Goal: Book appointment/travel/reservation

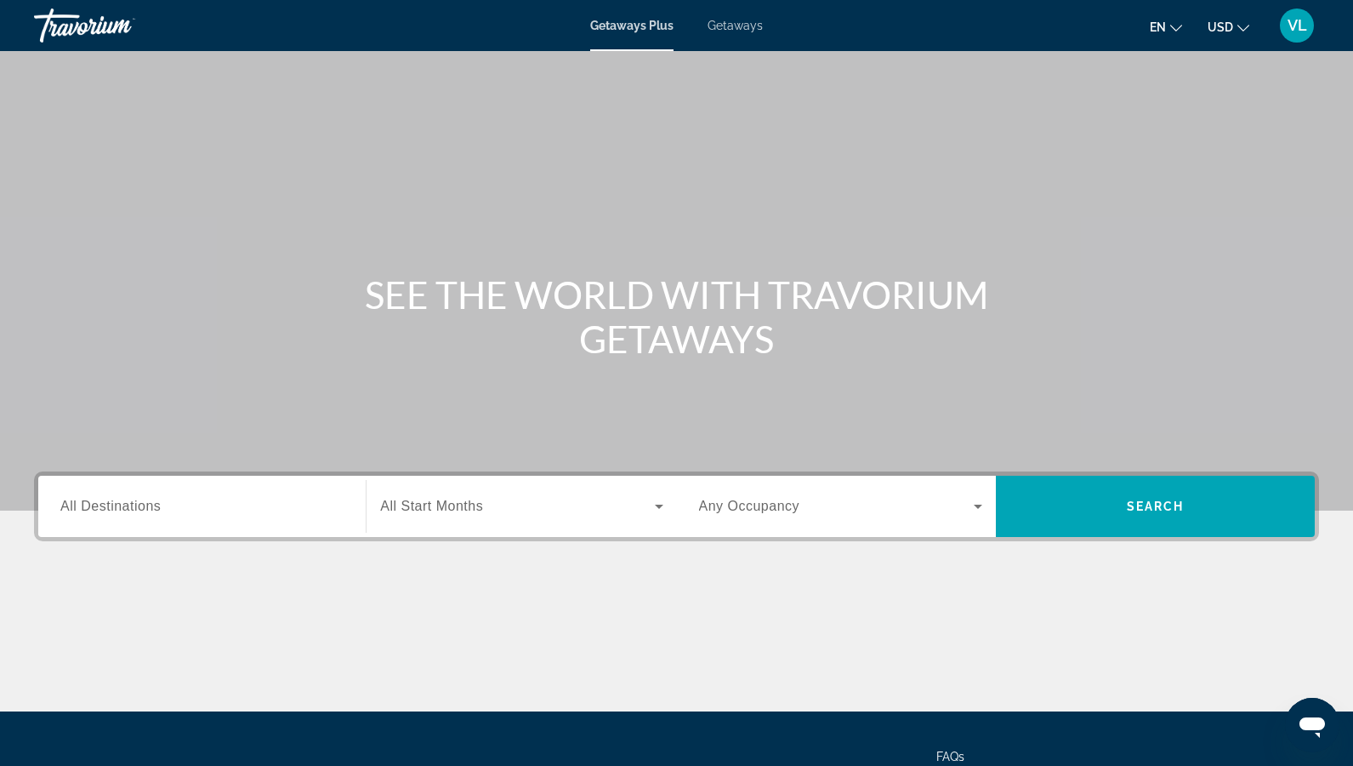
click at [733, 27] on span "Getaways" at bounding box center [735, 26] width 55 height 14
click at [116, 520] on div "Search widget" at bounding box center [201, 506] width 283 height 48
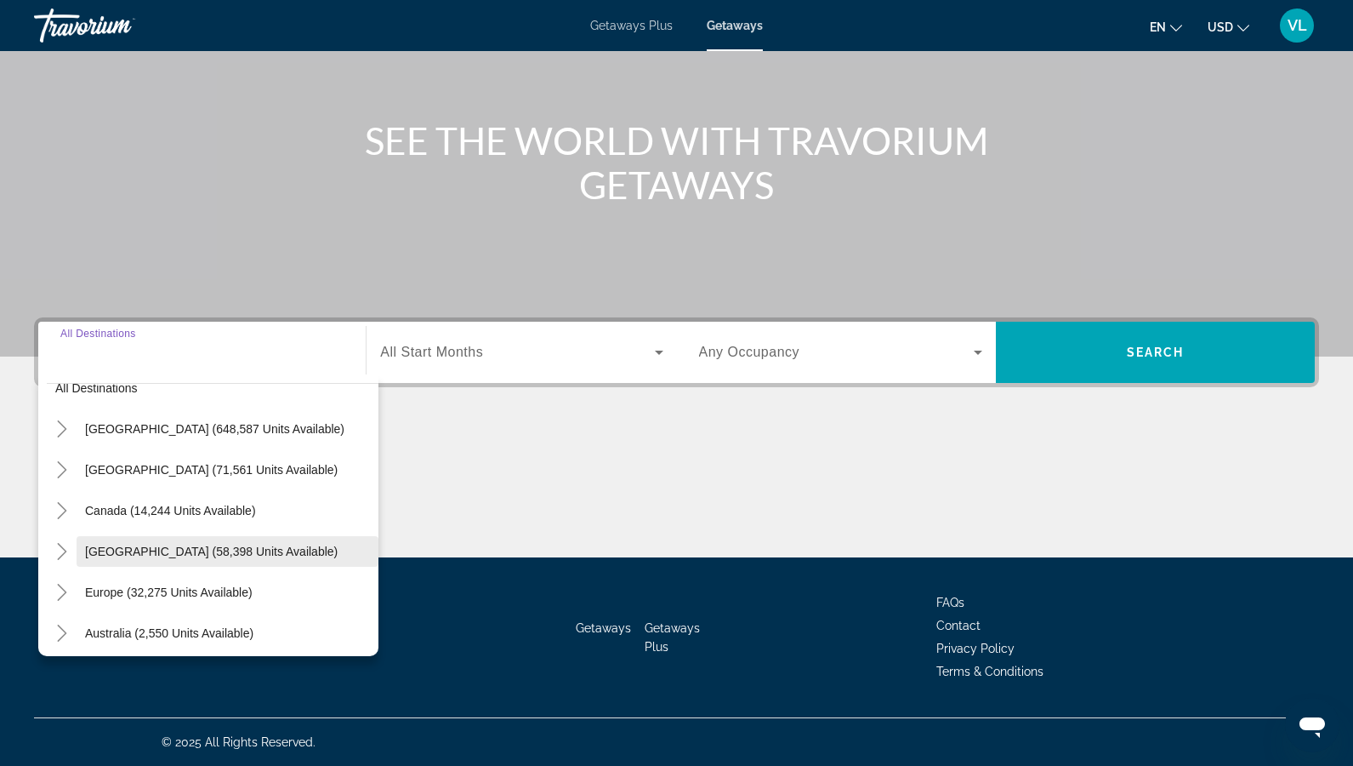
scroll to position [71, 0]
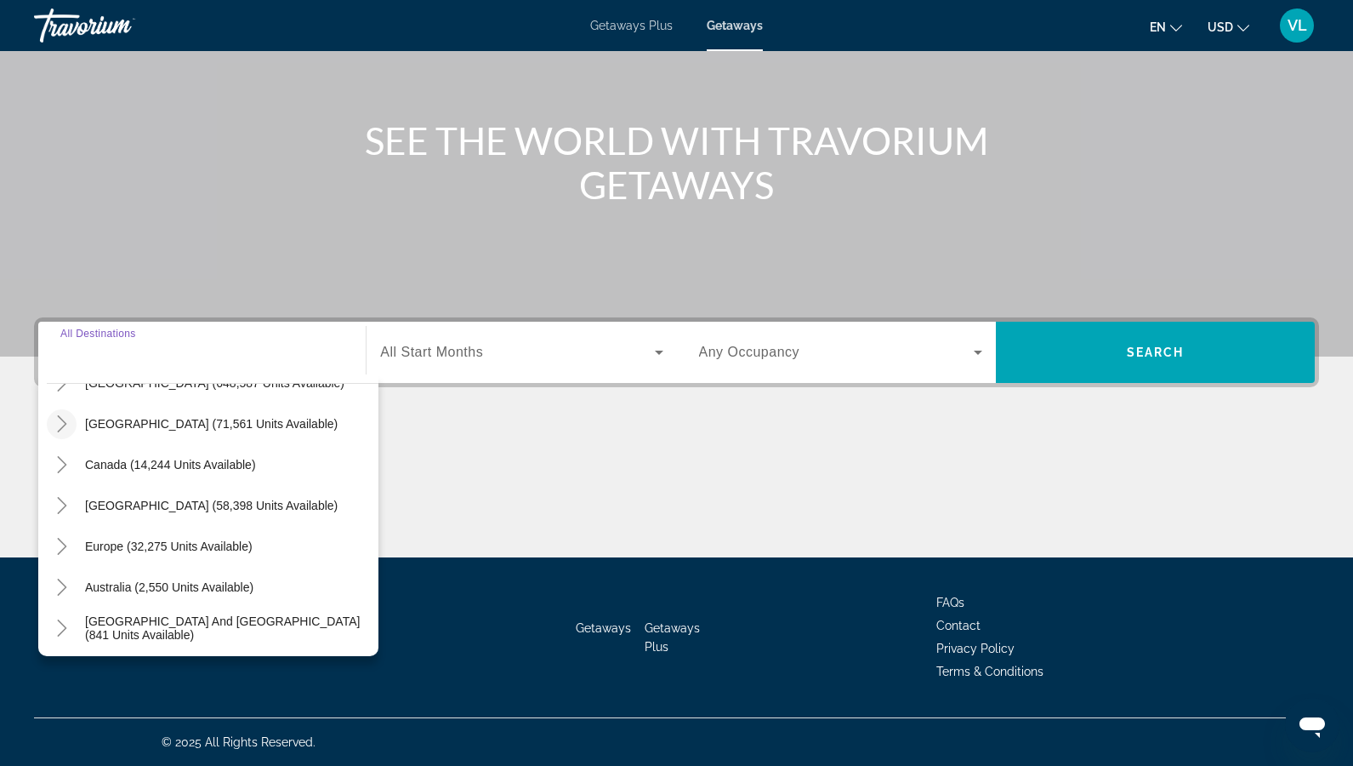
click at [65, 413] on mat-icon "Toggle Mexico (71,561 units available)" at bounding box center [62, 424] width 30 height 30
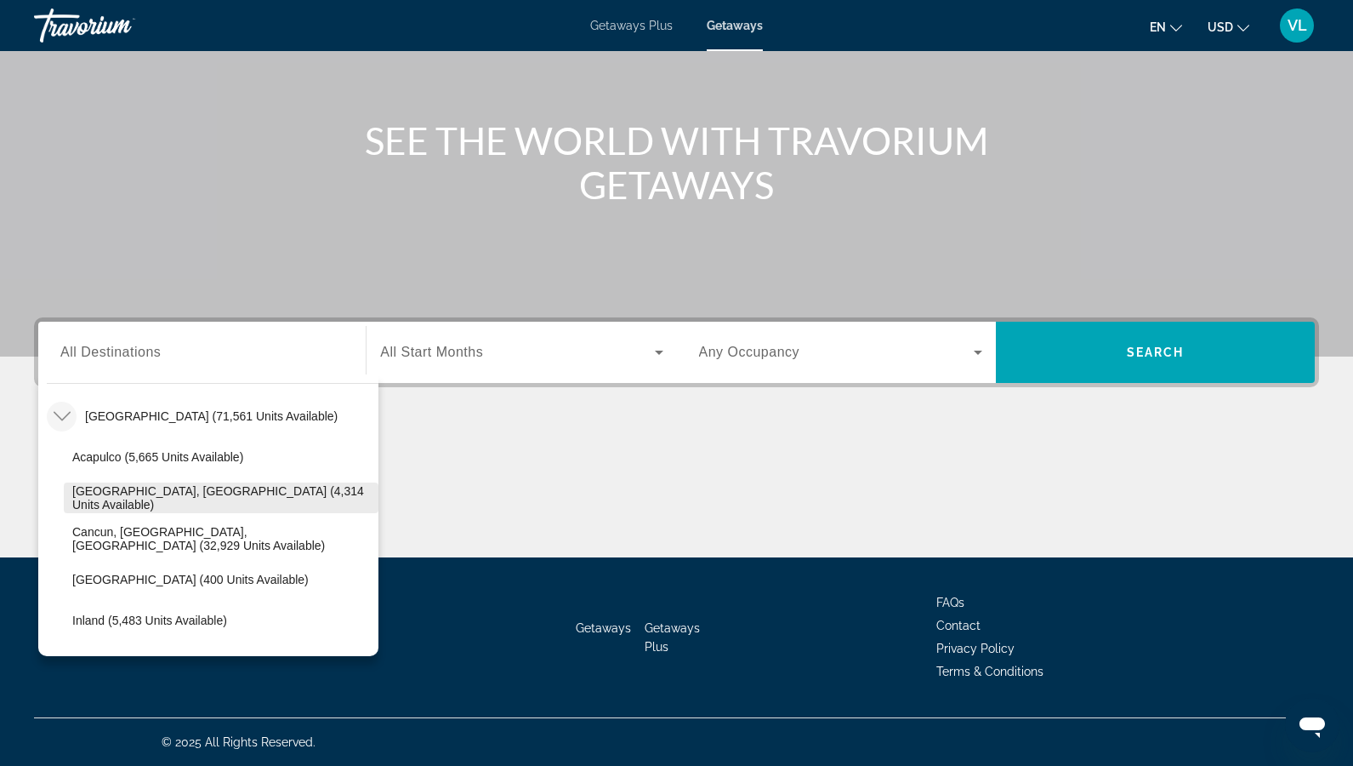
scroll to position [73, 0]
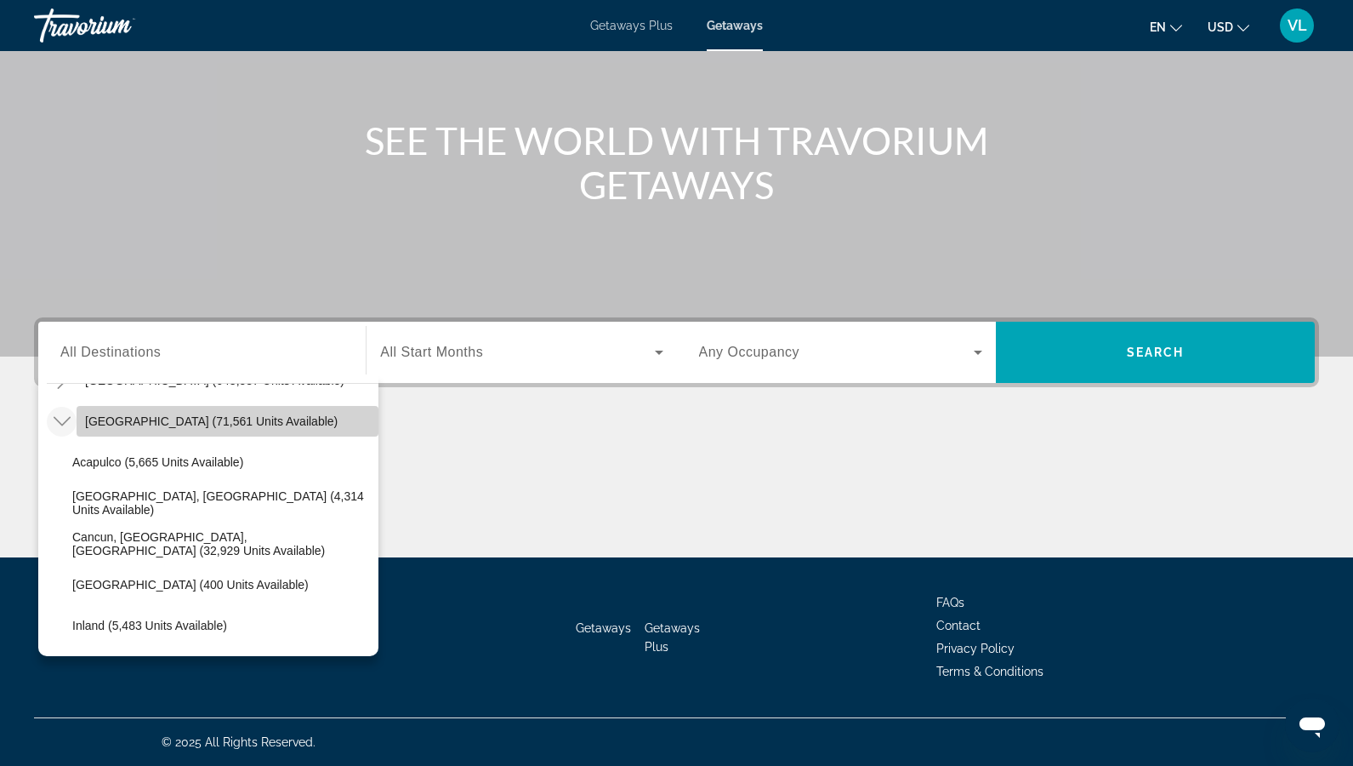
click at [188, 424] on span "[GEOGRAPHIC_DATA] (71,561 units available)" at bounding box center [211, 421] width 253 height 14
type input "**********"
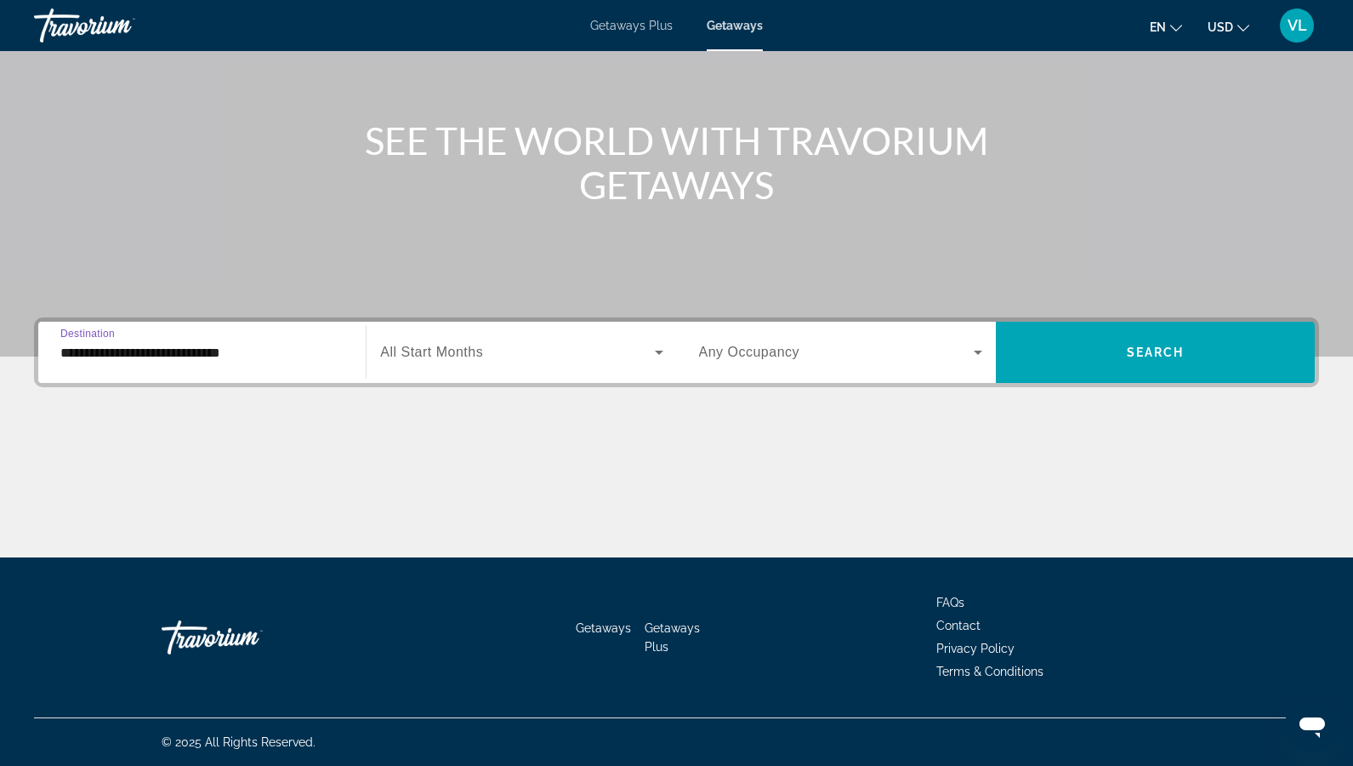
click at [456, 356] on span "All Start Months" at bounding box center [431, 352] width 103 height 14
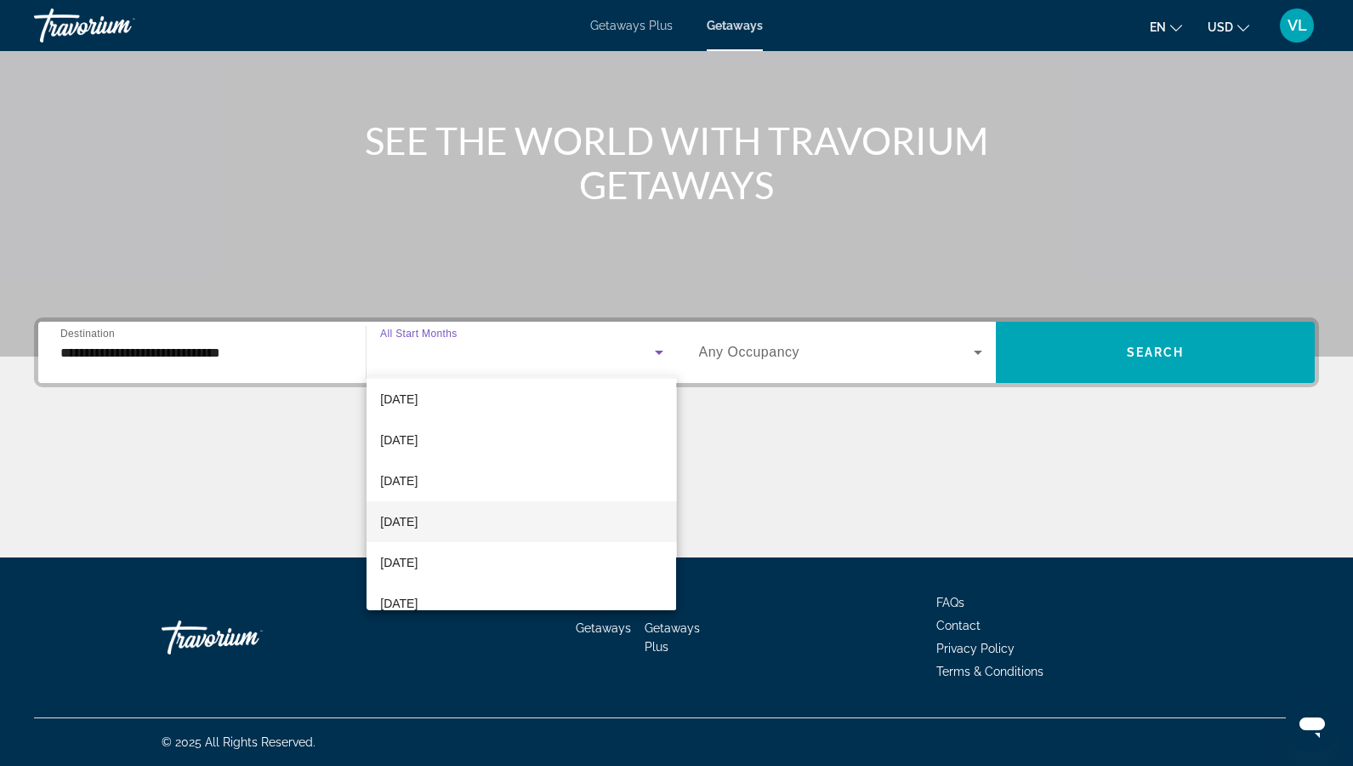
scroll to position [148, 0]
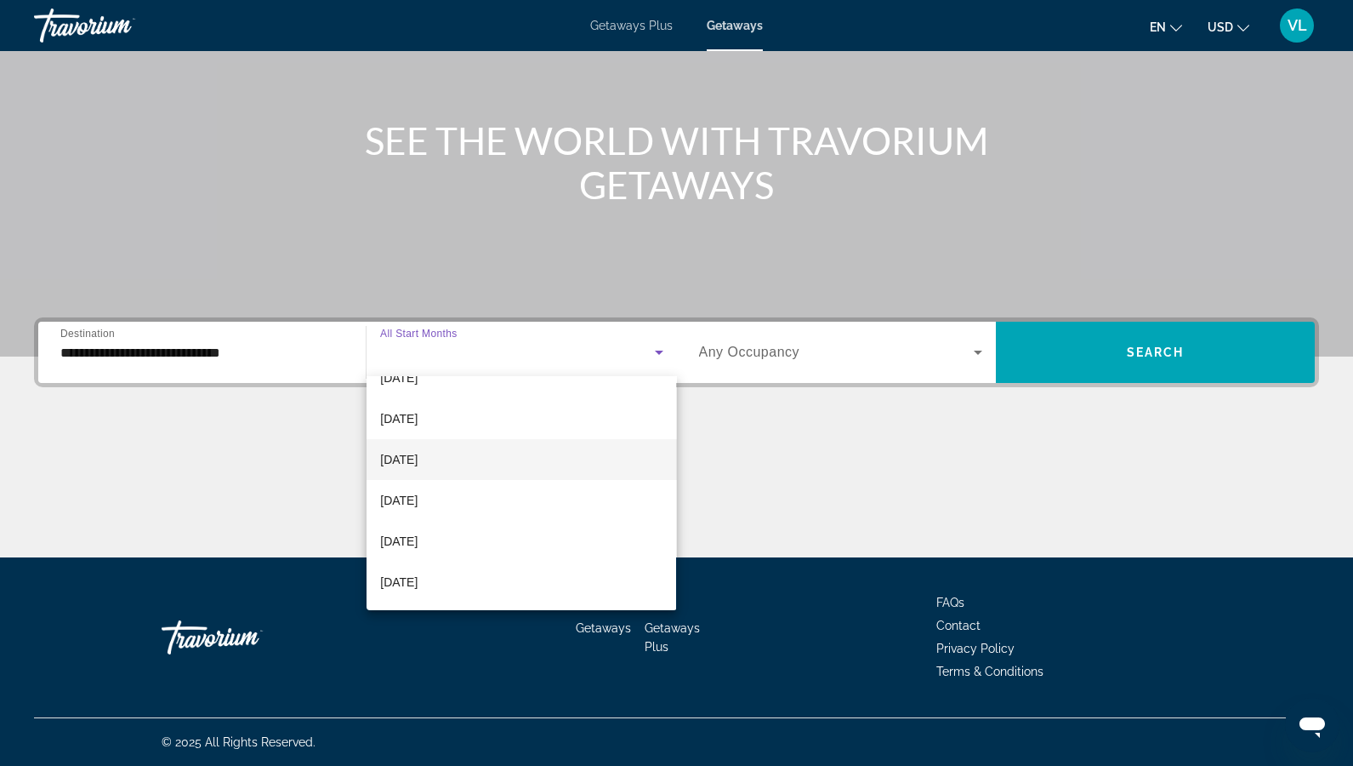
click at [418, 449] on span "[DATE]" at bounding box center [398, 459] width 37 height 20
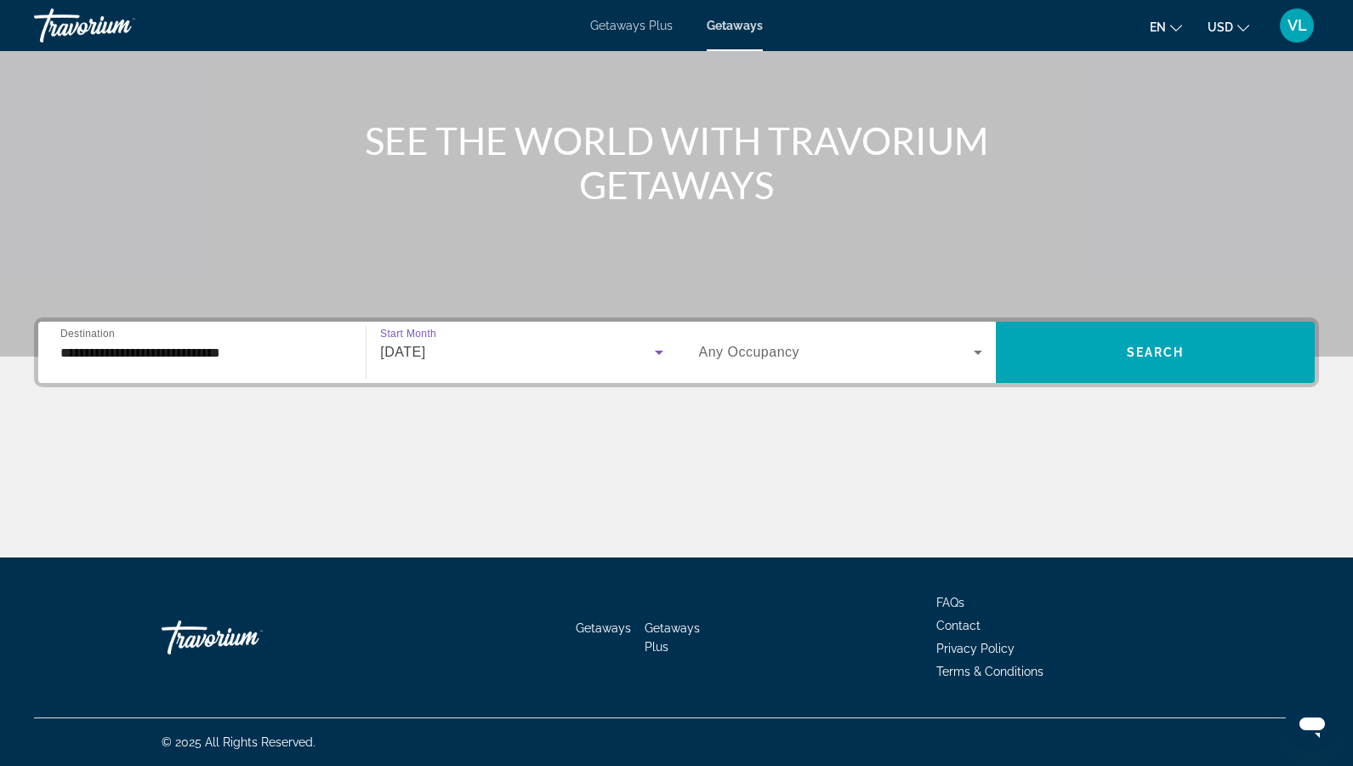
click at [758, 351] on span "Any Occupancy" at bounding box center [749, 352] width 101 height 14
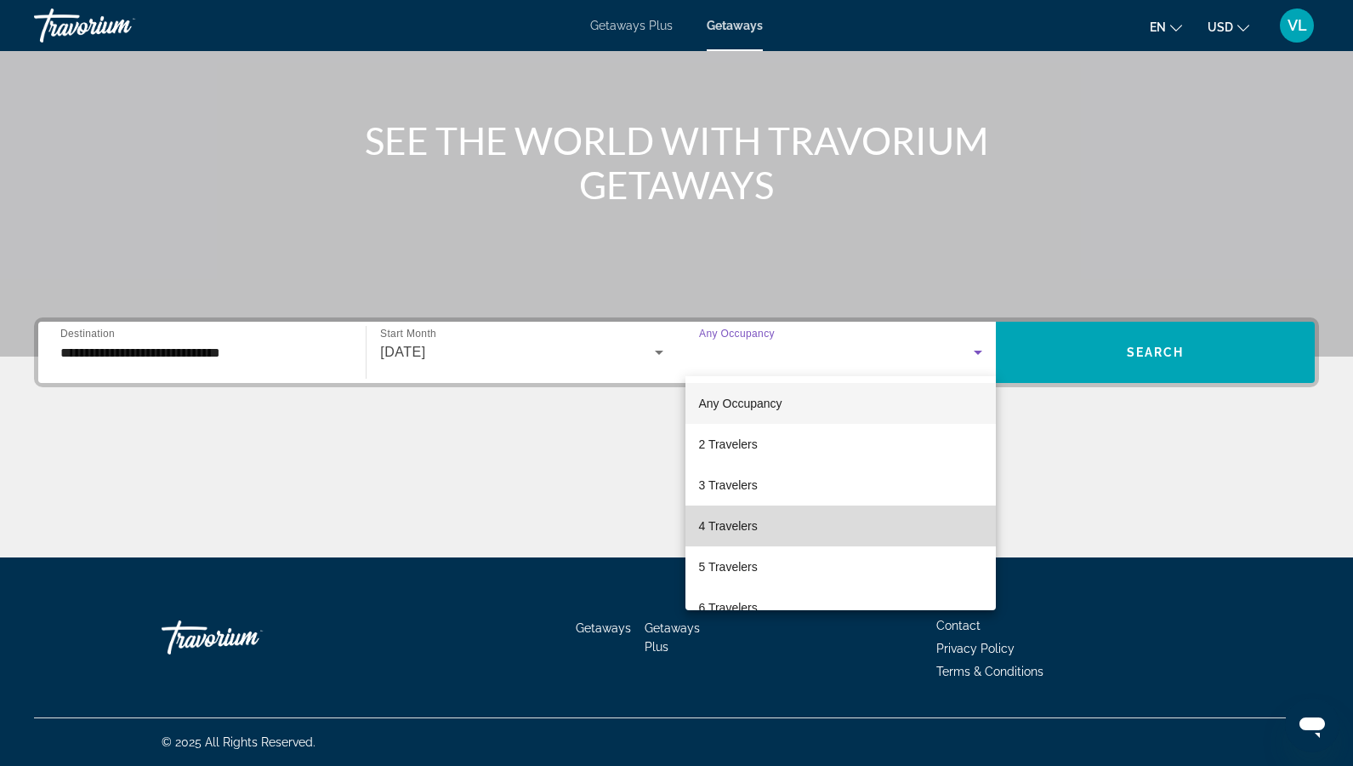
click at [742, 535] on span "4 Travelers" at bounding box center [728, 525] width 59 height 20
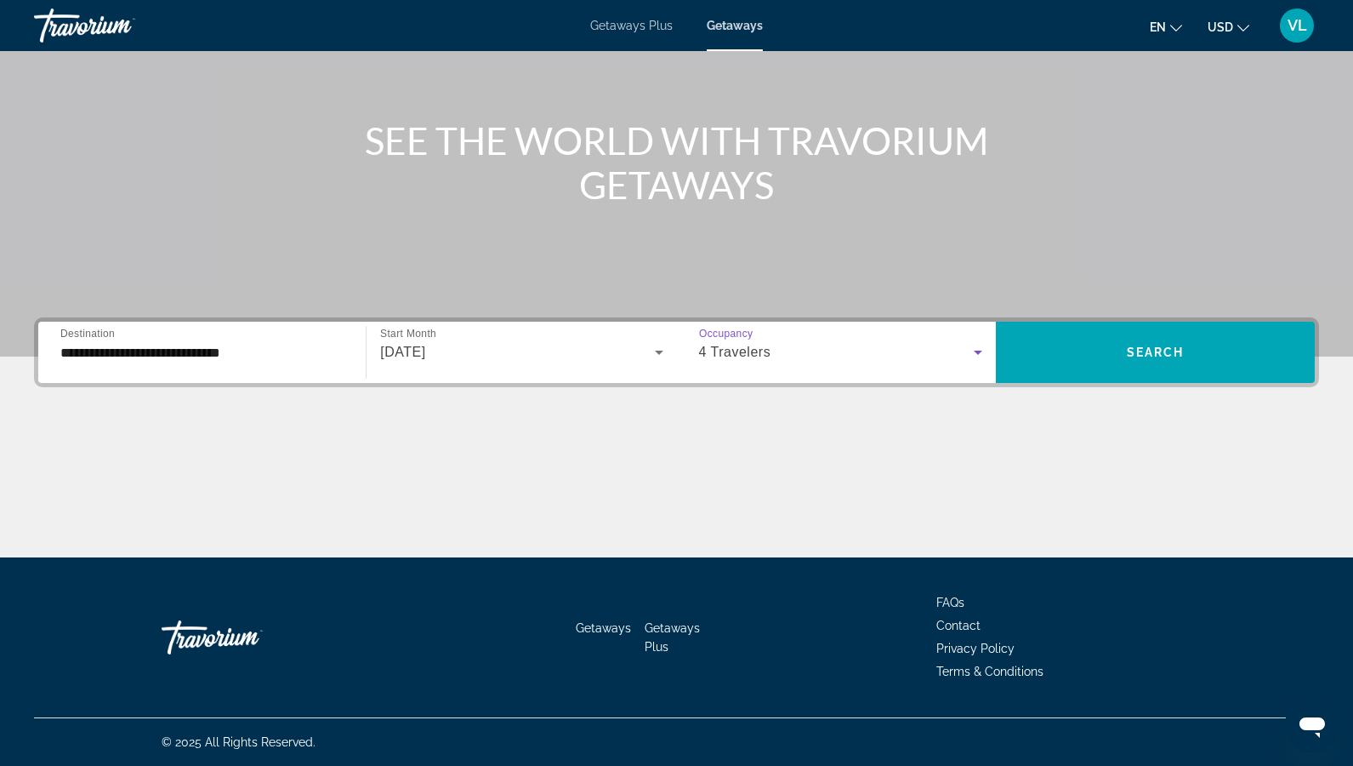
click at [786, 362] on div "4 Travelers" at bounding box center [840, 352] width 283 height 48
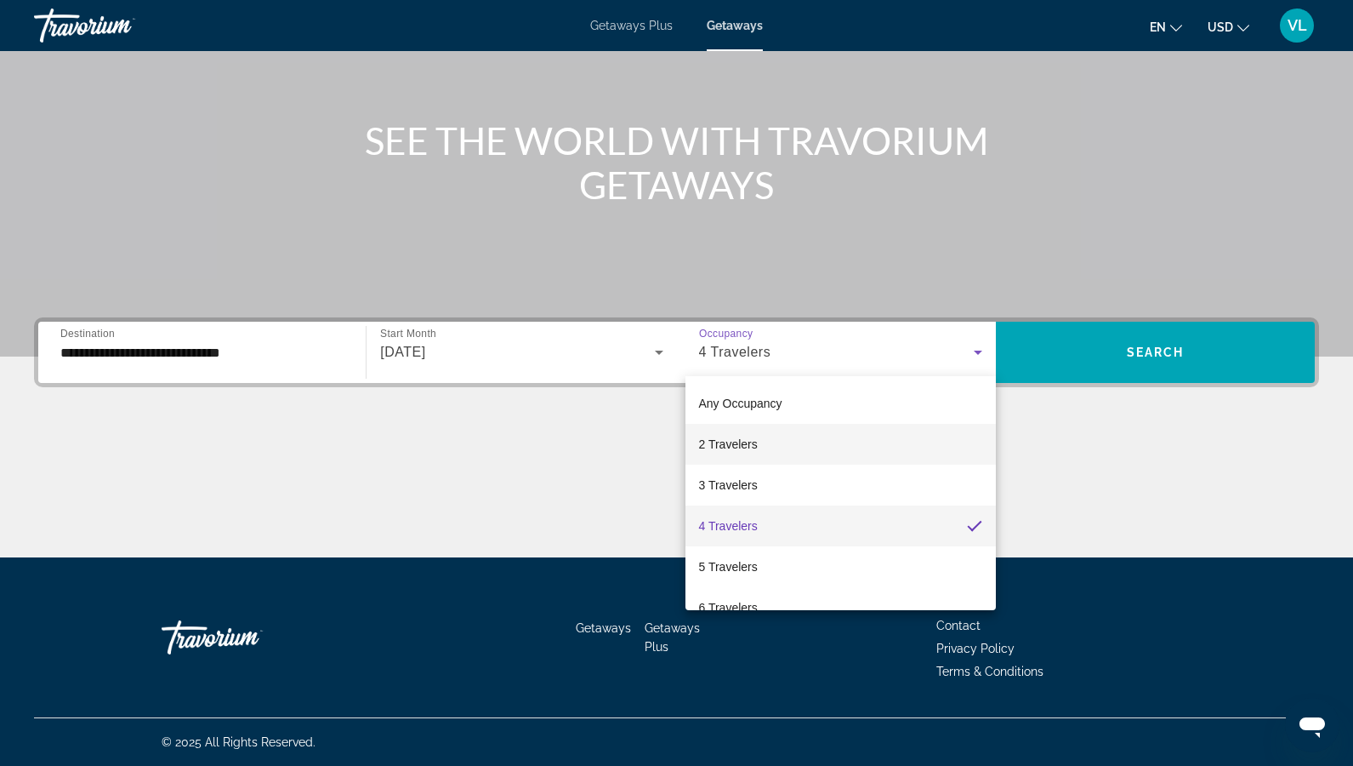
click at [760, 439] on mat-option "2 Travelers" at bounding box center [841, 444] width 310 height 41
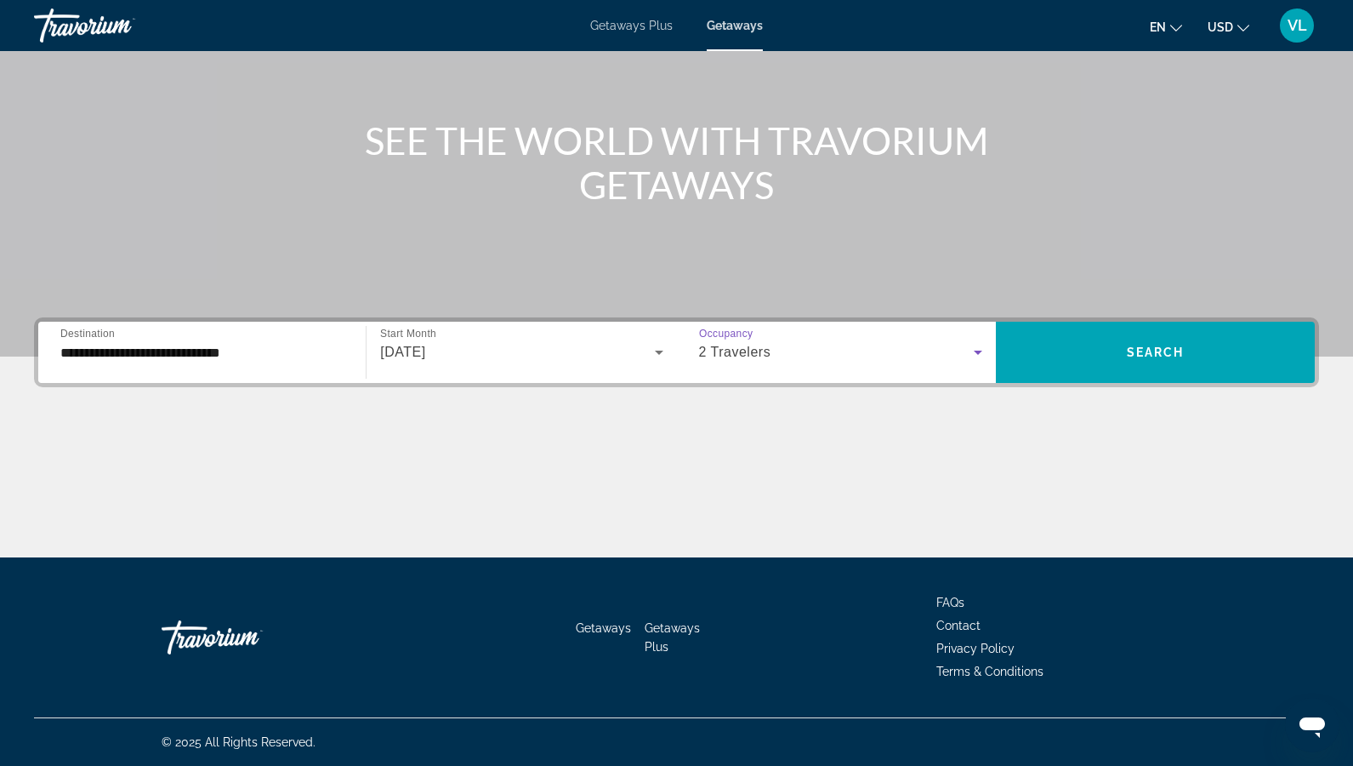
click at [607, 437] on div "Main content" at bounding box center [676, 494] width 1285 height 128
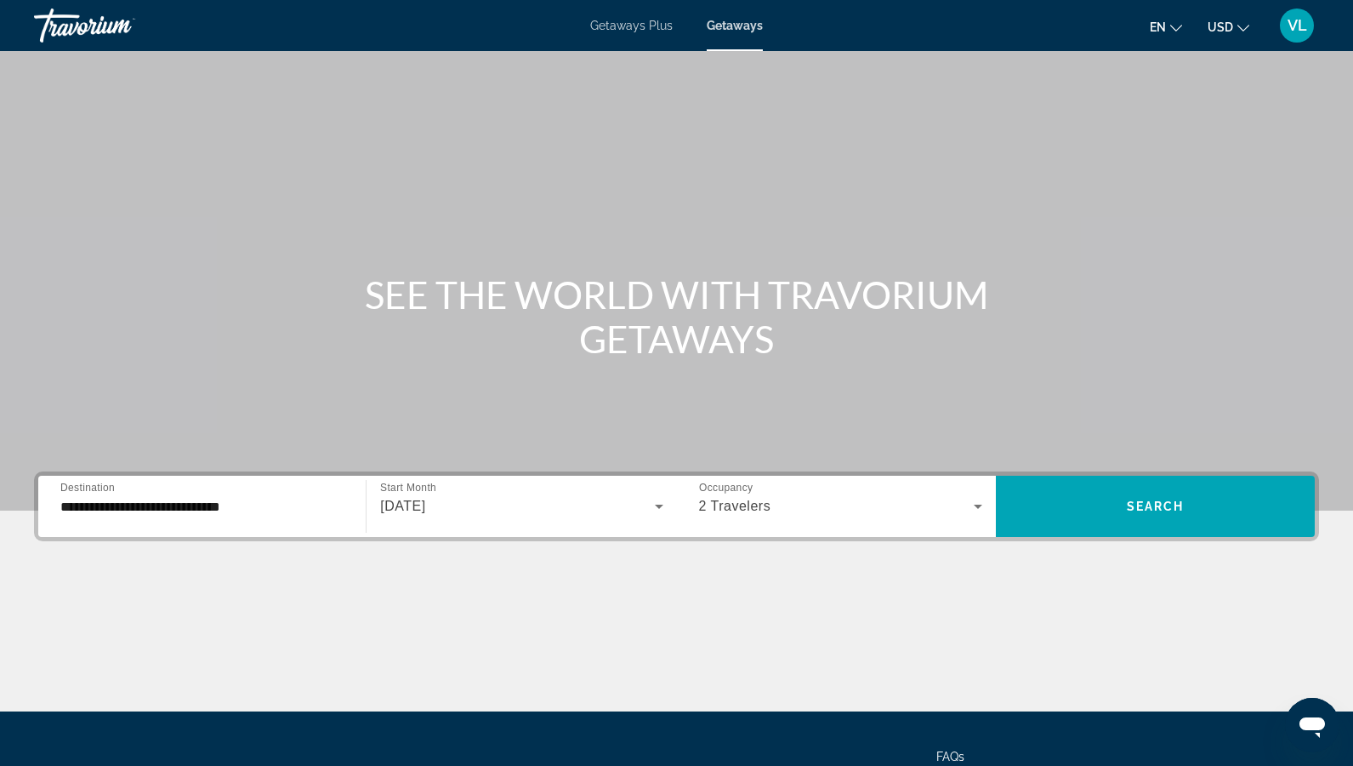
scroll to position [0, 0]
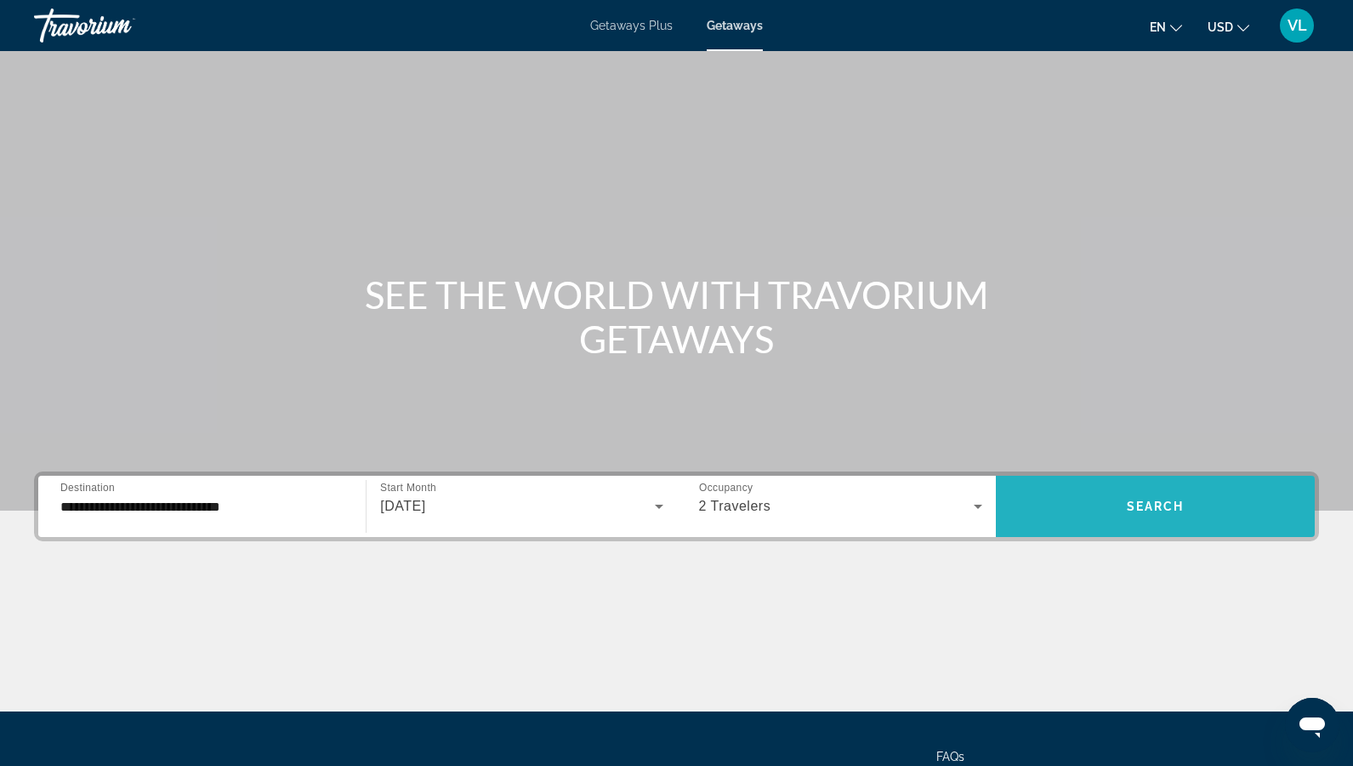
click at [1162, 509] on span "Search" at bounding box center [1156, 506] width 58 height 14
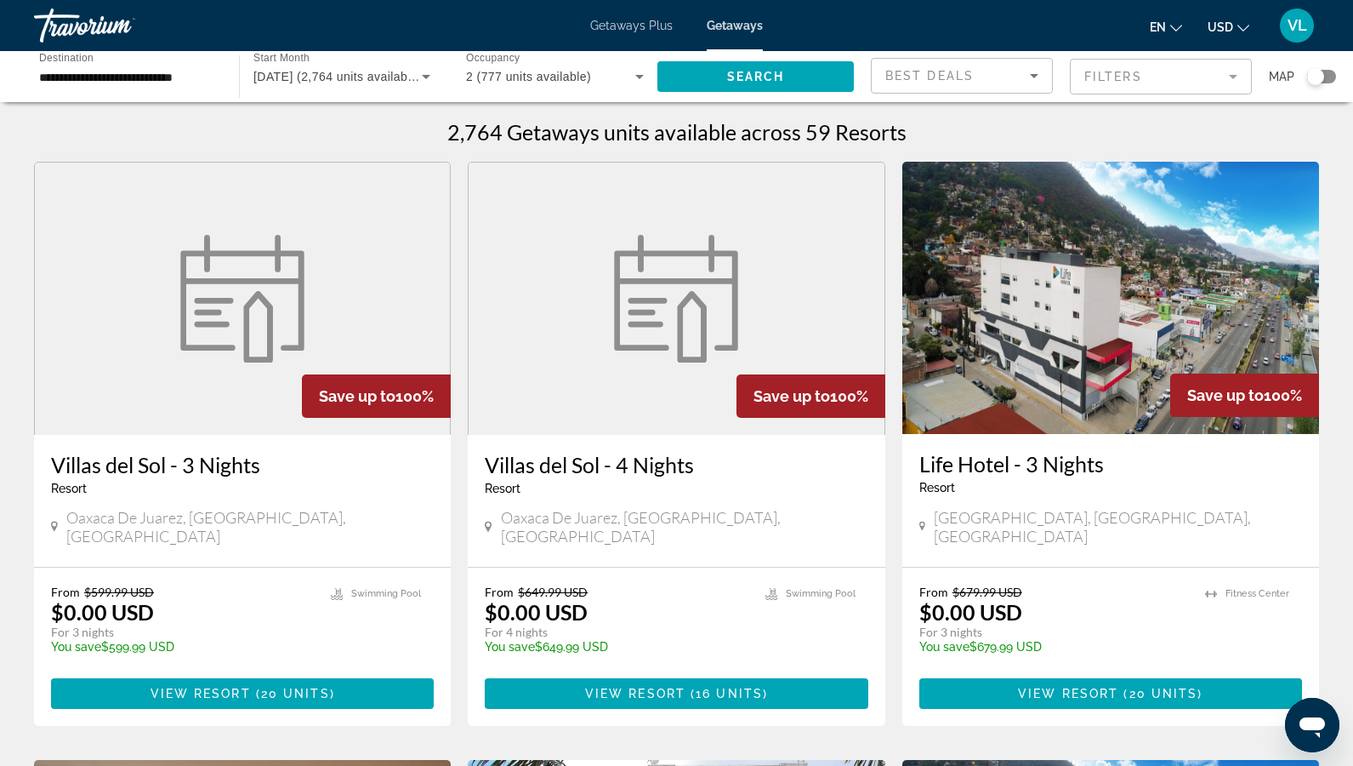
click at [1320, 77] on div "Search widget" at bounding box center [1315, 76] width 17 height 17
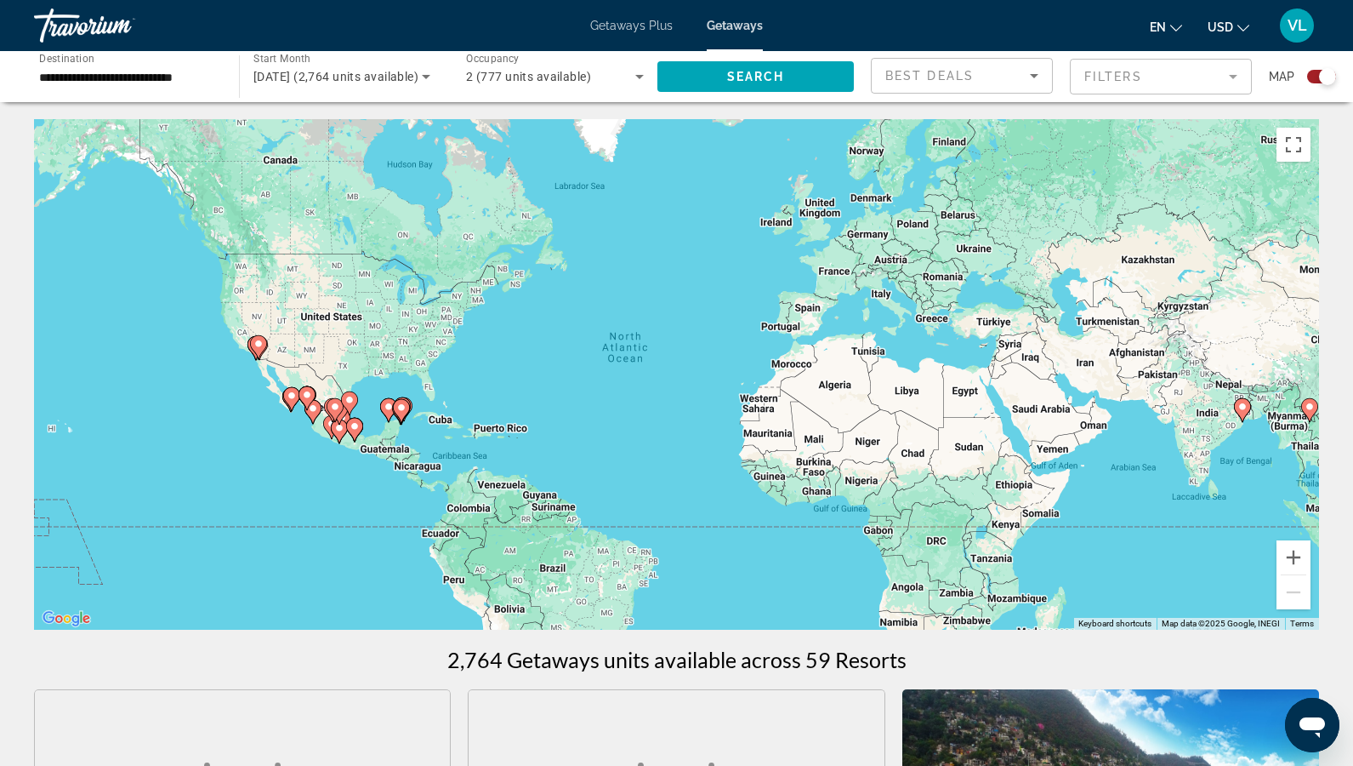
click at [364, 394] on div "To activate drag with keyboard, press Alt + Enter. Once in keyboard drag state,…" at bounding box center [676, 374] width 1285 height 510
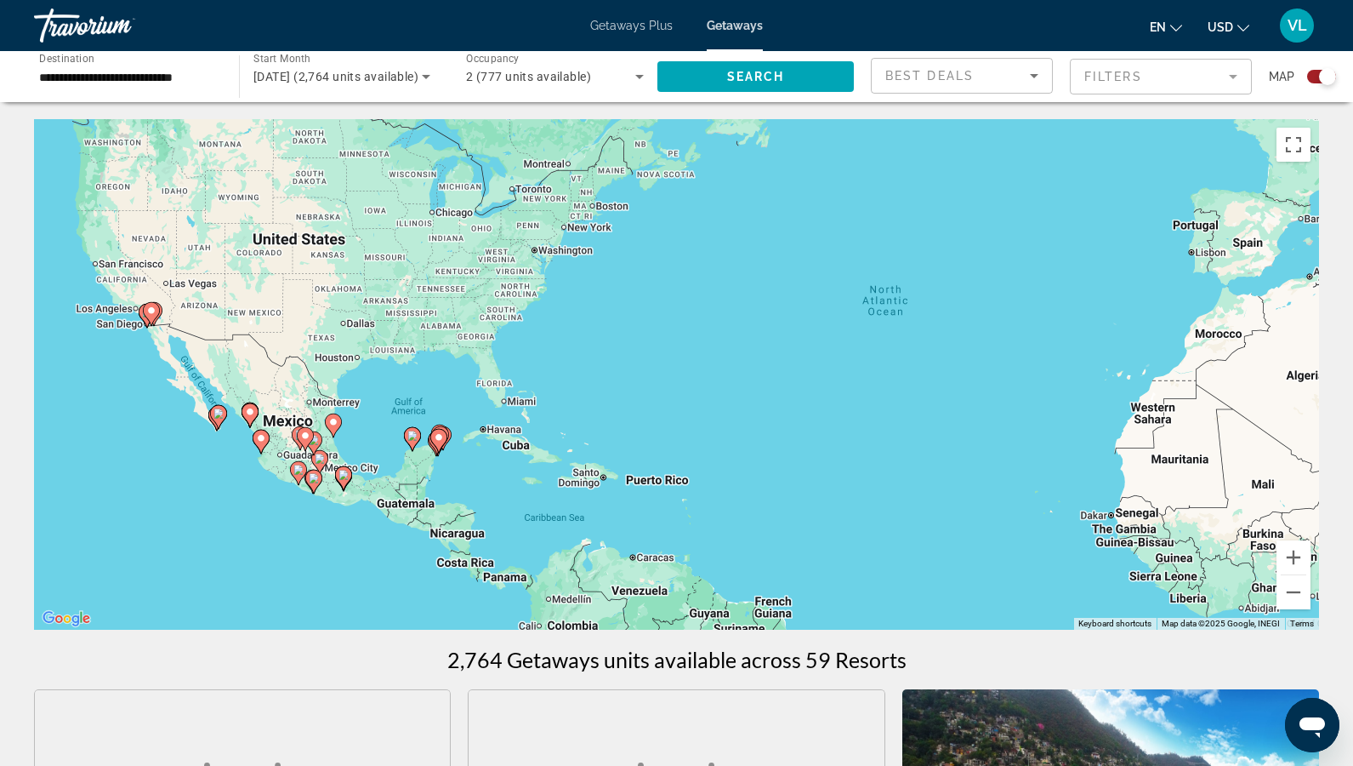
click at [385, 417] on div "To activate drag with keyboard, press Alt + Enter. Once in keyboard drag state,…" at bounding box center [676, 374] width 1285 height 510
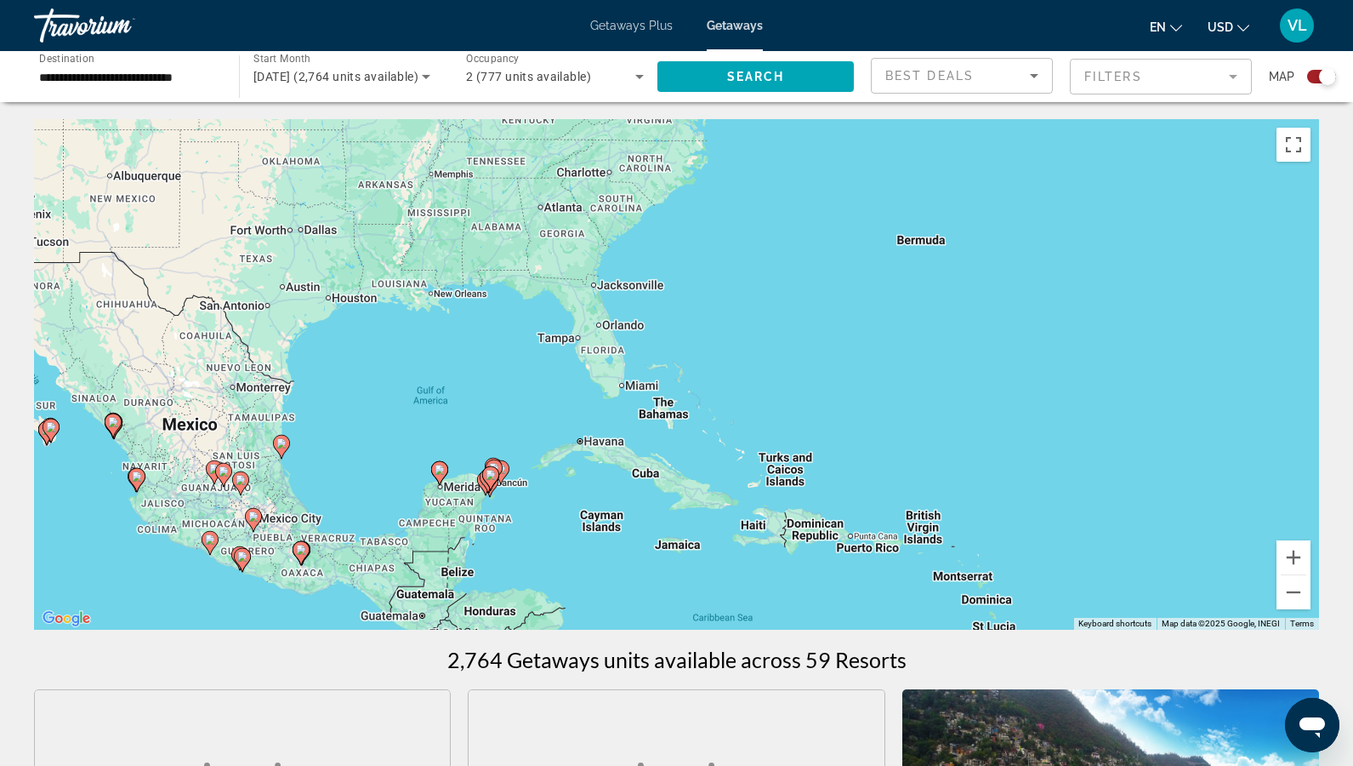
click at [353, 437] on div "To activate drag with keyboard, press Alt + Enter. Once in keyboard drag state,…" at bounding box center [676, 374] width 1285 height 510
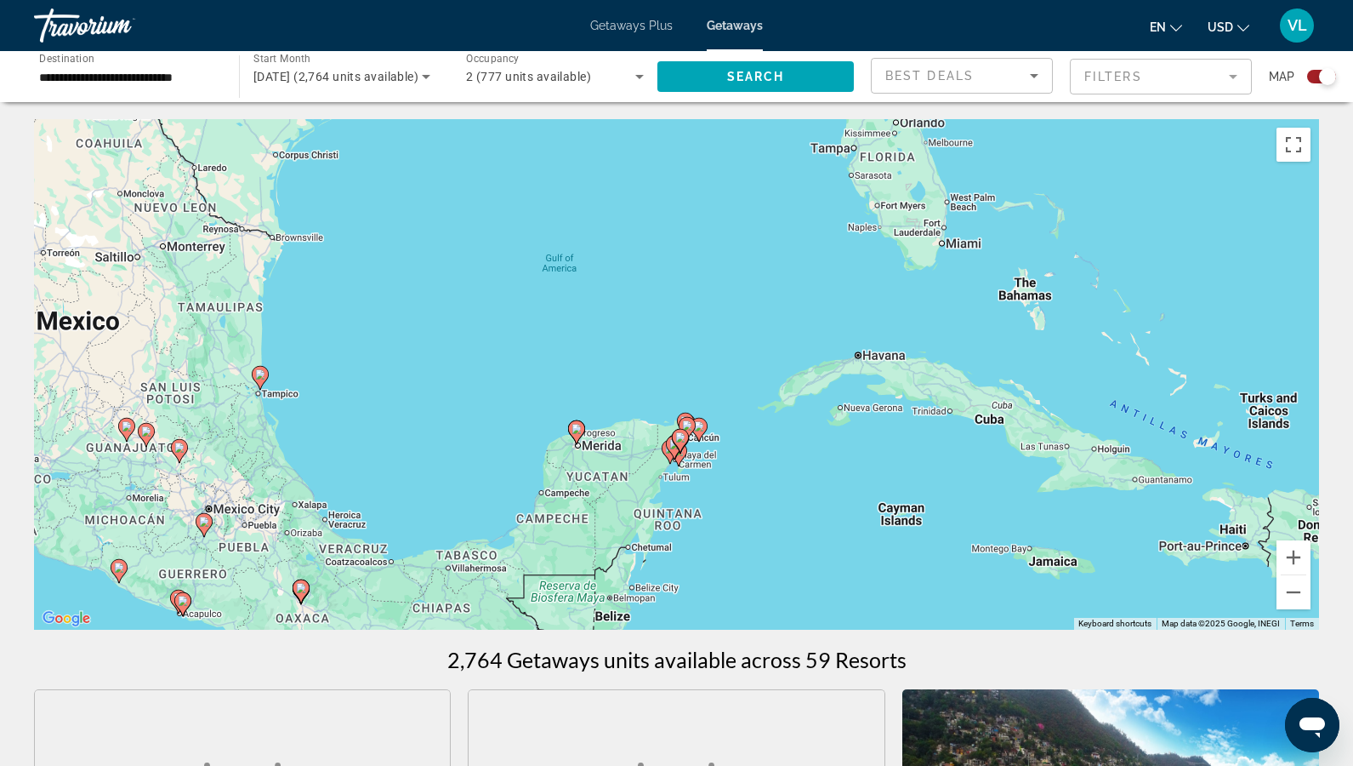
drag, startPoint x: 358, startPoint y: 481, endPoint x: 493, endPoint y: 282, distance: 240.0
click at [493, 282] on div "To activate drag with keyboard, press Alt + Enter. Once in keyboard drag state,…" at bounding box center [676, 374] width 1285 height 510
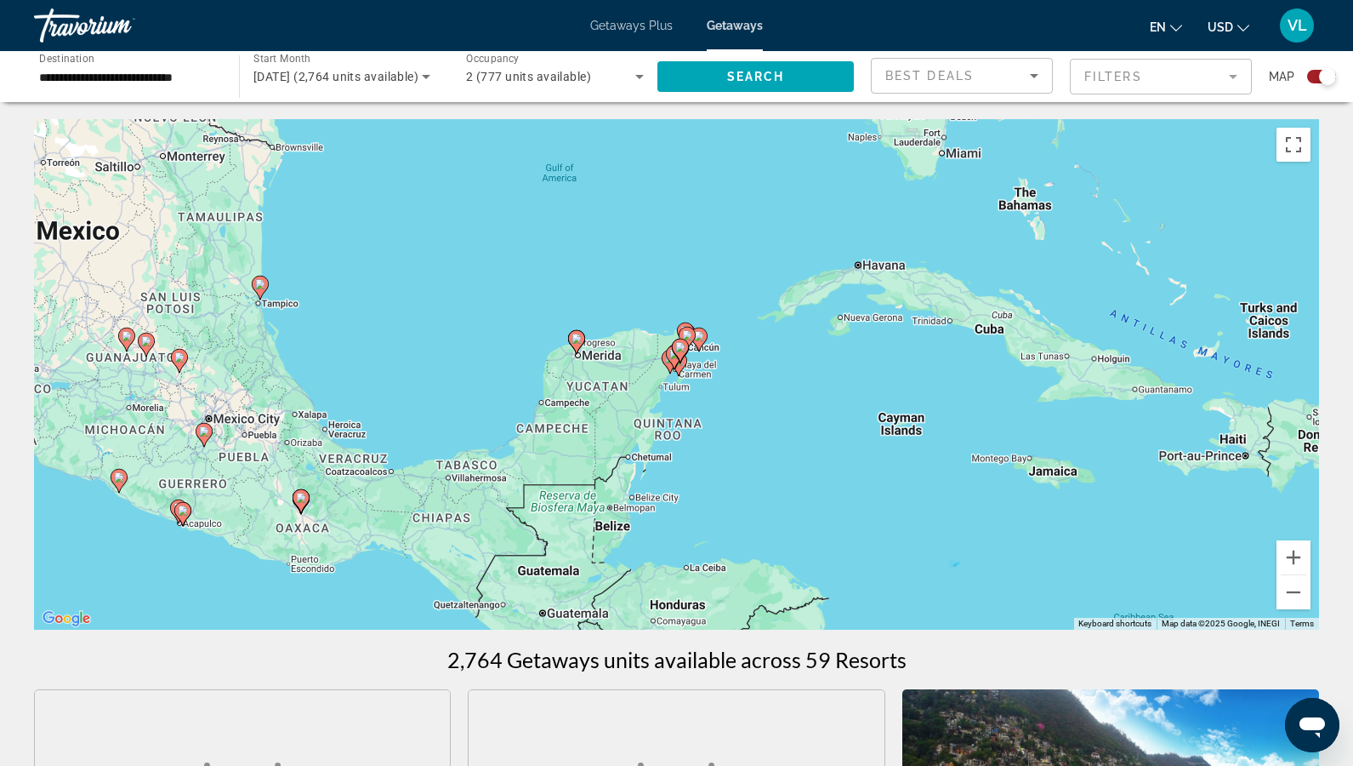
drag, startPoint x: 486, startPoint y: 420, endPoint x: 485, endPoint y: 328, distance: 91.9
click at [485, 327] on div "To activate drag with keyboard, press Alt + Enter. Once in keyboard drag state,…" at bounding box center [676, 374] width 1285 height 510
click at [284, 350] on div "To activate drag with keyboard, press Alt + Enter. Once in keyboard drag state,…" at bounding box center [676, 374] width 1285 height 510
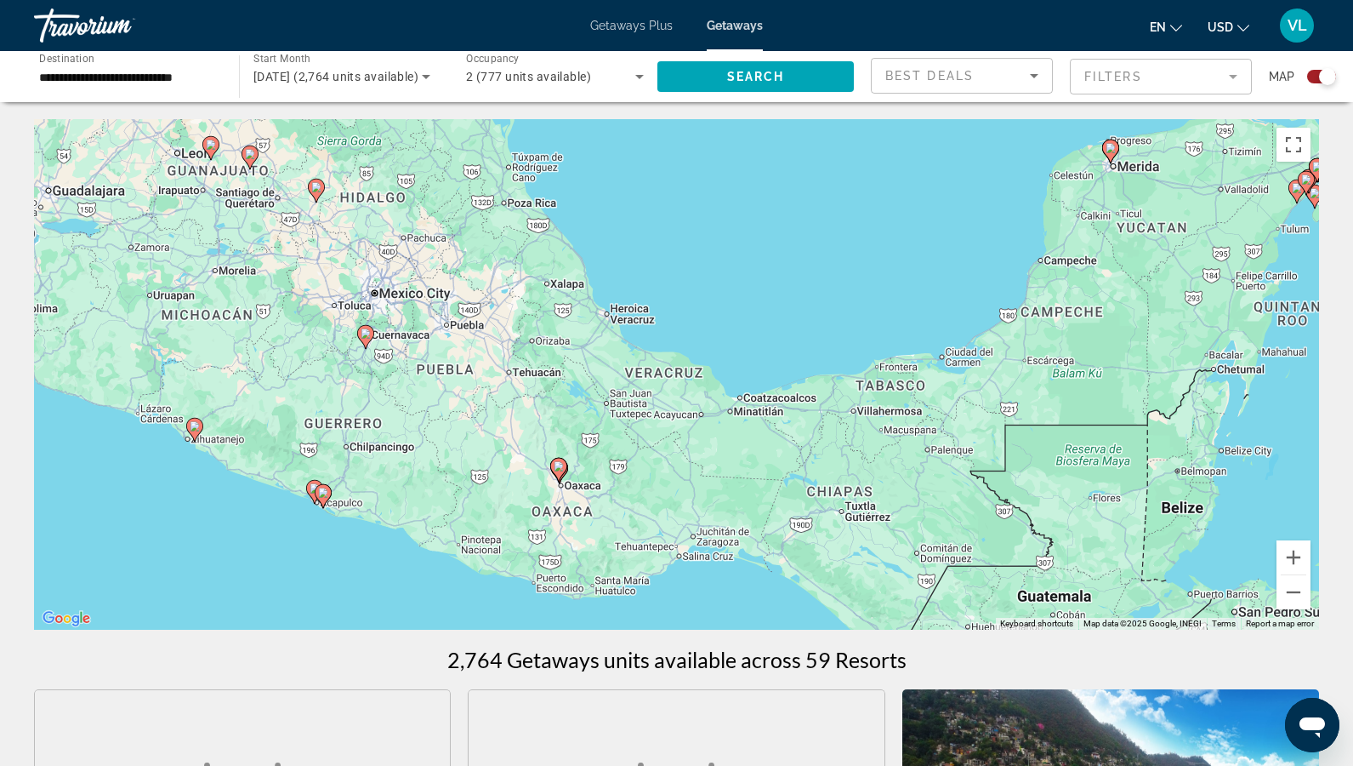
drag, startPoint x: 541, startPoint y: 415, endPoint x: 784, endPoint y: 216, distance: 314.3
click at [784, 216] on div "To activate drag with keyboard, press Alt + Enter. Once in keyboard drag state,…" at bounding box center [676, 374] width 1285 height 510
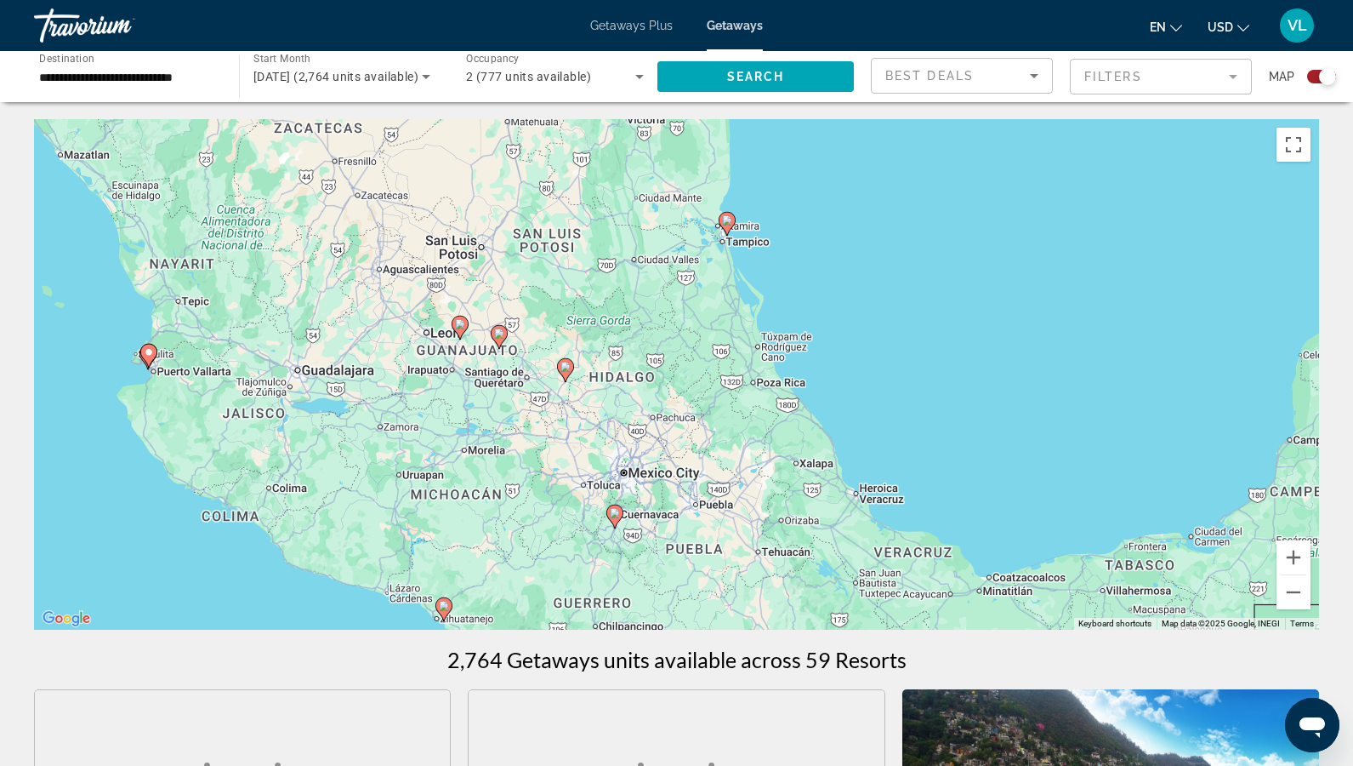
drag, startPoint x: 624, startPoint y: 211, endPoint x: 871, endPoint y: 386, distance: 302.6
click at [871, 387] on div "To activate drag with keyboard, press Alt + Enter. Once in keyboard drag state,…" at bounding box center [676, 374] width 1285 height 510
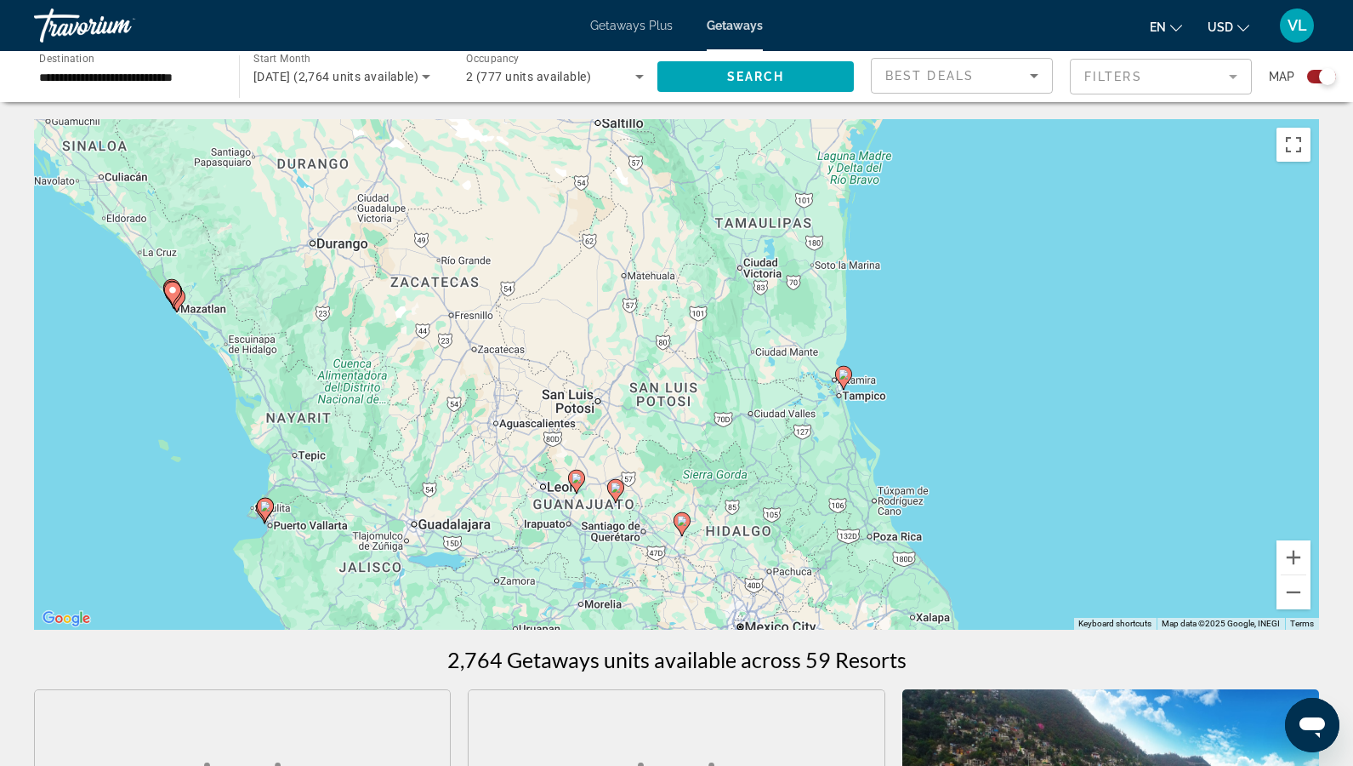
drag, startPoint x: 704, startPoint y: 292, endPoint x: 775, endPoint y: 479, distance: 200.0
click at [779, 478] on div "To activate drag with keyboard, press Alt + Enter. Once in keyboard drag state,…" at bounding box center [676, 374] width 1285 height 510
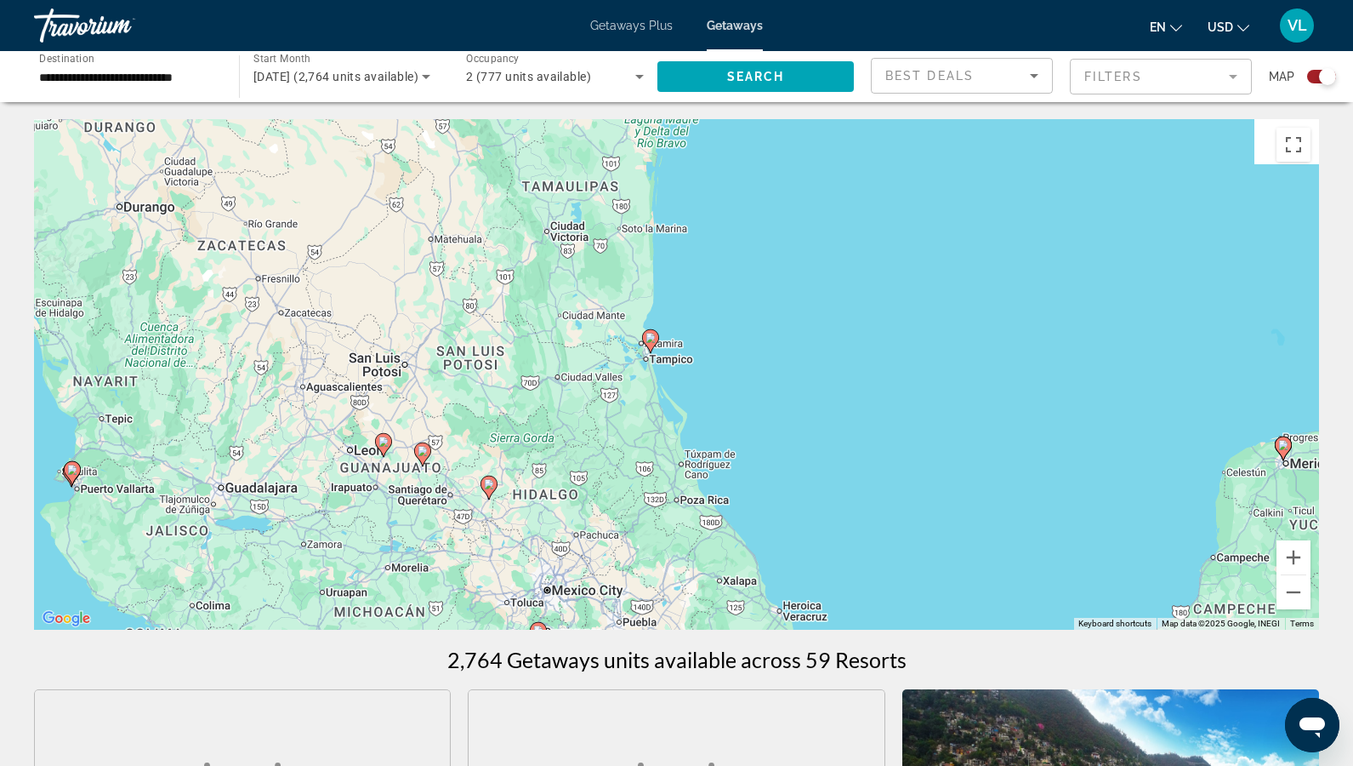
drag, startPoint x: 812, startPoint y: 272, endPoint x: 650, endPoint y: 186, distance: 183.0
click at [650, 186] on div "To activate drag with keyboard, press Alt + Enter. Once in keyboard drag state,…" at bounding box center [676, 374] width 1285 height 510
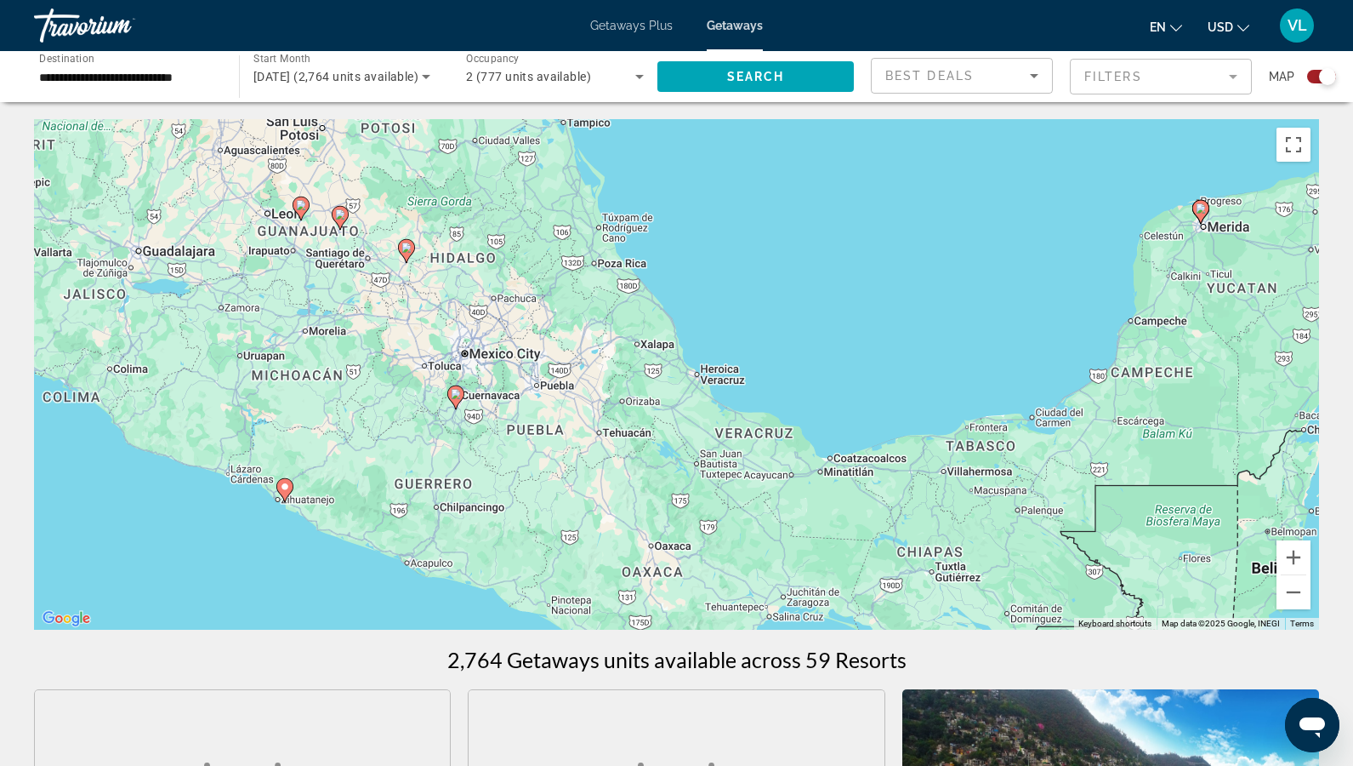
drag, startPoint x: 619, startPoint y: 403, endPoint x: 551, endPoint y: 179, distance: 234.7
click at [551, 178] on div "To activate drag with keyboard, press Alt + Enter. Once in keyboard drag state,…" at bounding box center [676, 374] width 1285 height 510
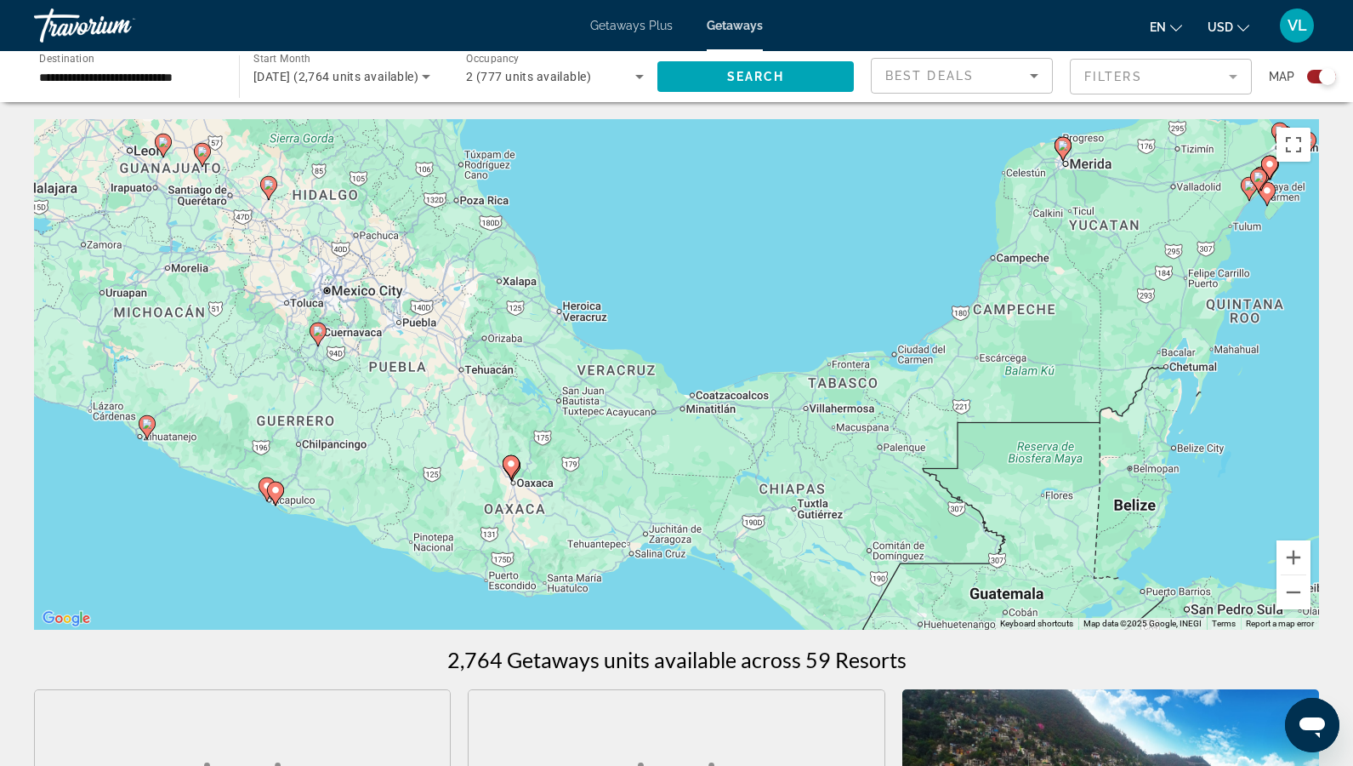
drag, startPoint x: 732, startPoint y: 327, endPoint x: 513, endPoint y: 288, distance: 221.9
click at [513, 288] on div "To activate drag with keyboard, press Alt + Enter. Once in keyboard drag state,…" at bounding box center [676, 374] width 1285 height 510
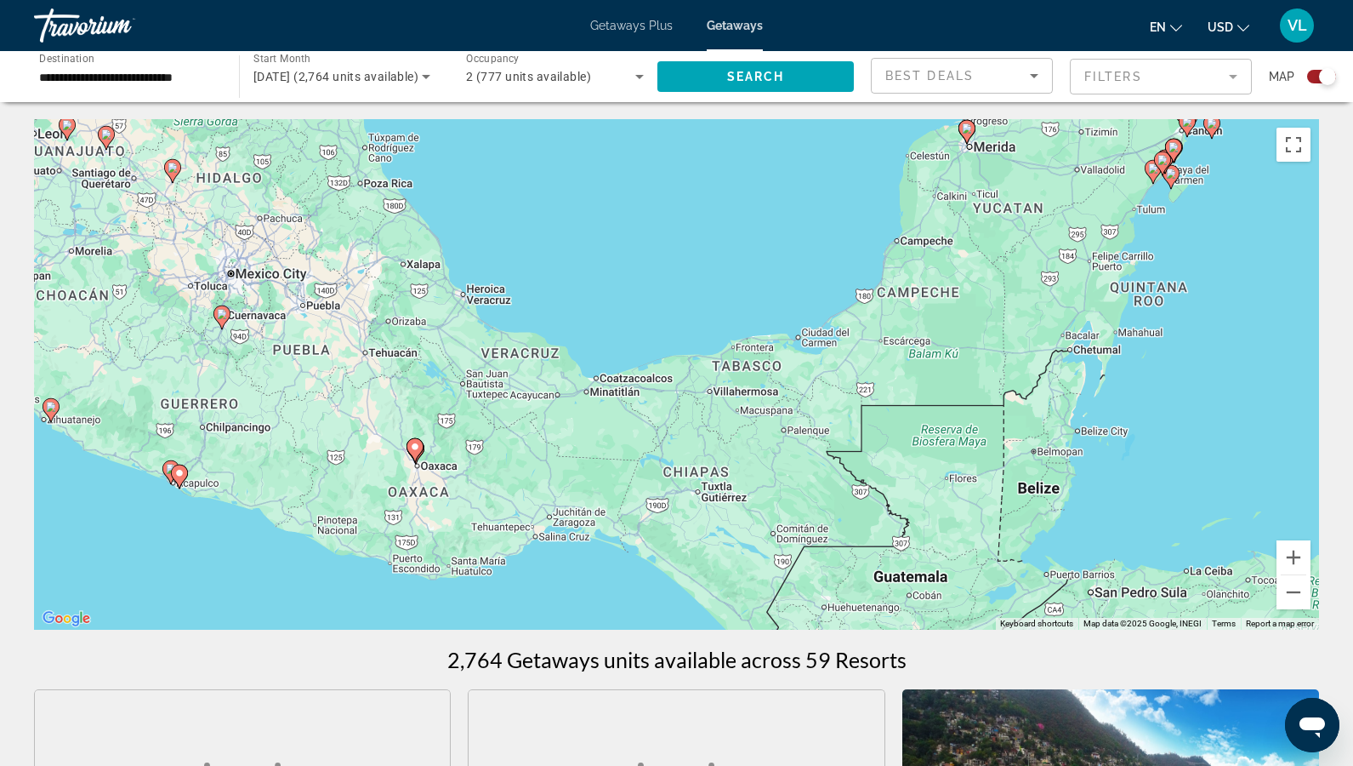
drag, startPoint x: 1131, startPoint y: 350, endPoint x: 1130, endPoint y: 273, distance: 76.6
click at [1130, 273] on div "To activate drag with keyboard, press Alt + Enter. Once in keyboard drag state,…" at bounding box center [676, 374] width 1285 height 510
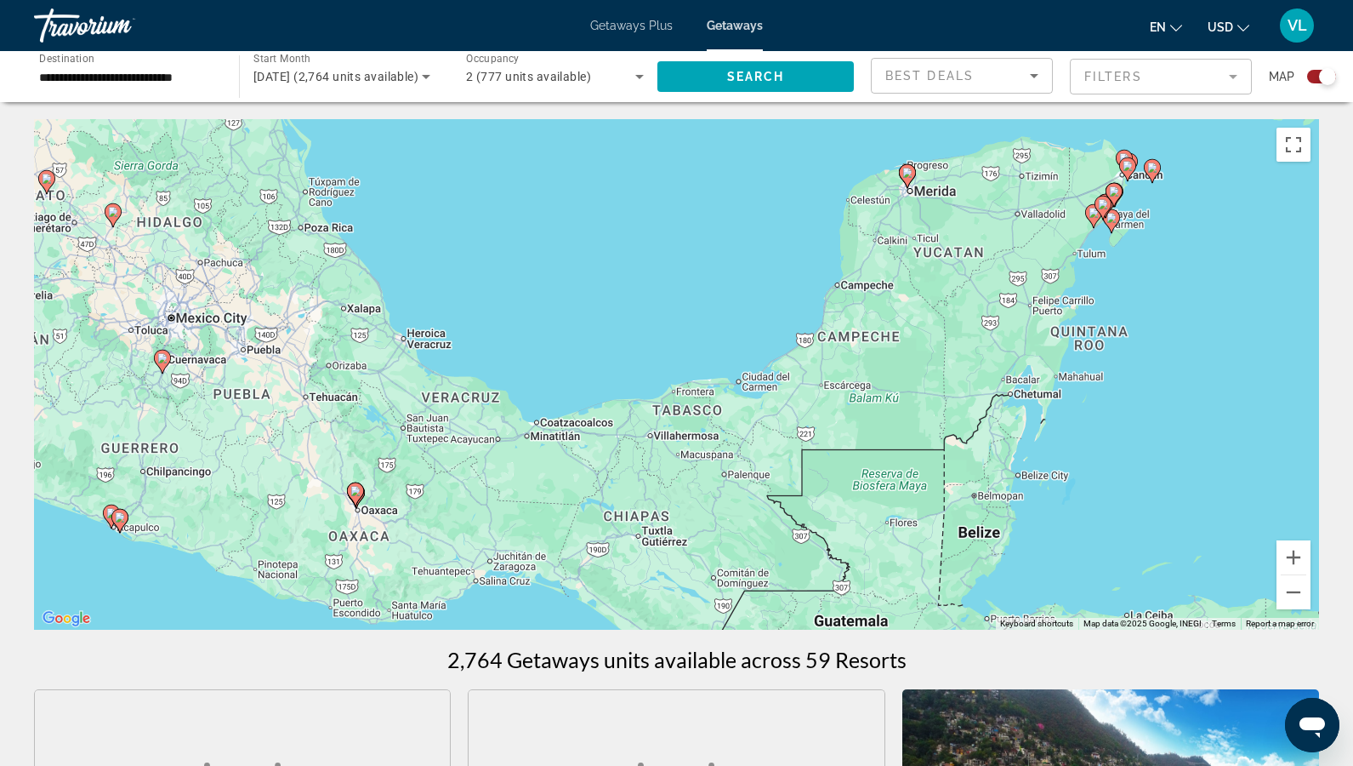
drag, startPoint x: 1153, startPoint y: 296, endPoint x: 1096, endPoint y: 436, distance: 151.0
click at [1096, 436] on div "To activate drag with keyboard, press Alt + Enter. Once in keyboard drag state,…" at bounding box center [676, 374] width 1285 height 510
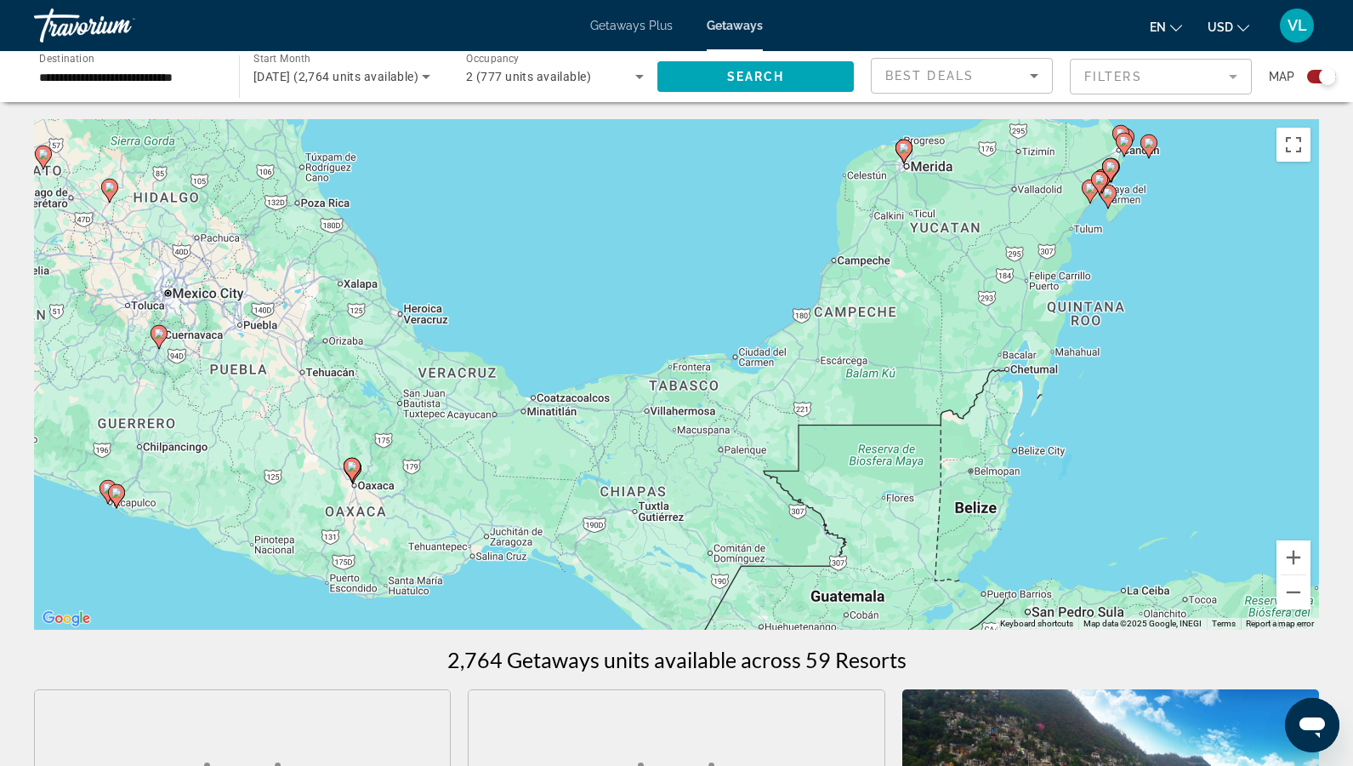
drag, startPoint x: 1119, startPoint y: 384, endPoint x: 1085, endPoint y: 139, distance: 248.3
click at [1085, 139] on div "To activate drag with keyboard, press Alt + Enter. Once in keyboard drag state,…" at bounding box center [676, 374] width 1285 height 510
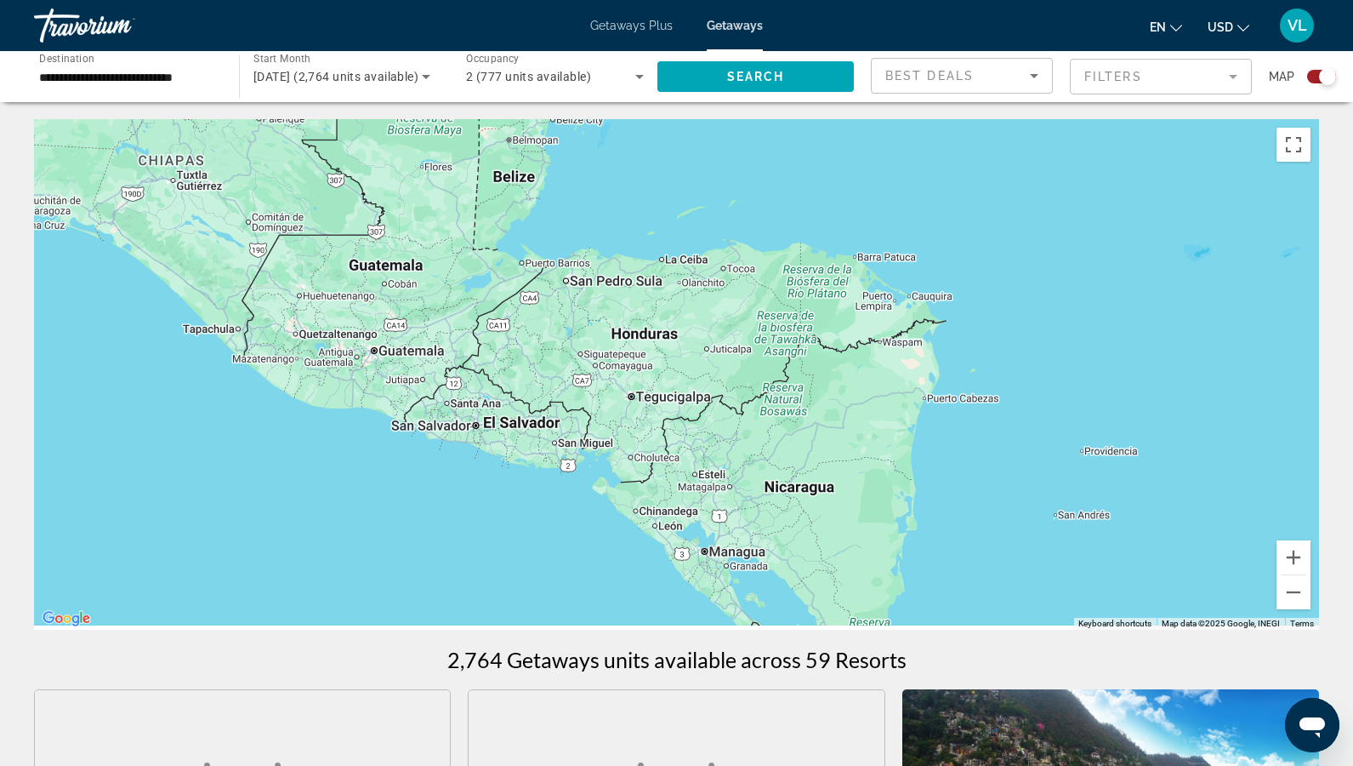
drag, startPoint x: 1110, startPoint y: 363, endPoint x: 680, endPoint y: 265, distance: 441.6
click at [680, 265] on div "To activate drag with keyboard, press Alt + Enter. Once in keyboard drag state,…" at bounding box center [676, 374] width 1285 height 510
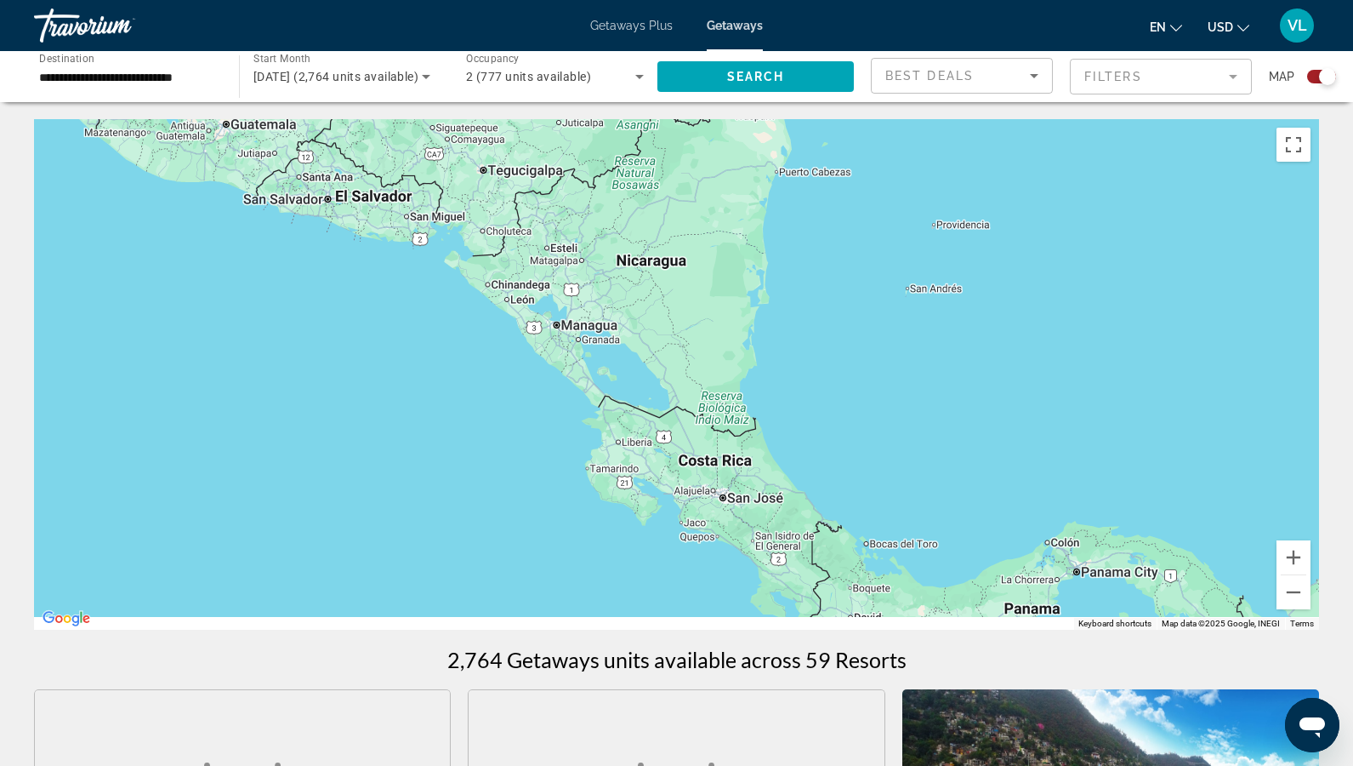
drag, startPoint x: 848, startPoint y: 430, endPoint x: 675, endPoint y: 114, distance: 359.7
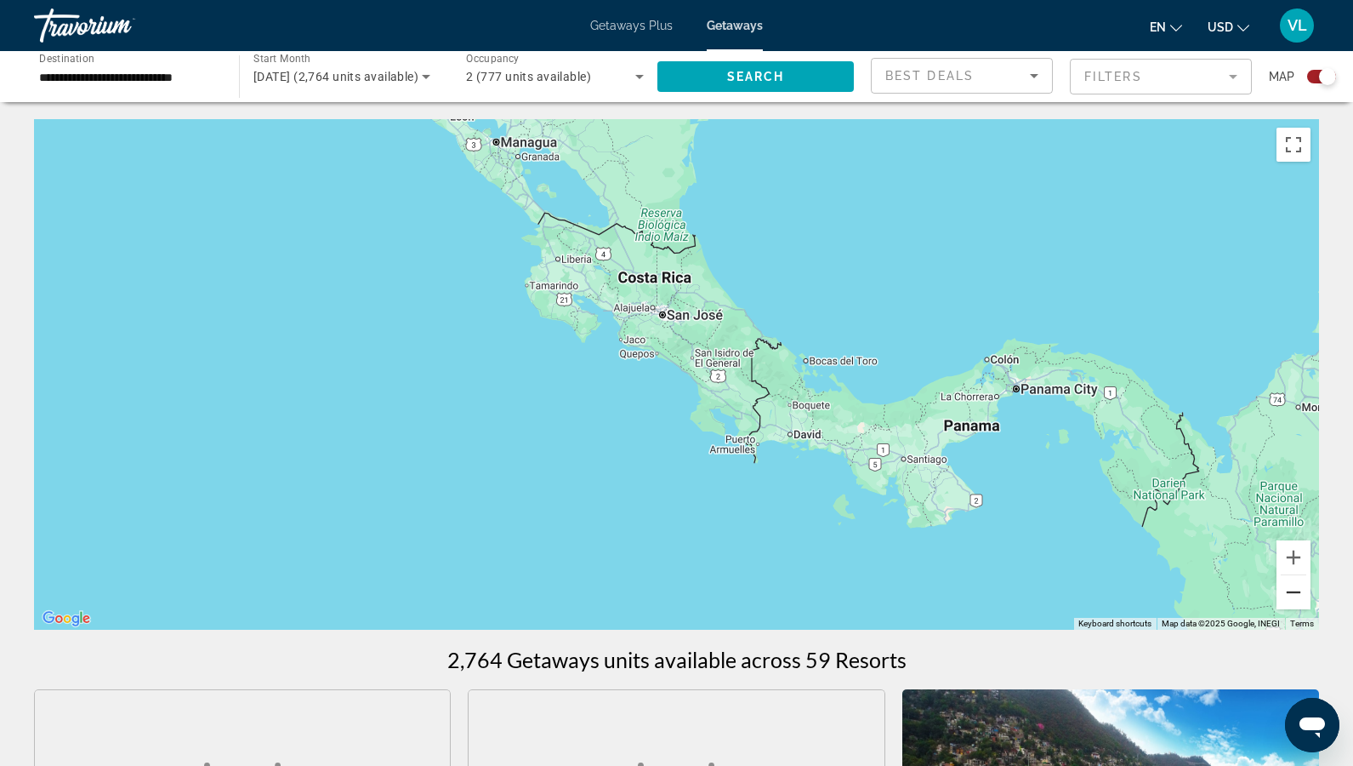
click at [1302, 591] on button "Zoom out" at bounding box center [1294, 592] width 34 height 34
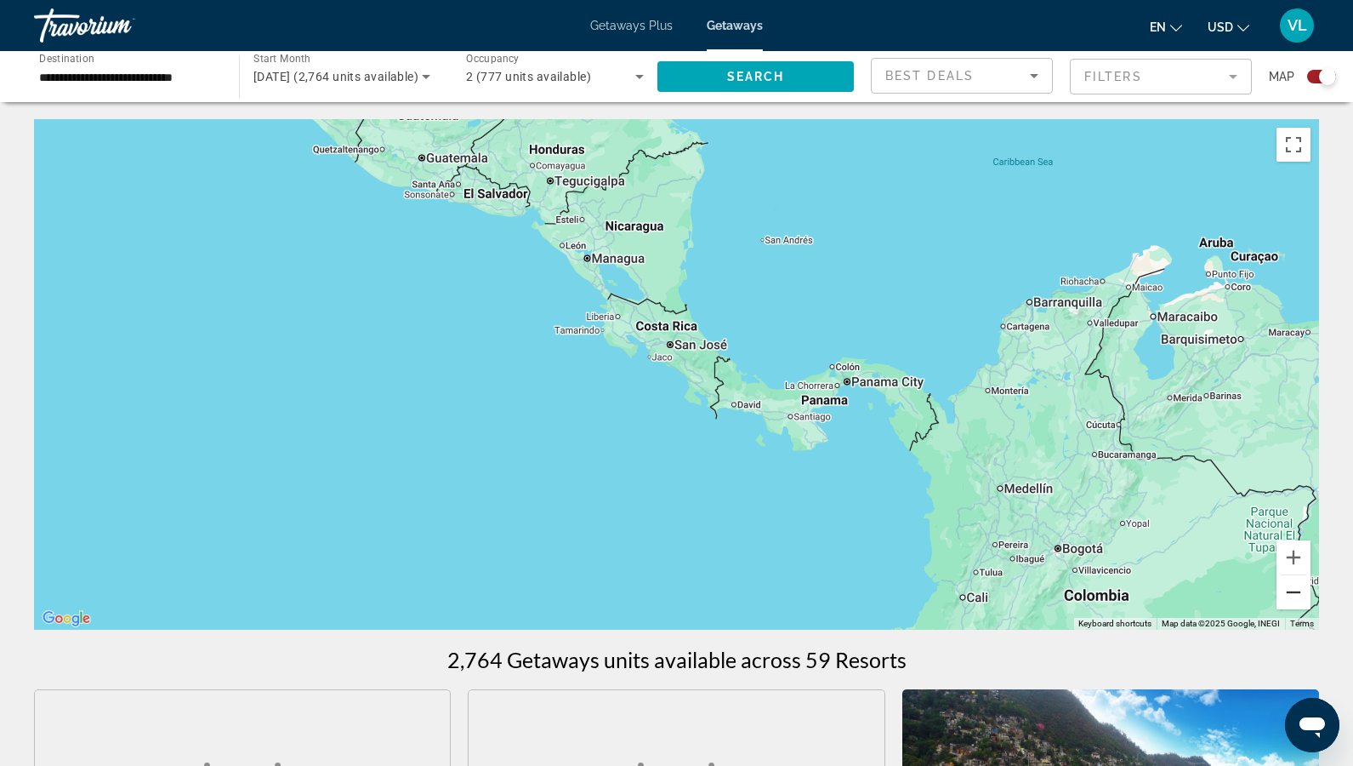
click at [1302, 591] on button "Zoom out" at bounding box center [1294, 592] width 34 height 34
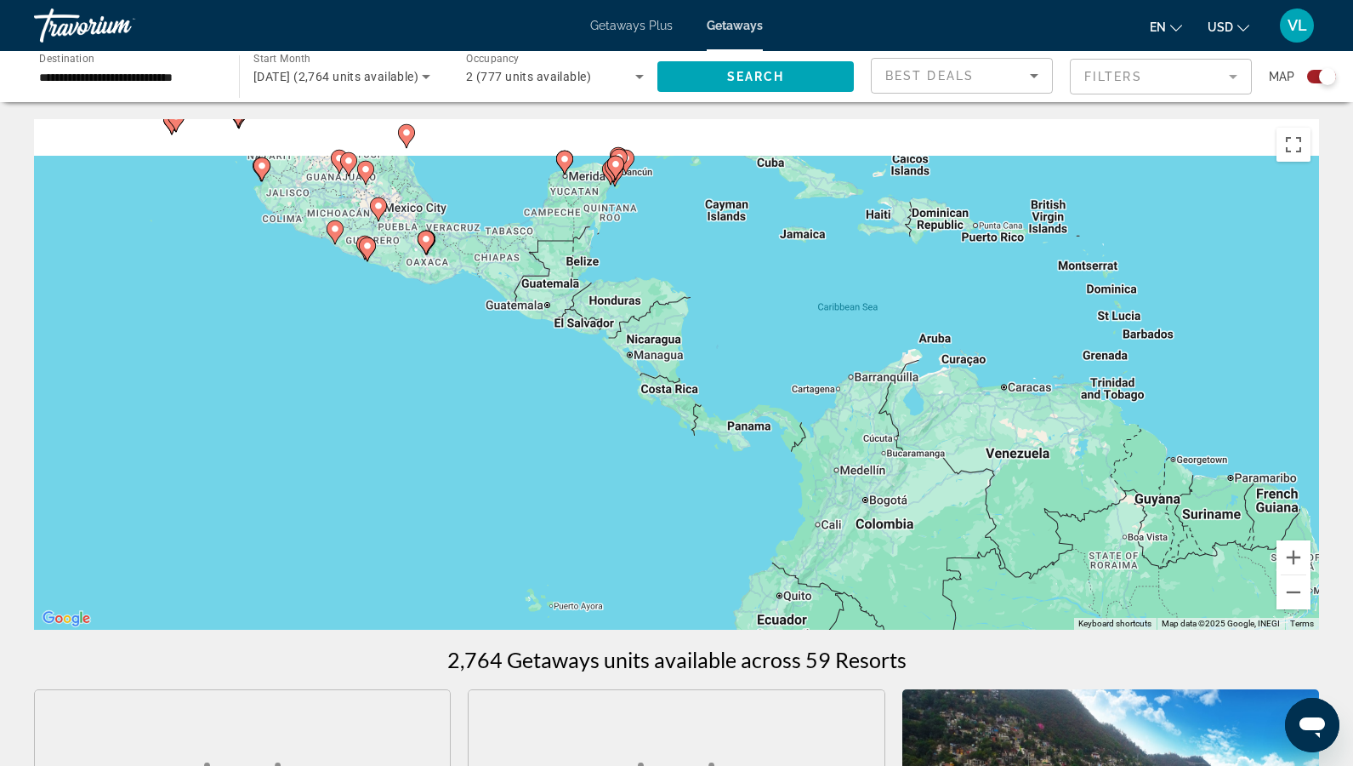
drag, startPoint x: 1017, startPoint y: 417, endPoint x: 1101, endPoint y: 525, distance: 137.0
click at [1097, 522] on div "To activate drag with keyboard, press Alt + Enter. Once in keyboard drag state,…" at bounding box center [676, 374] width 1285 height 510
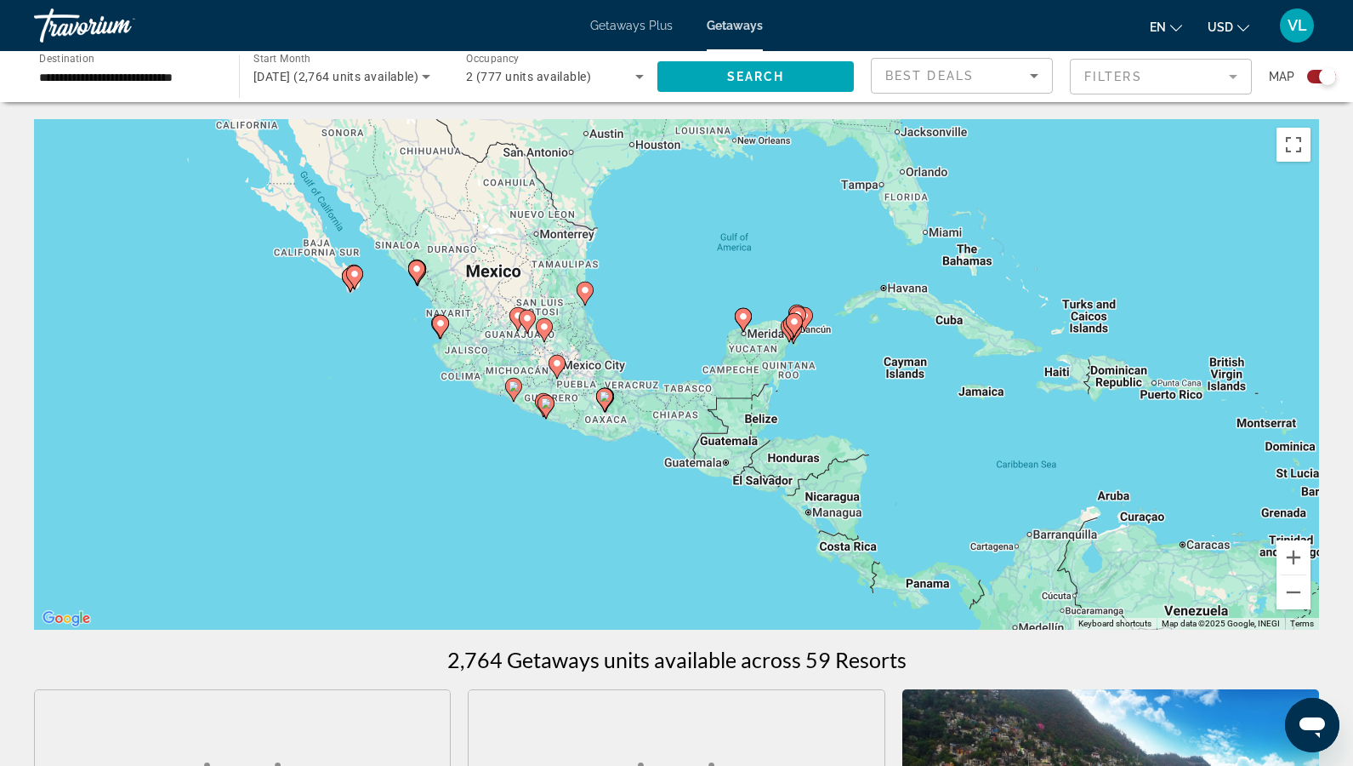
drag, startPoint x: 788, startPoint y: 307, endPoint x: 851, endPoint y: 374, distance: 92.7
click at [851, 373] on div "To activate drag with keyboard, press Alt + Enter. Once in keyboard drag state,…" at bounding box center [676, 374] width 1285 height 510
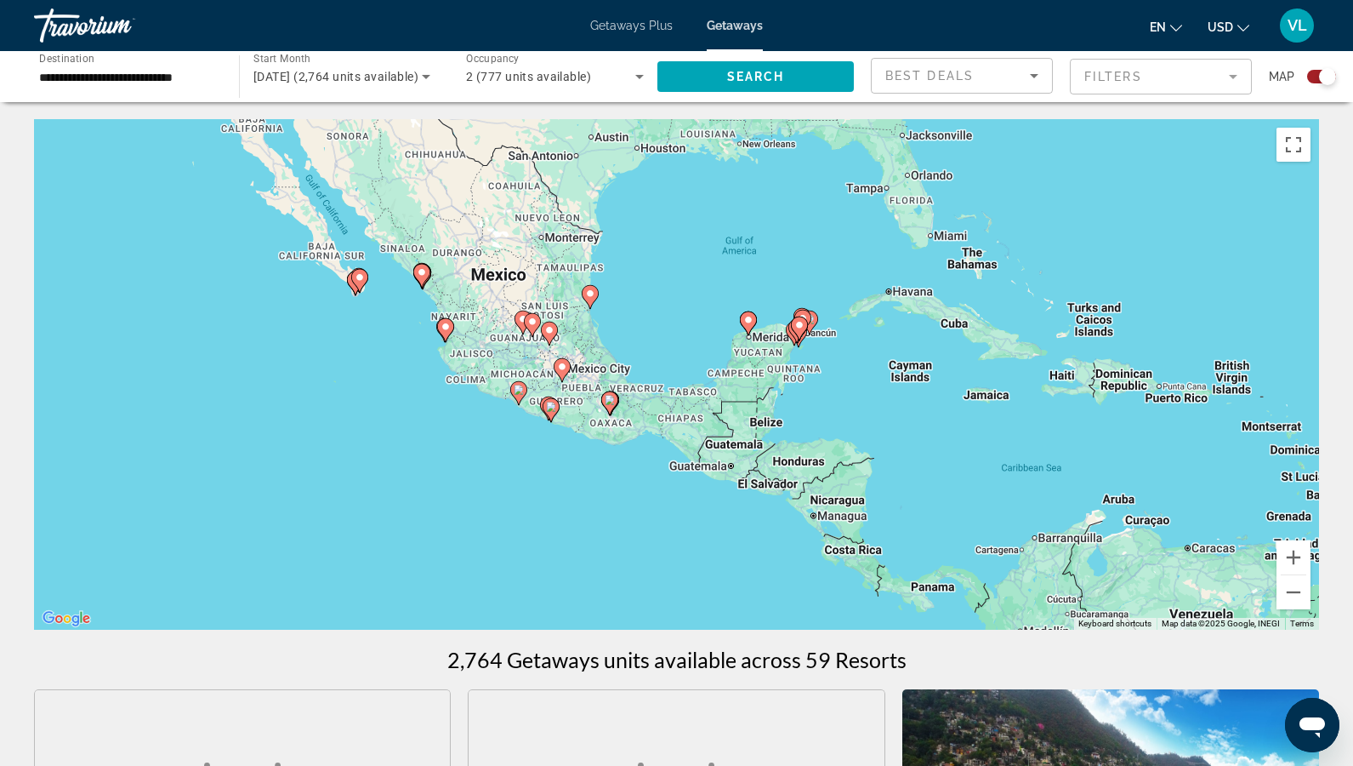
click at [814, 408] on div "To activate drag with keyboard, press Alt + Enter. Once in keyboard drag state,…" at bounding box center [676, 374] width 1285 height 510
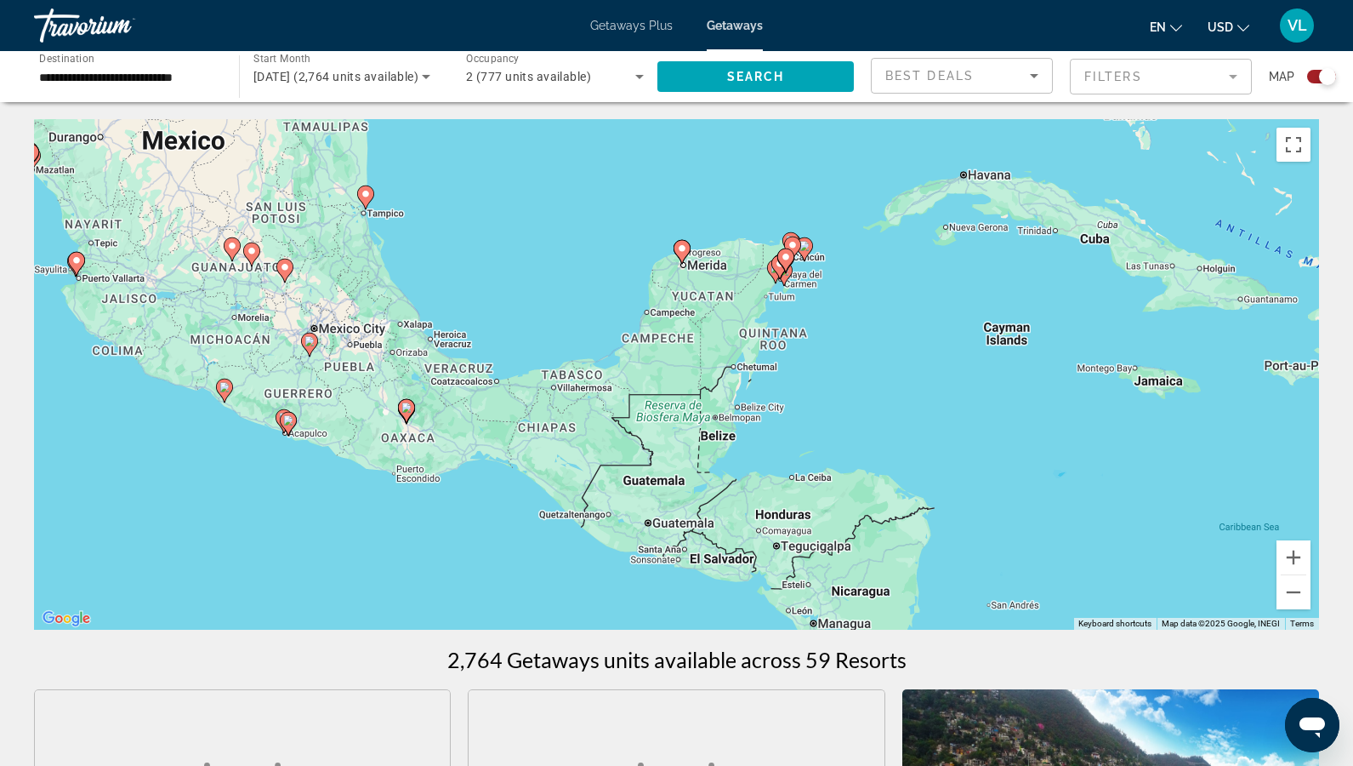
click at [797, 389] on div "To activate drag with keyboard, press Alt + Enter. Once in keyboard drag state,…" at bounding box center [676, 374] width 1285 height 510
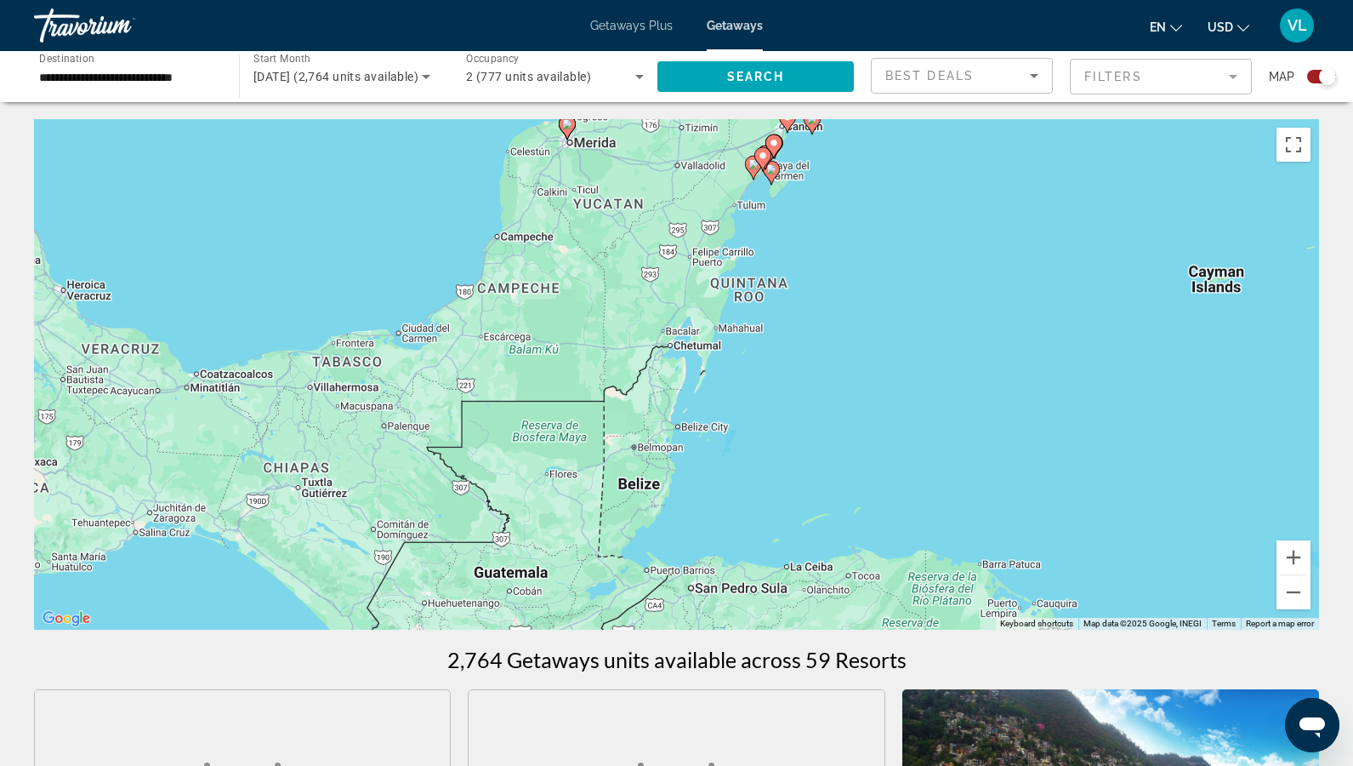
click at [747, 386] on div "To activate drag with keyboard, press Alt + Enter. Once in keyboard drag state,…" at bounding box center [676, 374] width 1285 height 510
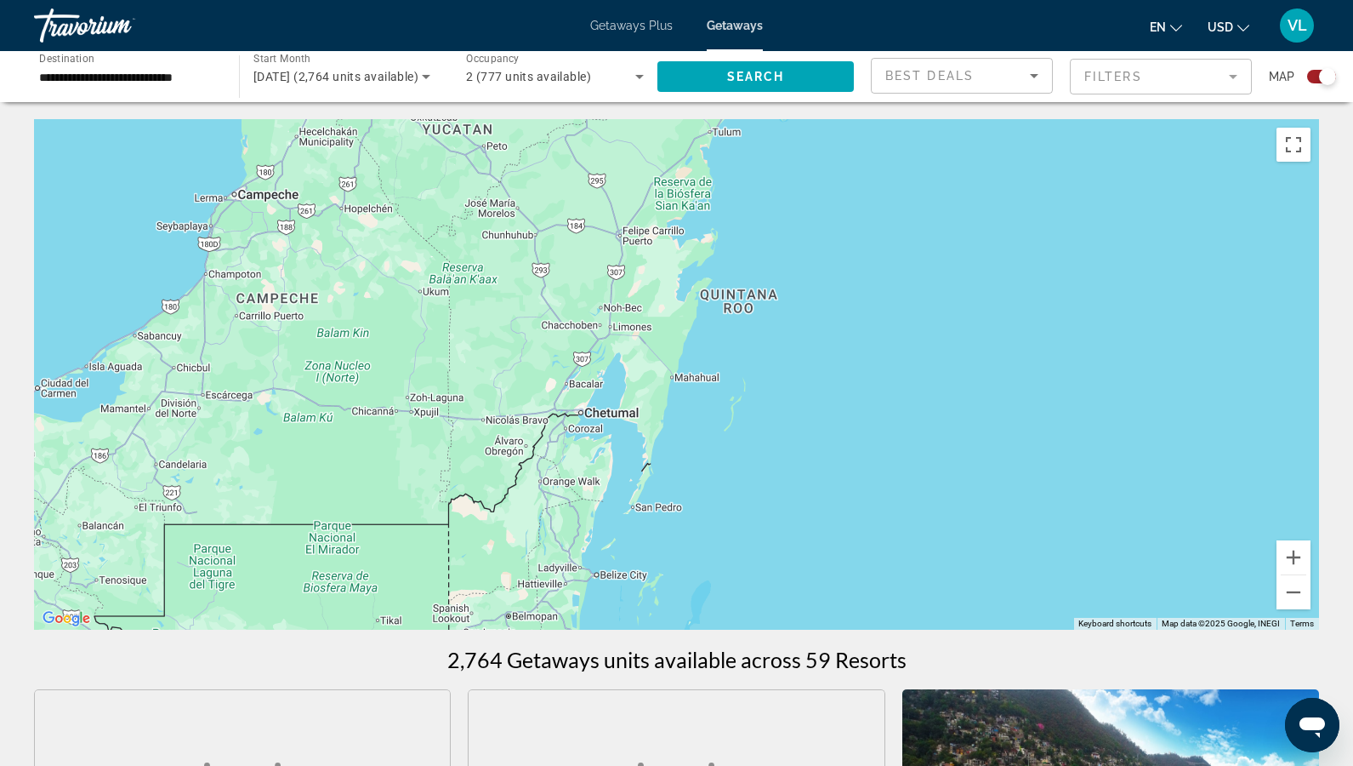
drag, startPoint x: 743, startPoint y: 341, endPoint x: 730, endPoint y: 452, distance: 111.3
click at [730, 452] on div "Main content" at bounding box center [676, 374] width 1285 height 510
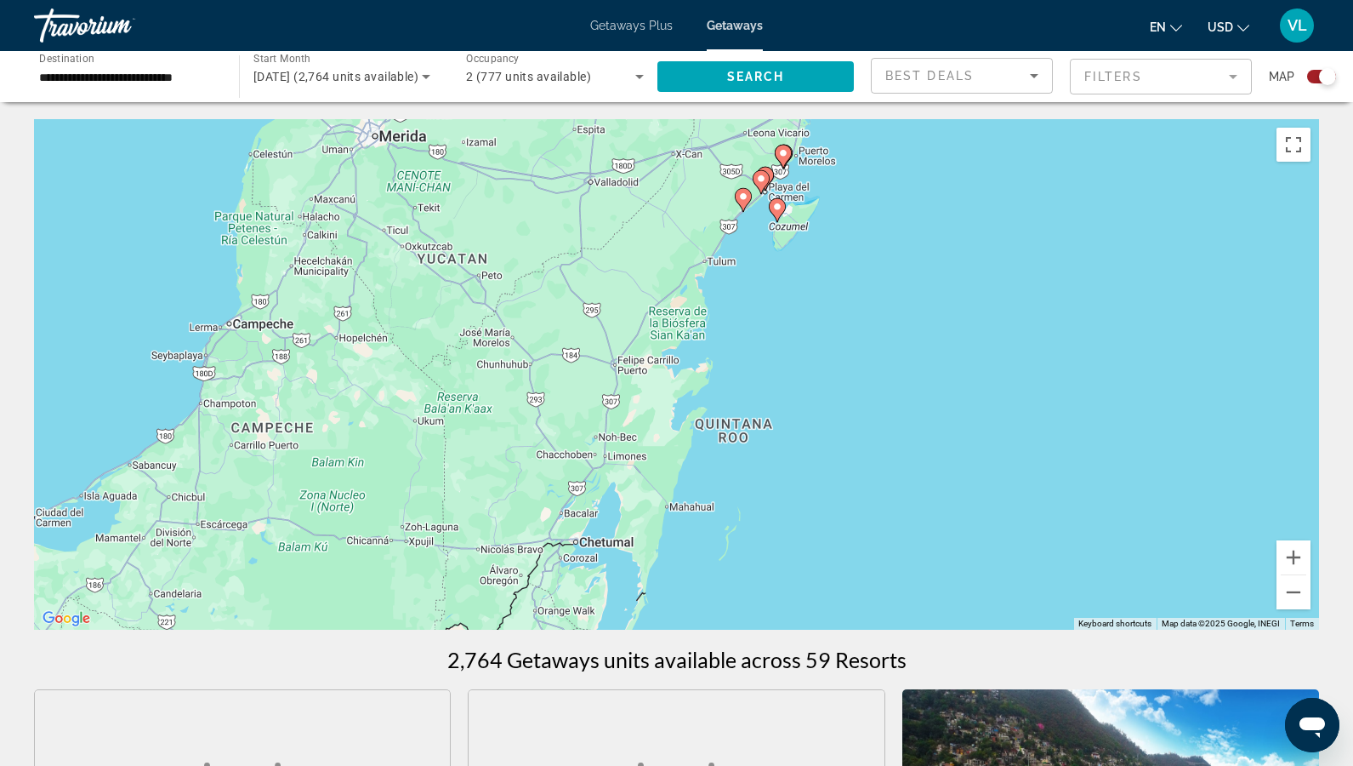
drag, startPoint x: 783, startPoint y: 298, endPoint x: 779, endPoint y: 428, distance: 130.2
click at [779, 428] on div "To activate drag with keyboard, press Alt + Enter. Once in keyboard drag state,…" at bounding box center [676, 374] width 1285 height 510
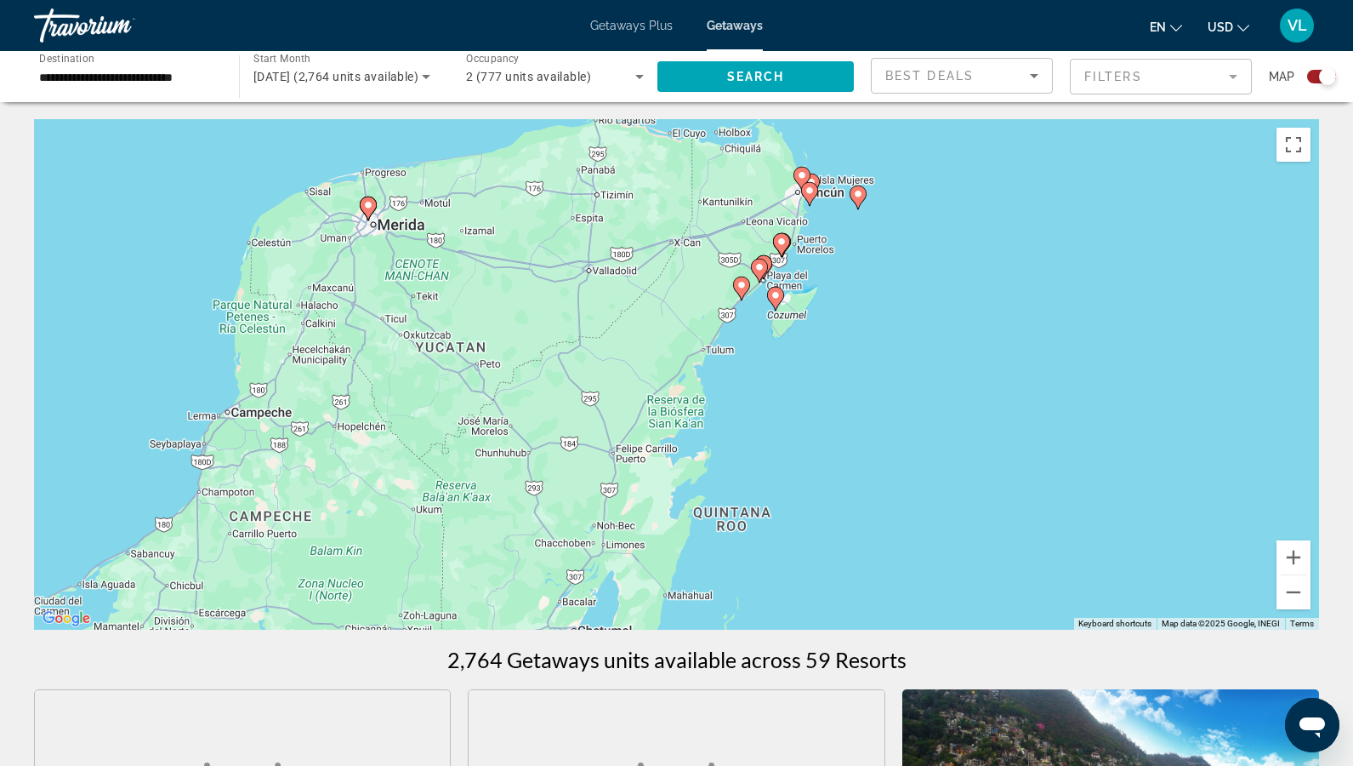
drag, startPoint x: 800, startPoint y: 299, endPoint x: 797, endPoint y: 388, distance: 88.5
click at [797, 388] on div "To activate drag with keyboard, press Alt + Enter. Once in keyboard drag state,…" at bounding box center [676, 374] width 1285 height 510
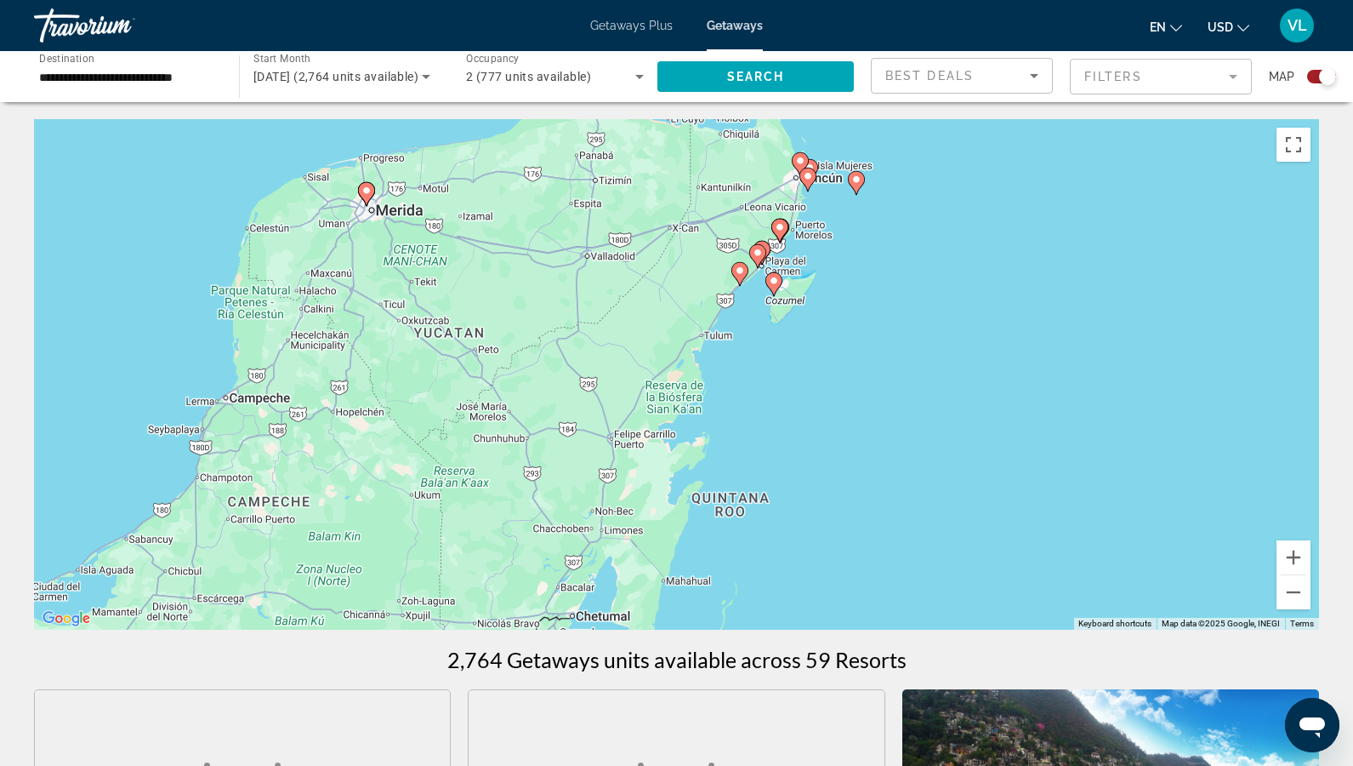
click at [148, 80] on input "**********" at bounding box center [128, 77] width 178 height 20
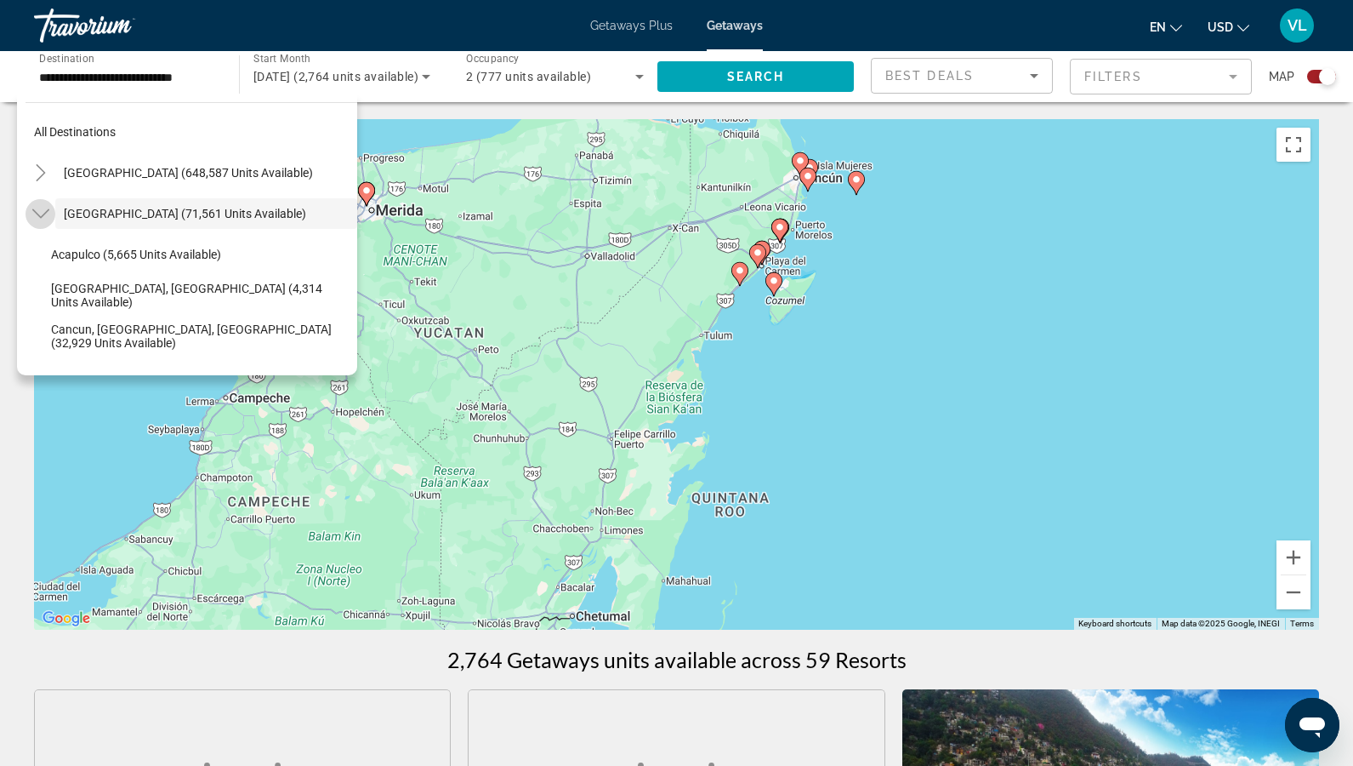
click at [32, 207] on icon "Toggle Mexico (71,561 units available)" at bounding box center [40, 213] width 17 height 17
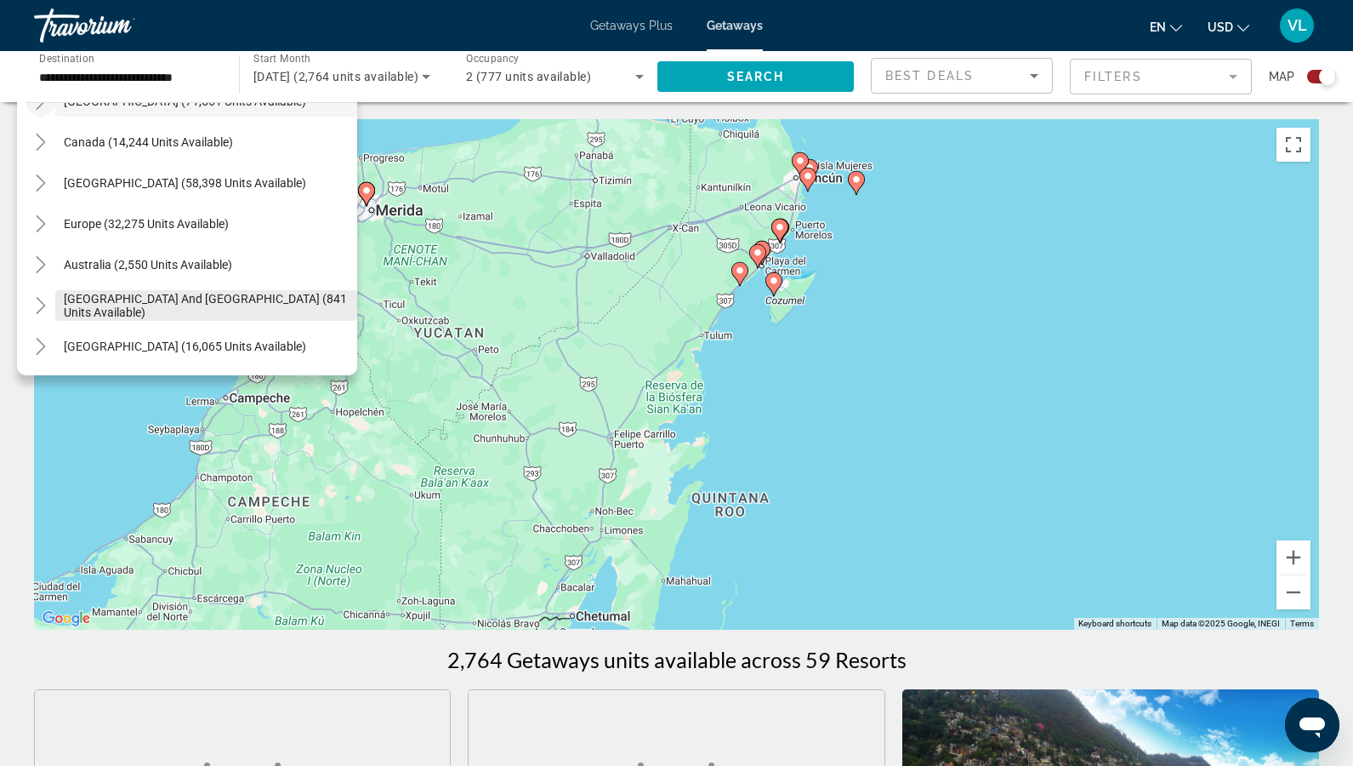
scroll to position [150, 0]
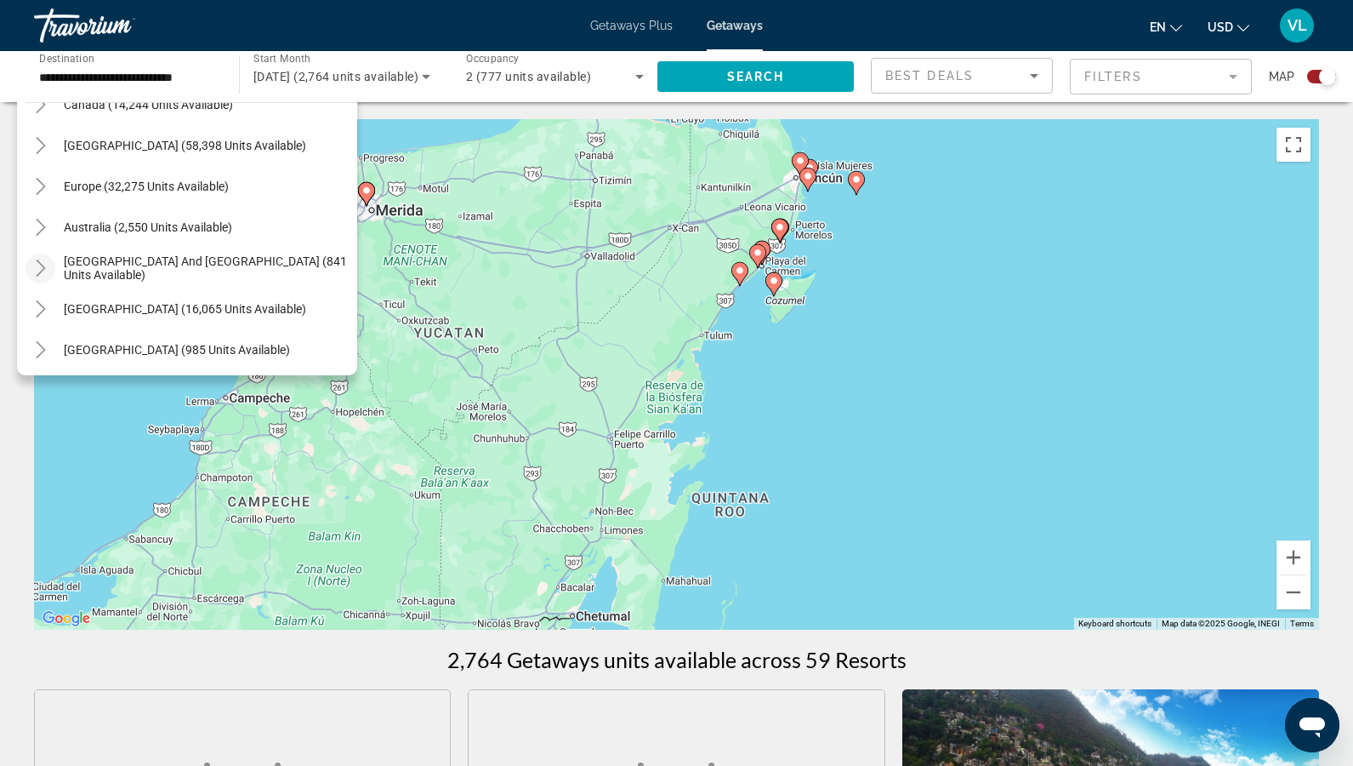
click at [44, 271] on icon "Toggle South Pacific and Oceania (841 units available)" at bounding box center [40, 267] width 17 height 17
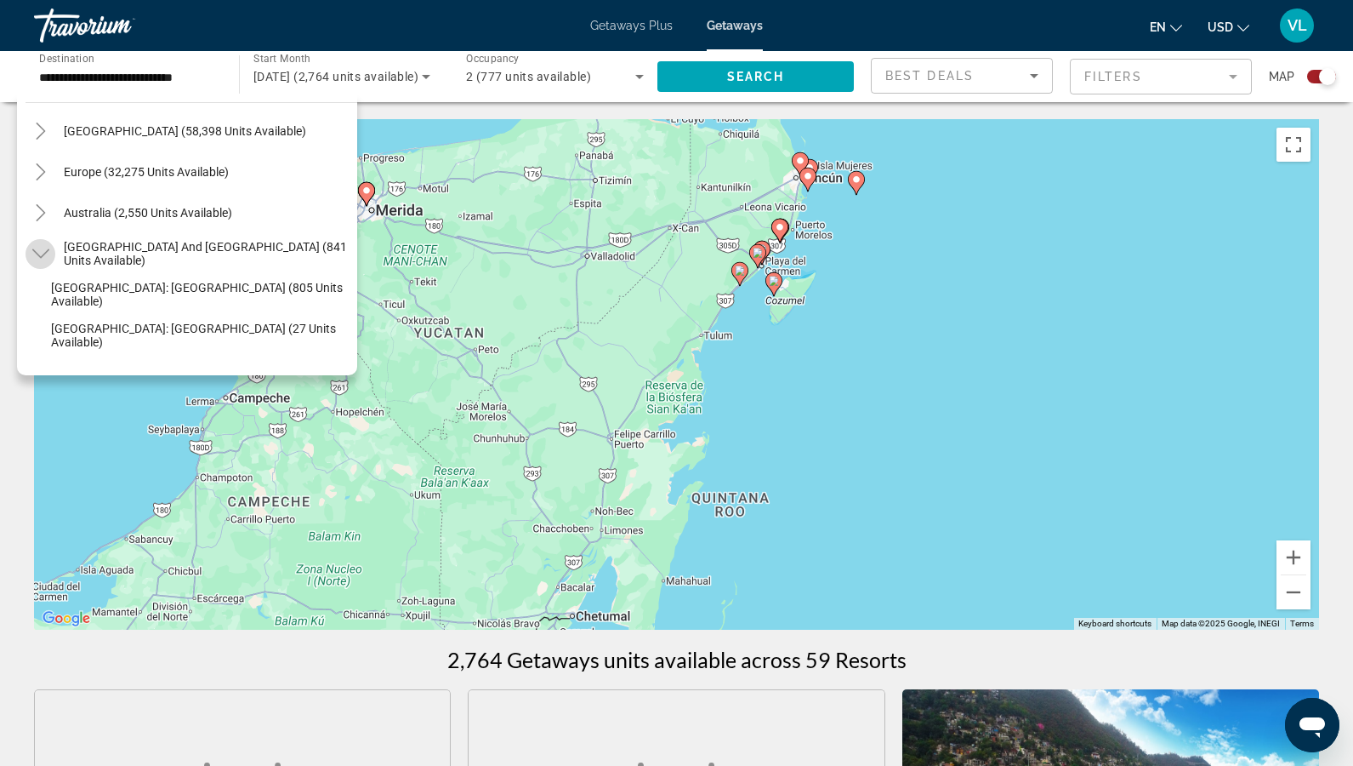
click at [41, 251] on icon "Toggle South Pacific and Oceania (841 units available)" at bounding box center [40, 253] width 17 height 17
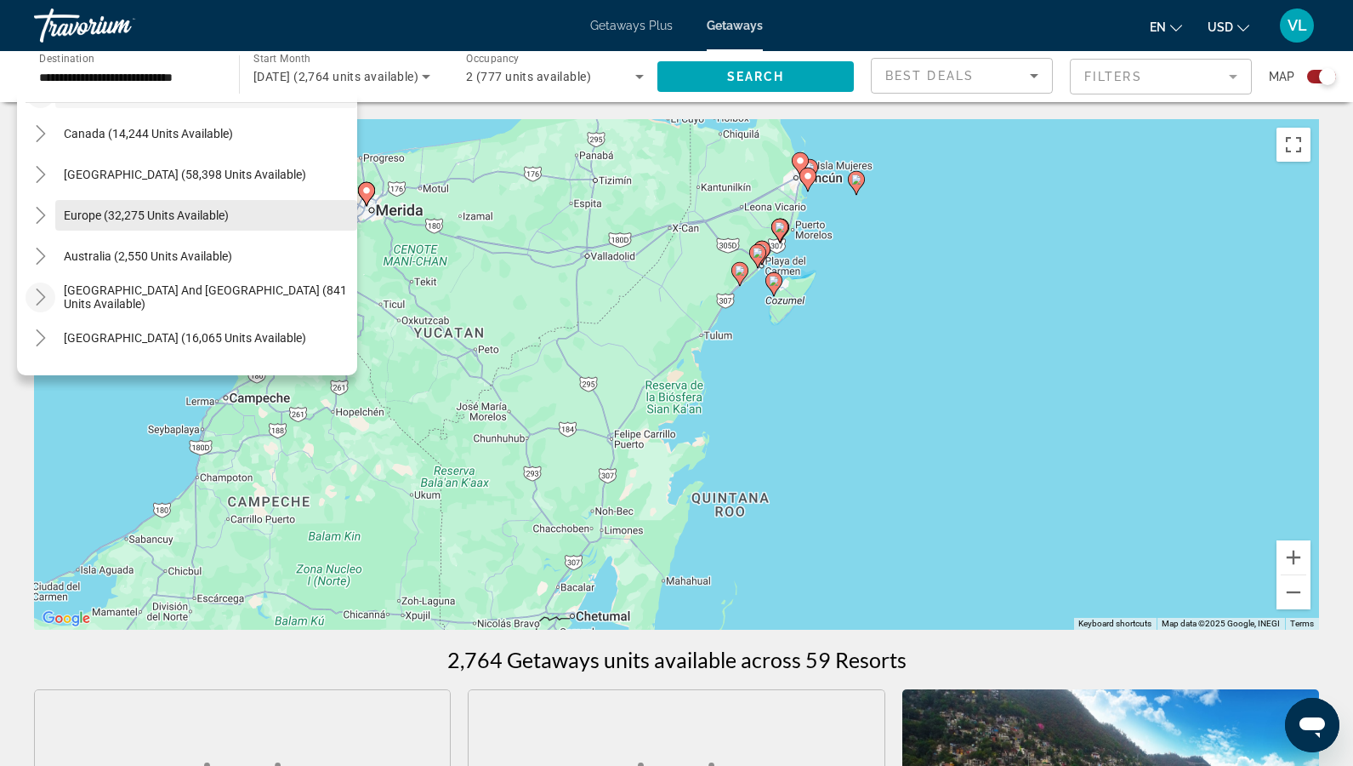
scroll to position [111, 0]
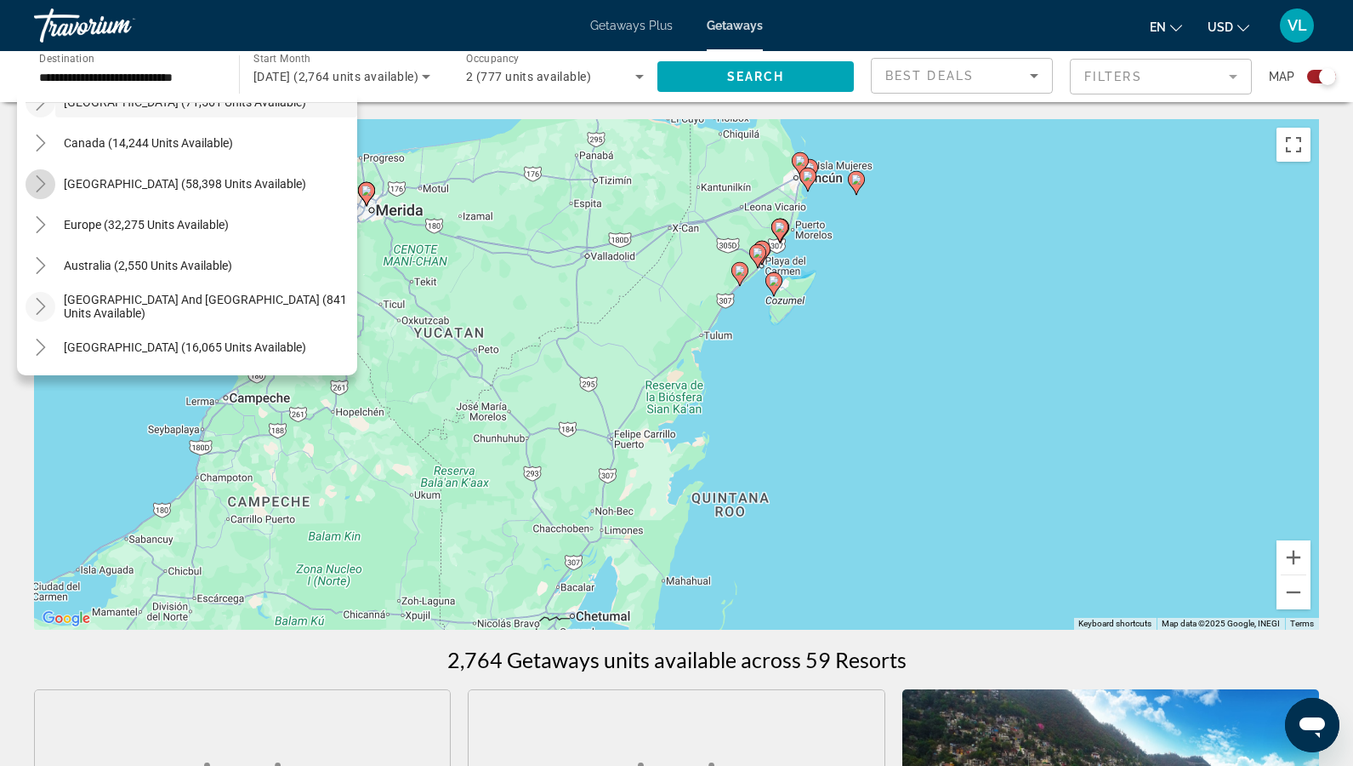
click at [44, 175] on icon "Toggle Caribbean & Atlantic Islands (58,398 units available)" at bounding box center [40, 183] width 17 height 17
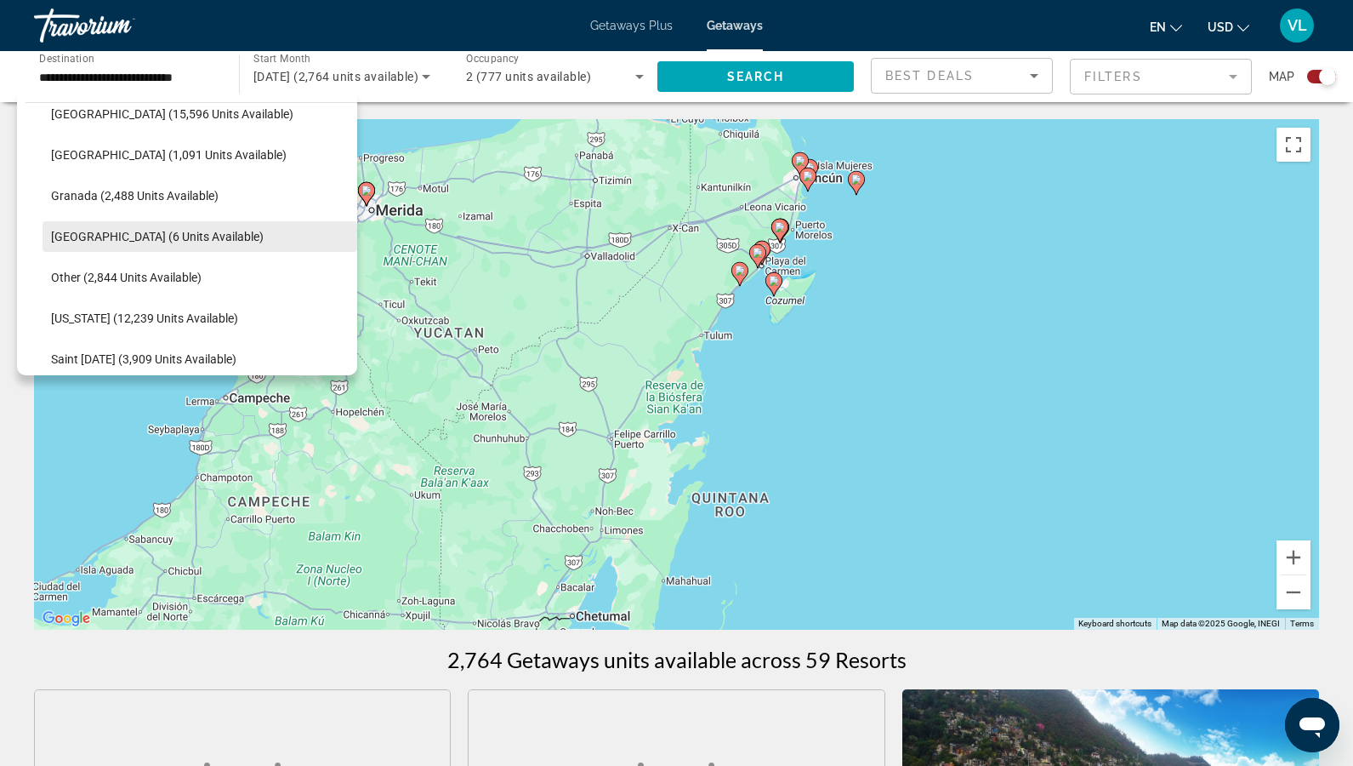
scroll to position [353, 0]
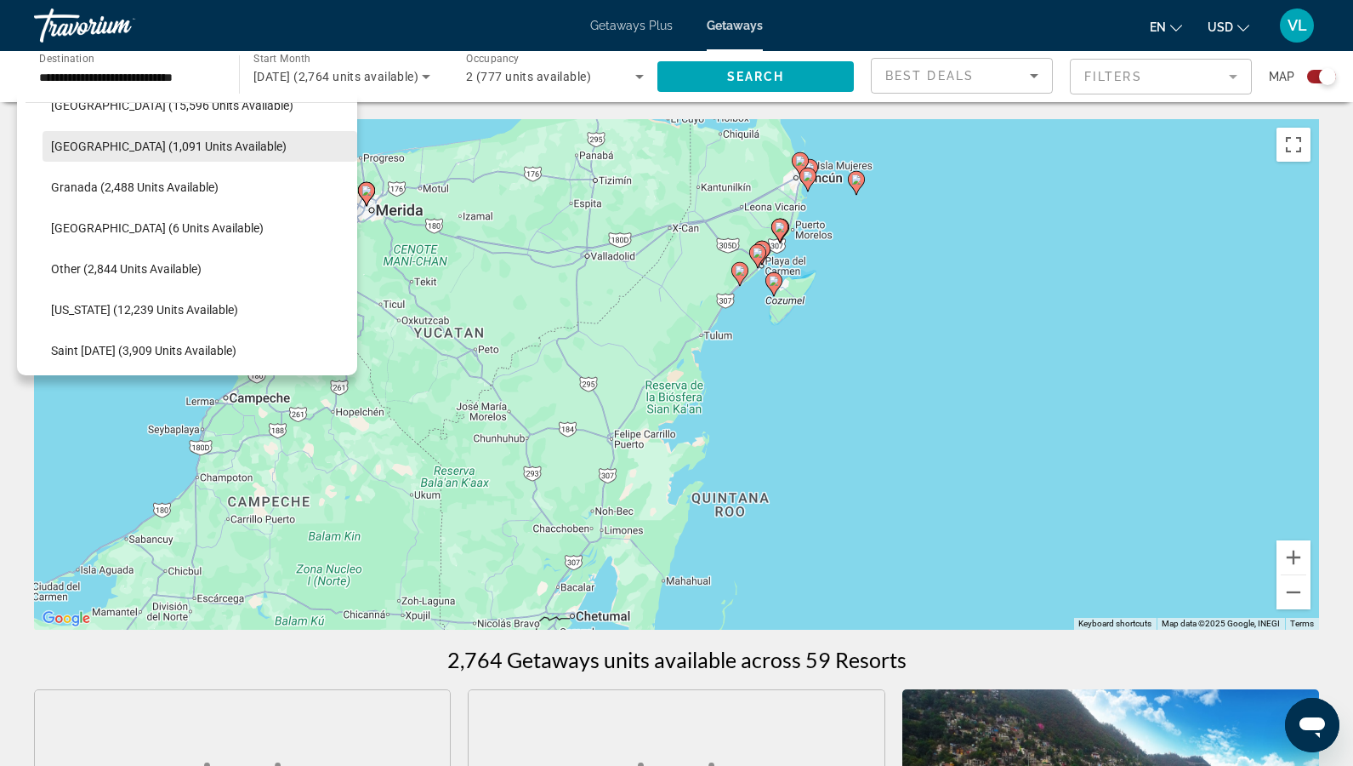
click at [151, 153] on span "Search widget" at bounding box center [200, 146] width 315 height 41
type input "**********"
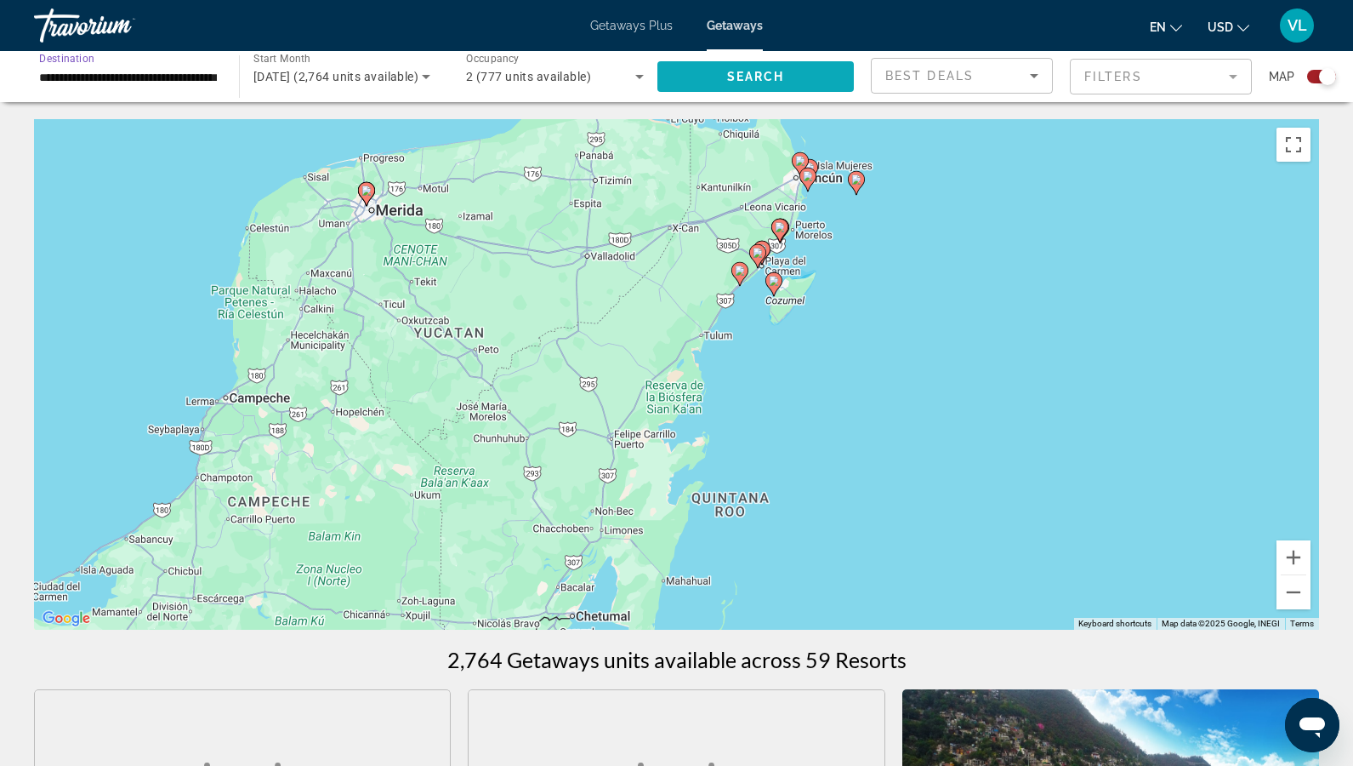
scroll to position [-1, 0]
click at [754, 80] on span "Search" at bounding box center [756, 77] width 58 height 14
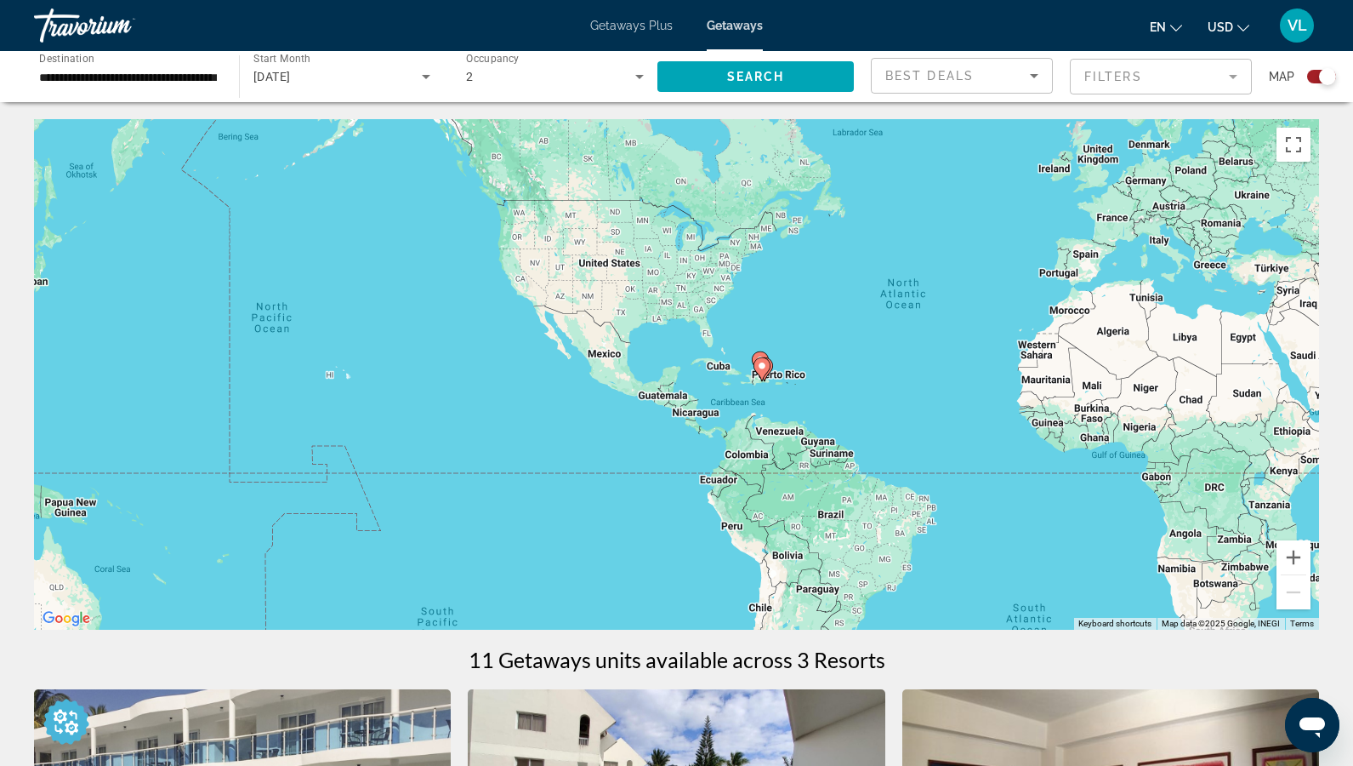
click at [809, 381] on div "To activate drag with keyboard, press Alt + Enter. Once in keyboard drag state,…" at bounding box center [676, 374] width 1285 height 510
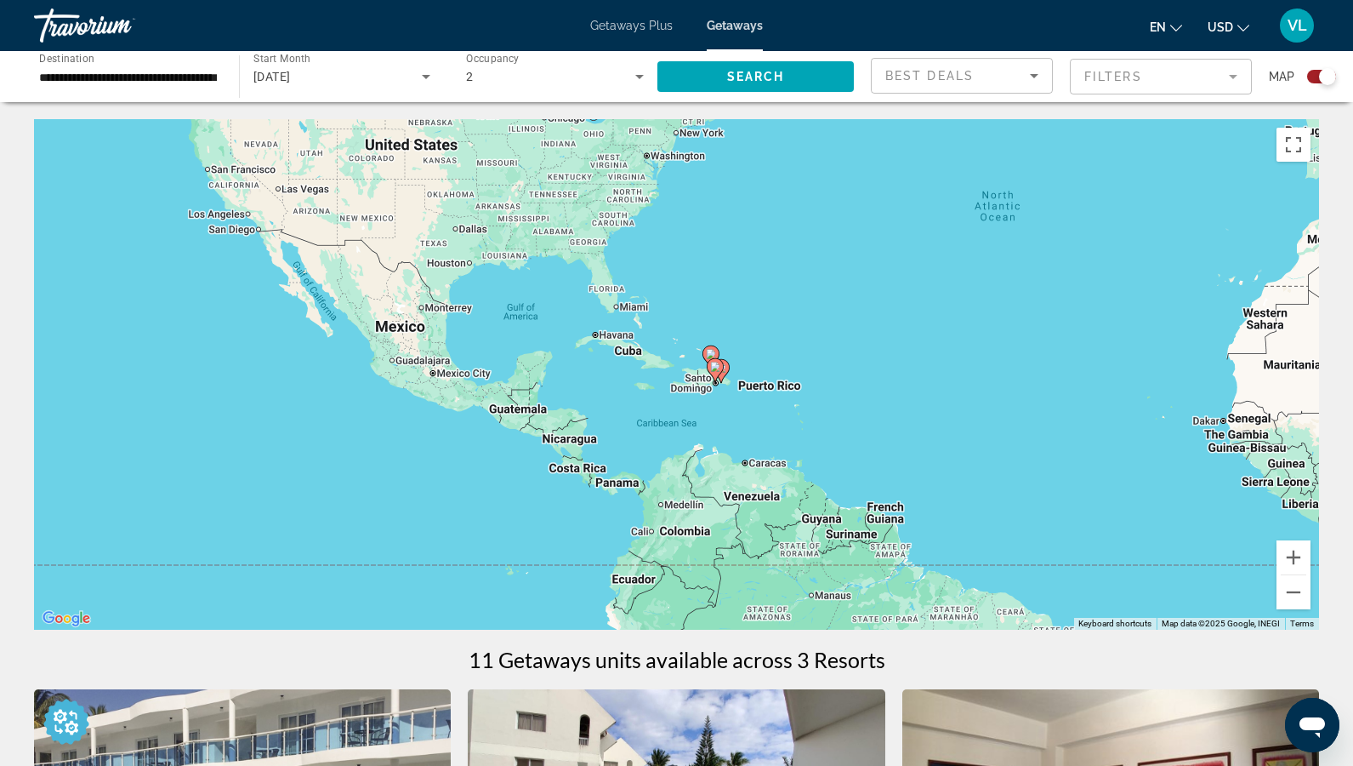
click at [789, 403] on div "To activate drag with keyboard, press Alt + Enter. Once in keyboard drag state,…" at bounding box center [676, 374] width 1285 height 510
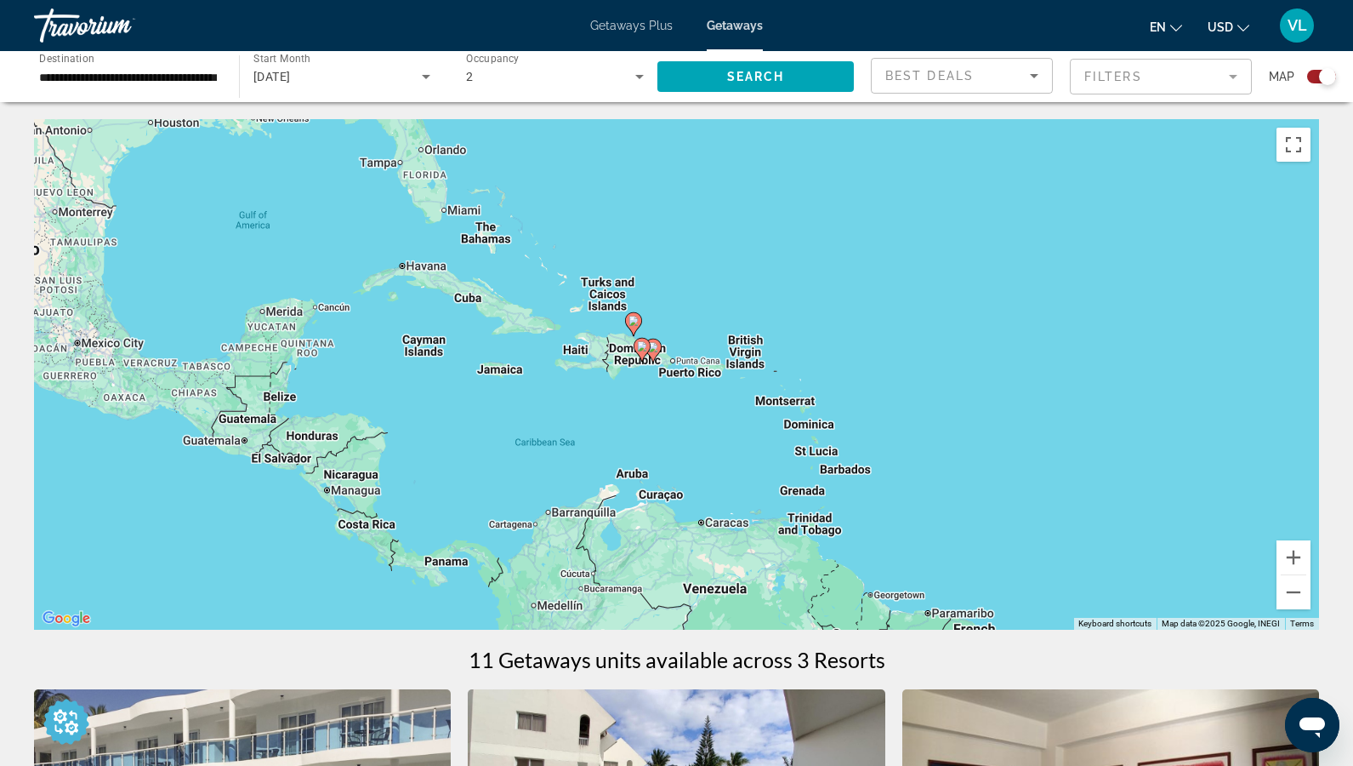
click at [705, 319] on div "To activate drag with keyboard, press Alt + Enter. Once in keyboard drag state,…" at bounding box center [676, 374] width 1285 height 510
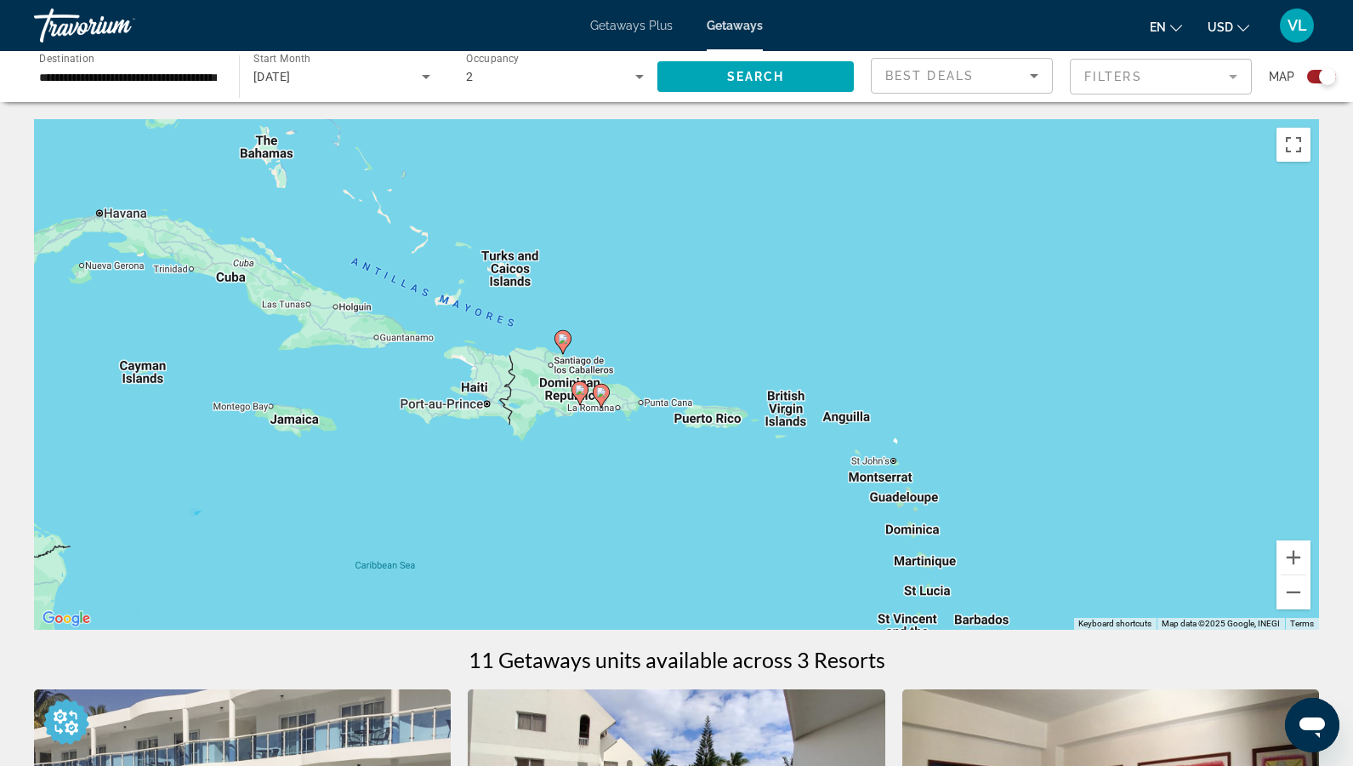
click at [681, 328] on div "To activate drag with keyboard, press Alt + Enter. Once in keyboard drag state,…" at bounding box center [676, 374] width 1285 height 510
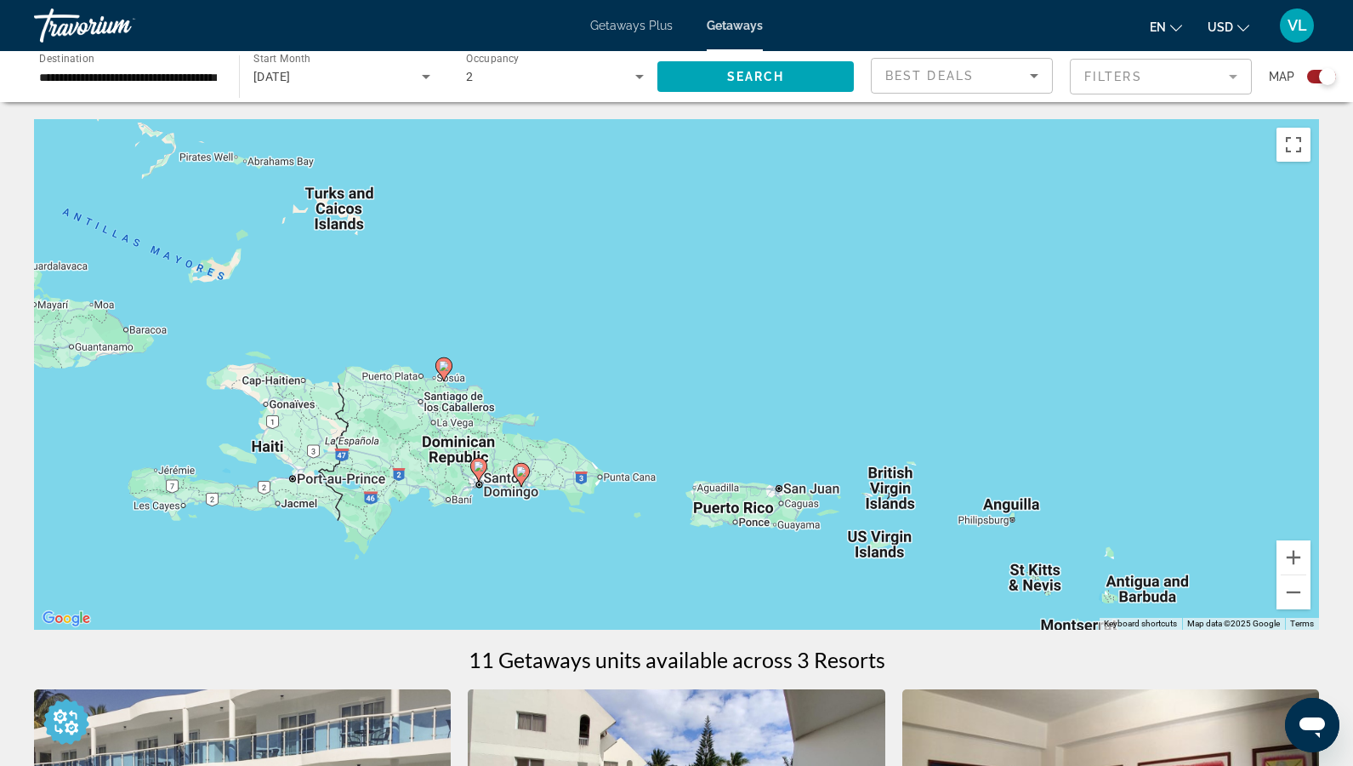
click at [624, 411] on div "To activate drag with keyboard, press Alt + Enter. Once in keyboard drag state,…" at bounding box center [676, 374] width 1285 height 510
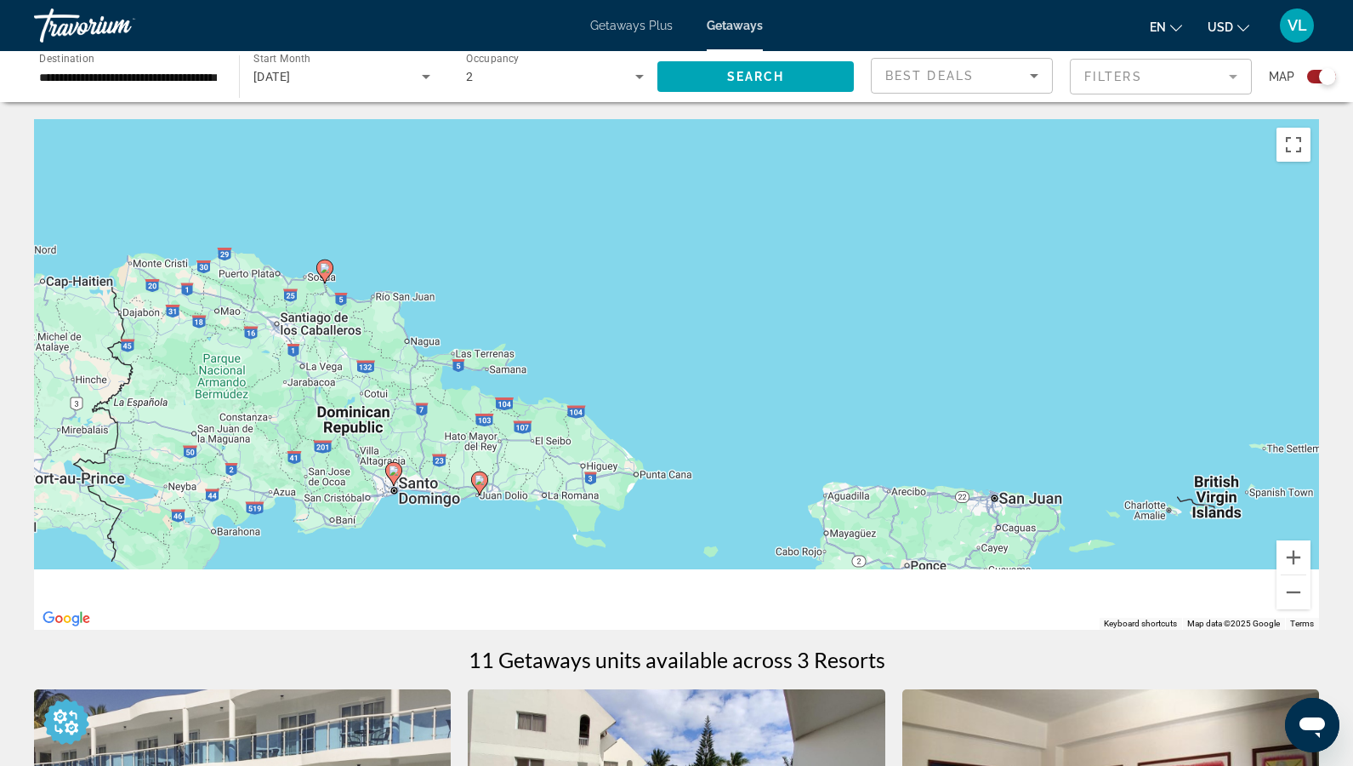
drag, startPoint x: 568, startPoint y: 468, endPoint x: 634, endPoint y: 392, distance: 100.1
click at [634, 392] on div "To activate drag with keyboard, press Alt + Enter. Once in keyboard drag state,…" at bounding box center [676, 374] width 1285 height 510
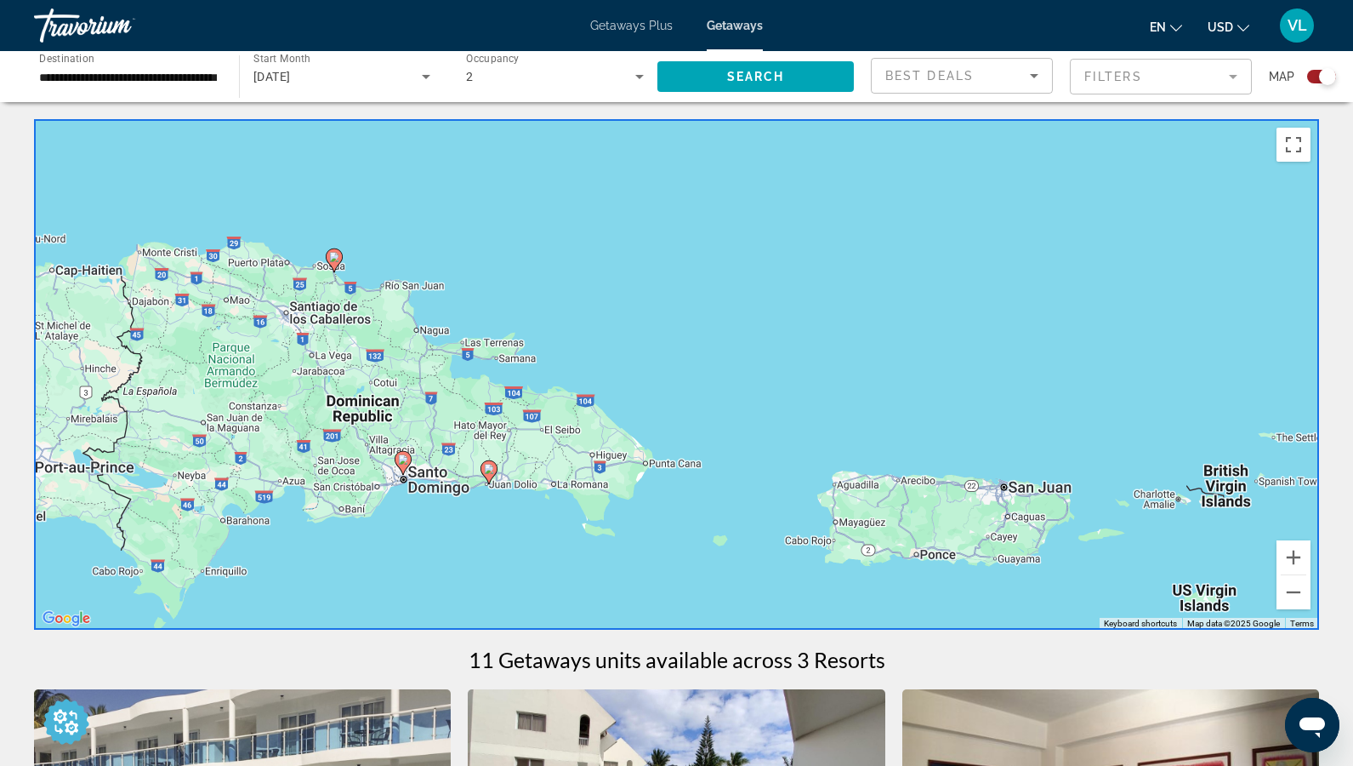
click at [441, 541] on div "To activate drag with keyboard, press Alt + Enter. Once in keyboard drag state,…" at bounding box center [676, 374] width 1285 height 510
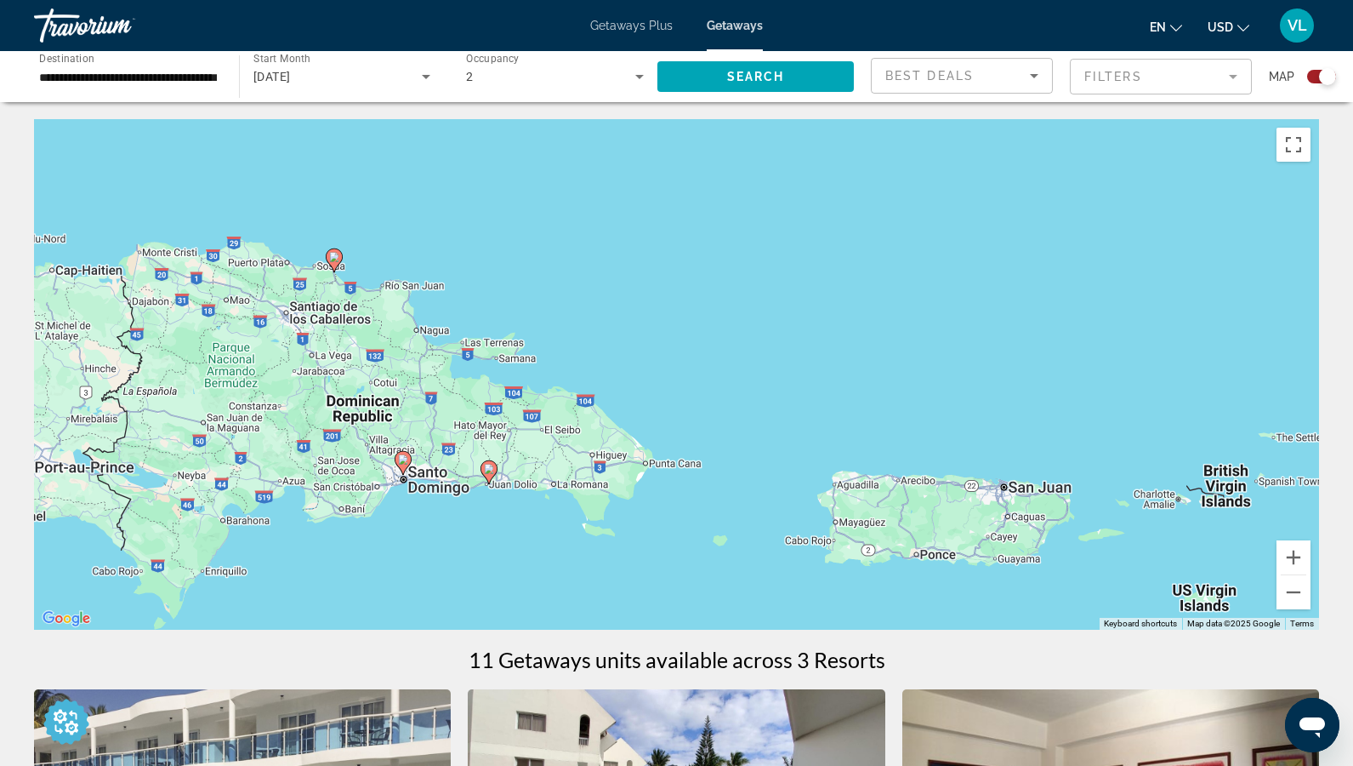
click at [441, 541] on div "To activate drag with keyboard, press Alt + Enter. Once in keyboard drag state,…" at bounding box center [676, 374] width 1285 height 510
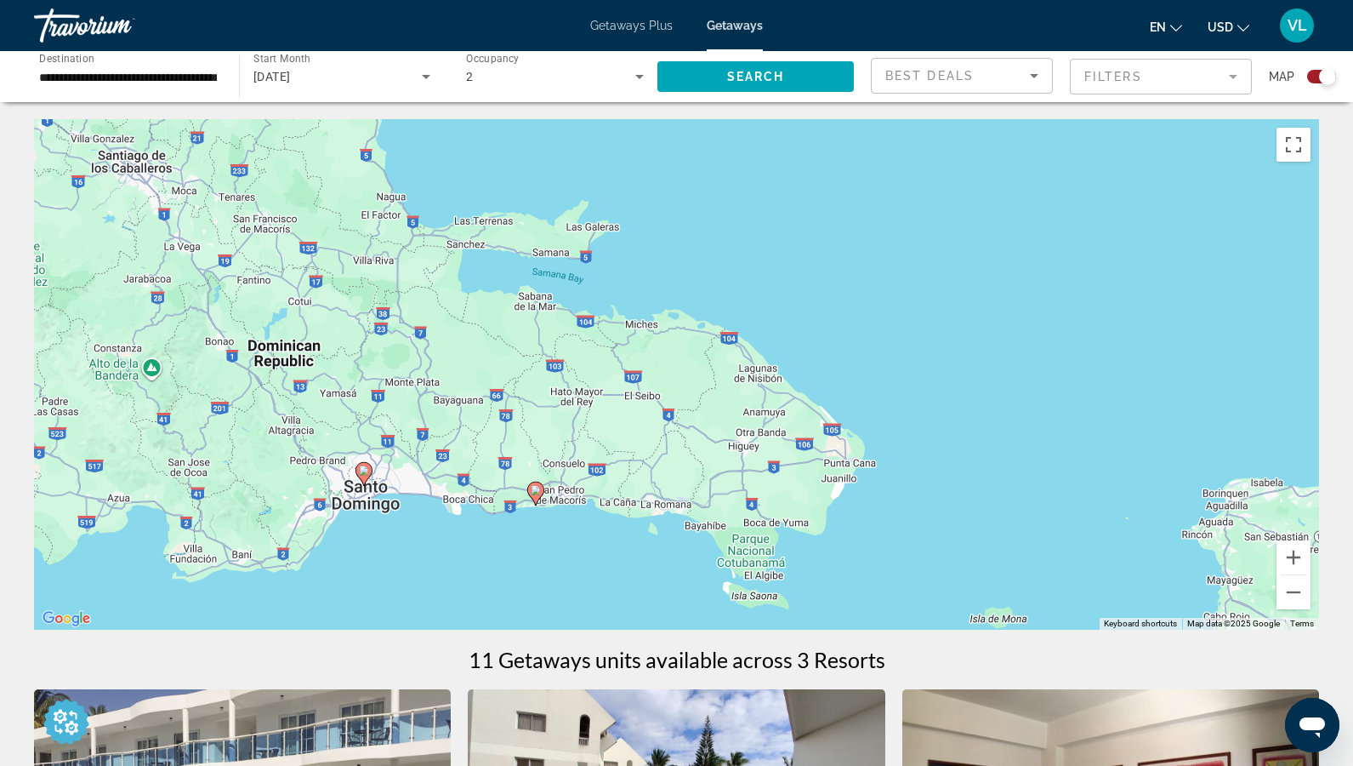
drag, startPoint x: 531, startPoint y: 467, endPoint x: 531, endPoint y: 547, distance: 80.0
click at [531, 547] on div "To activate drag with keyboard, press Alt + Enter. Once in keyboard drag state,…" at bounding box center [676, 374] width 1285 height 510
click at [832, 275] on div "To activate drag with keyboard, press Alt + Enter. Once in keyboard drag state,…" at bounding box center [676, 374] width 1285 height 510
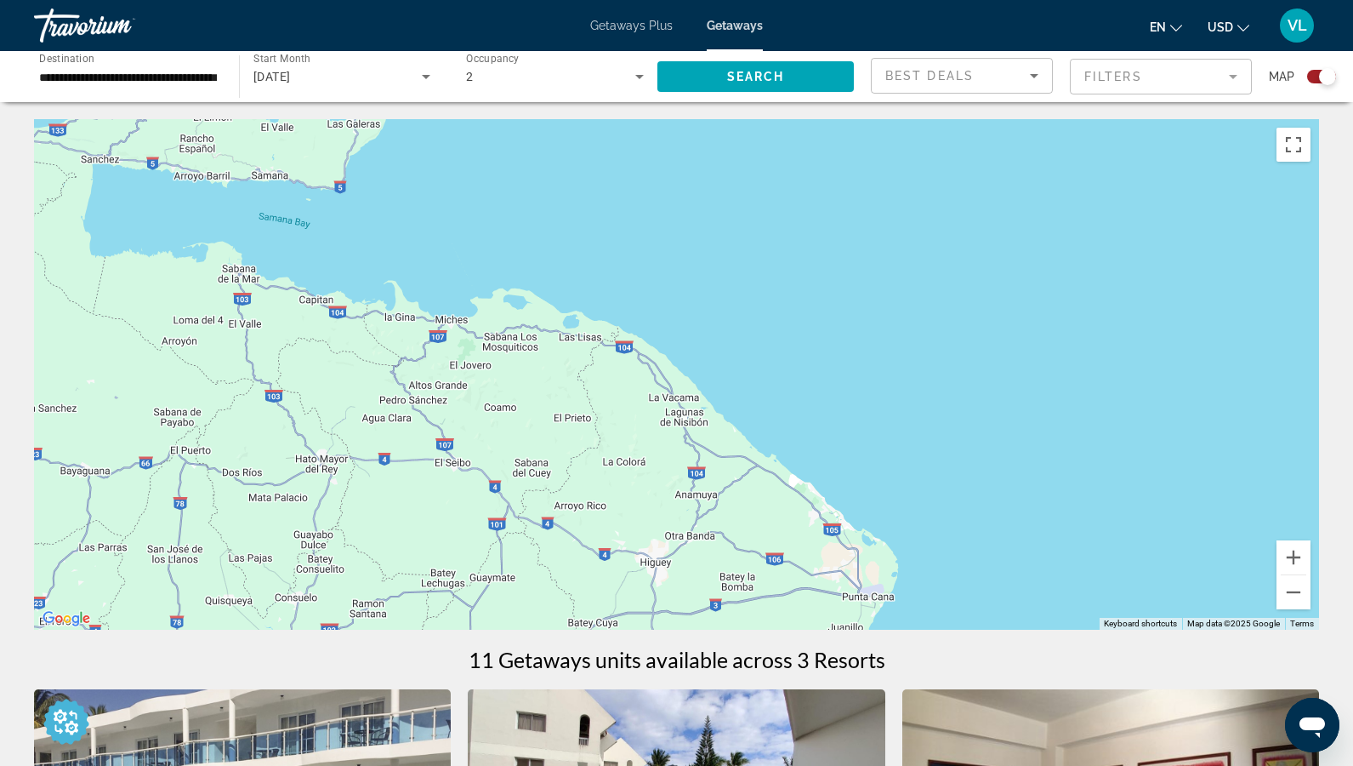
drag, startPoint x: 805, startPoint y: 336, endPoint x: 805, endPoint y: 152, distance: 183.7
click at [805, 152] on div "To activate drag with keyboard, press Alt + Enter. Once in keyboard drag state,…" at bounding box center [676, 374] width 1285 height 510
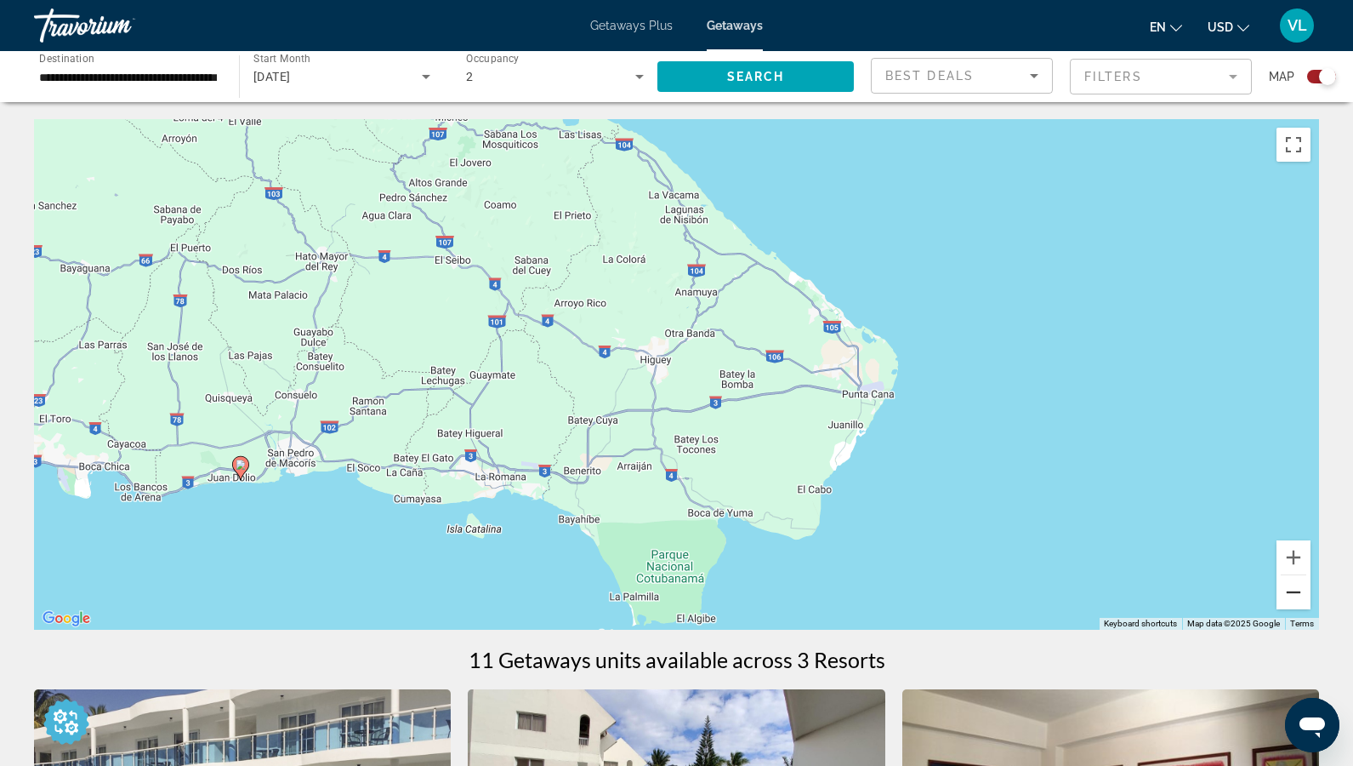
click at [1297, 602] on button "Zoom out" at bounding box center [1294, 592] width 34 height 34
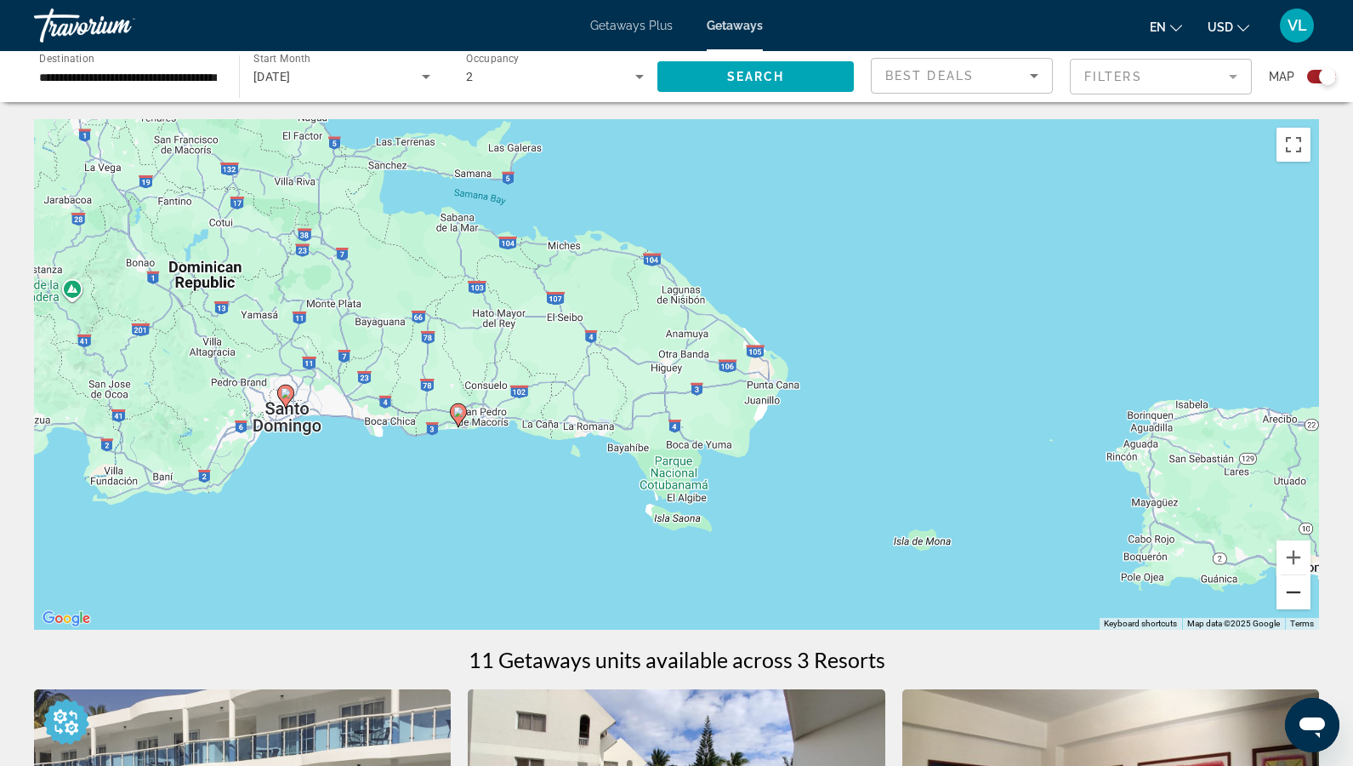
click at [1297, 602] on button "Zoom out" at bounding box center [1294, 592] width 34 height 34
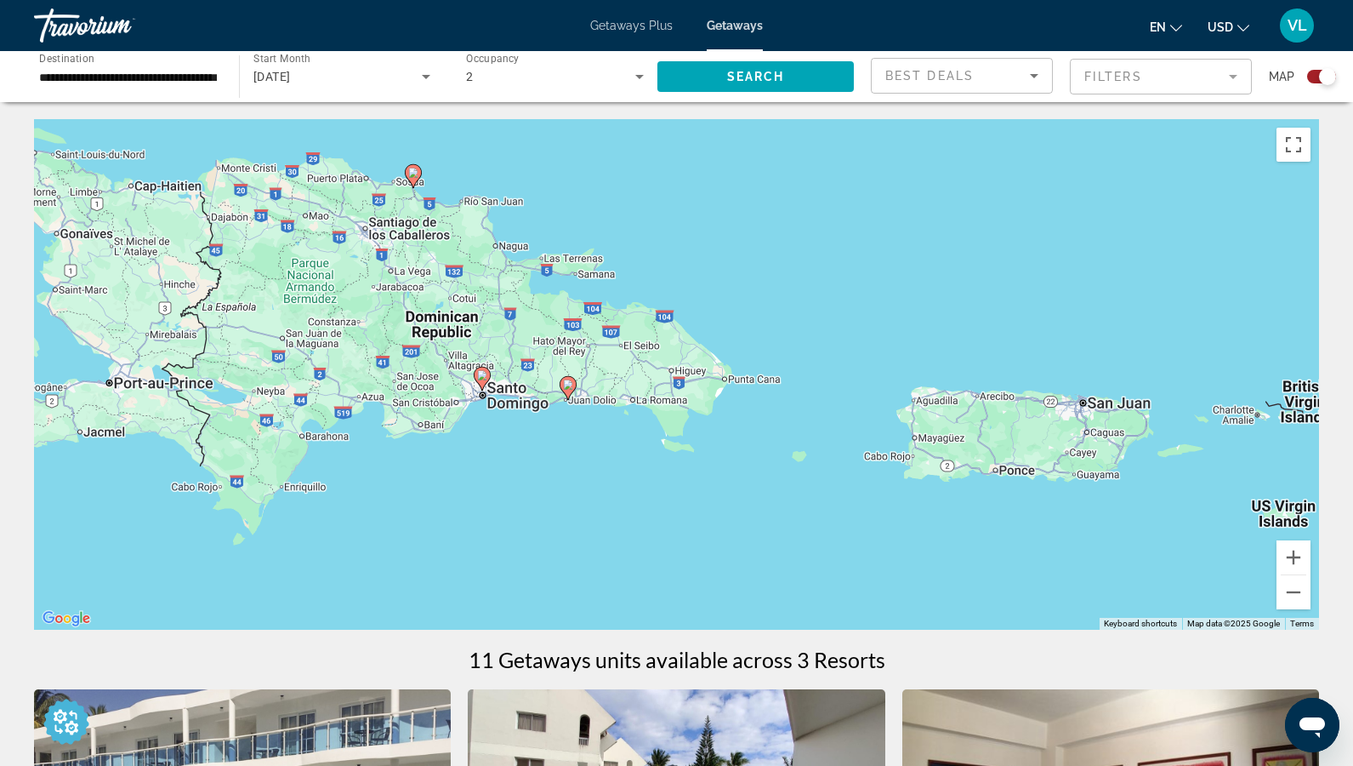
click at [487, 381] on gmp-advanced-marker "Main content" at bounding box center [482, 379] width 17 height 26
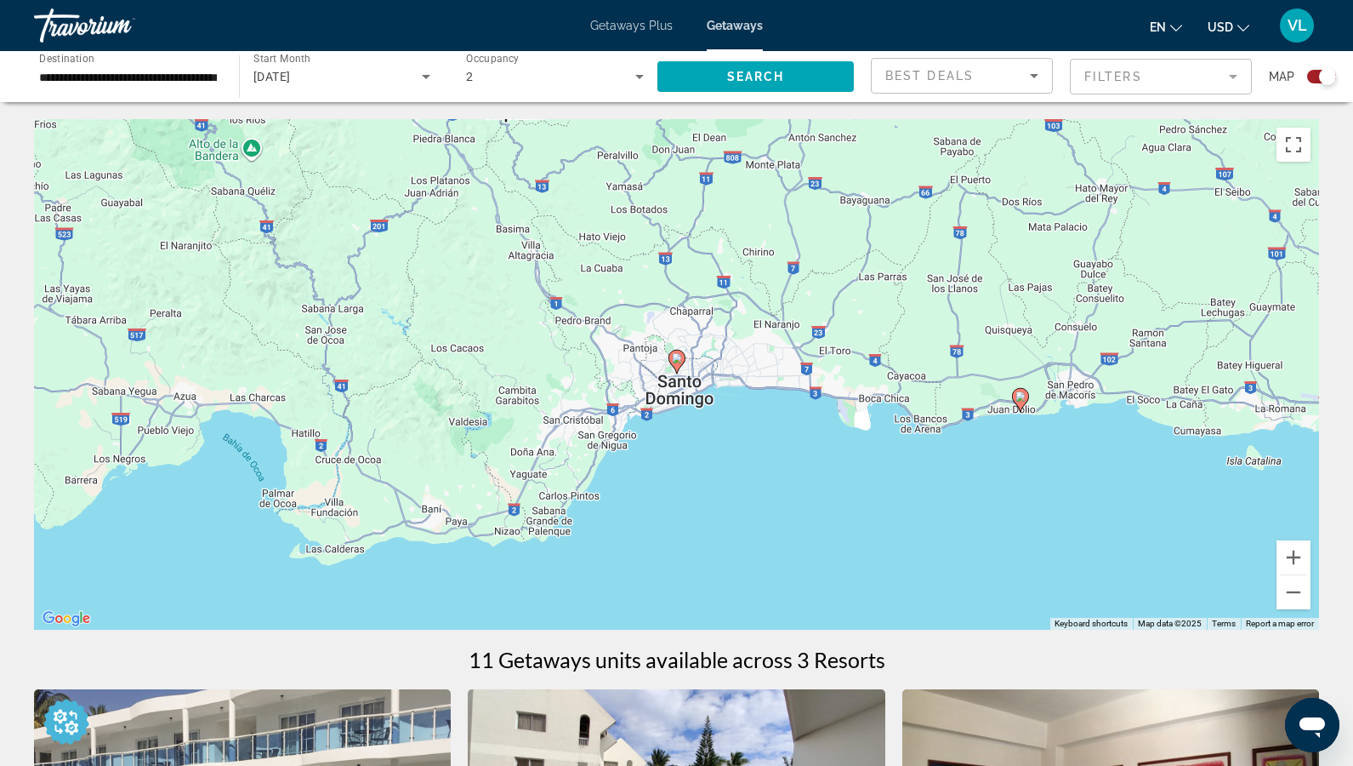
click at [676, 362] on image "Main content" at bounding box center [677, 358] width 10 height 10
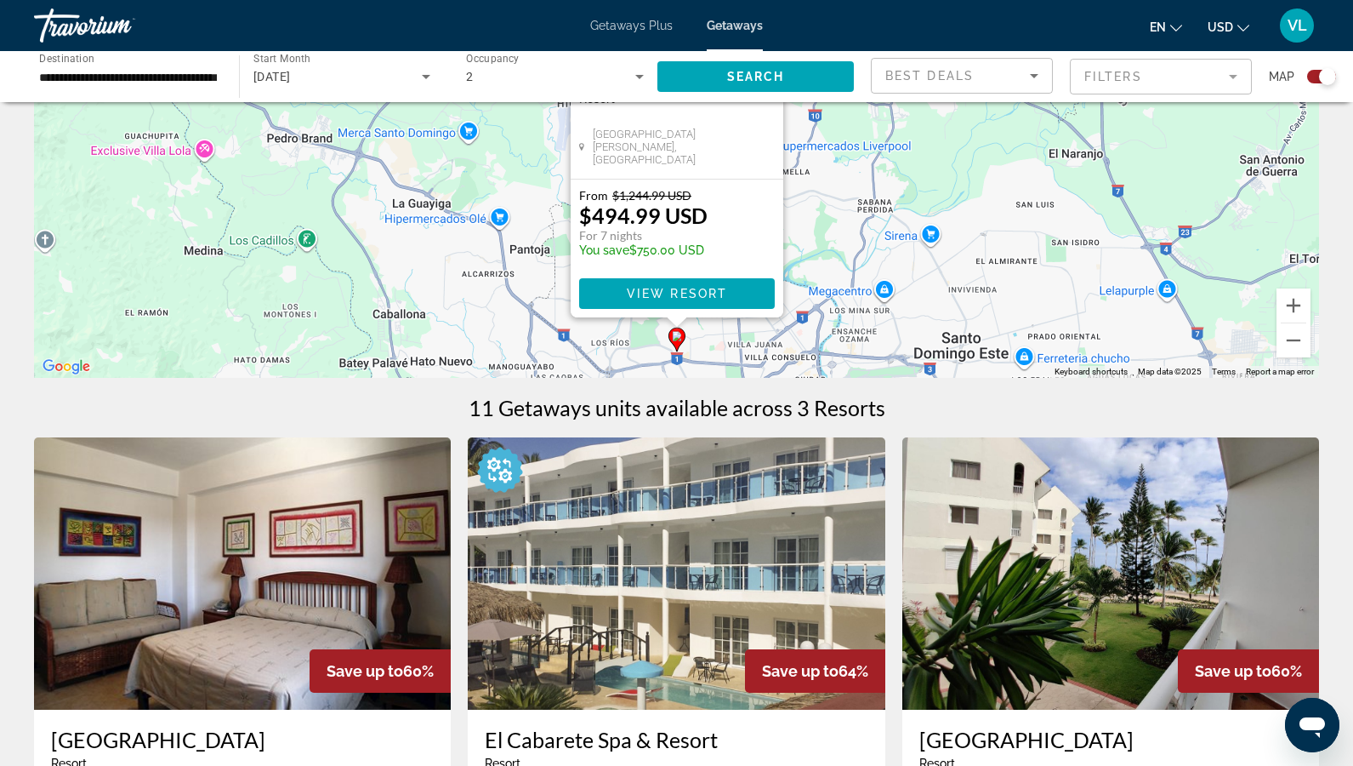
scroll to position [310, 0]
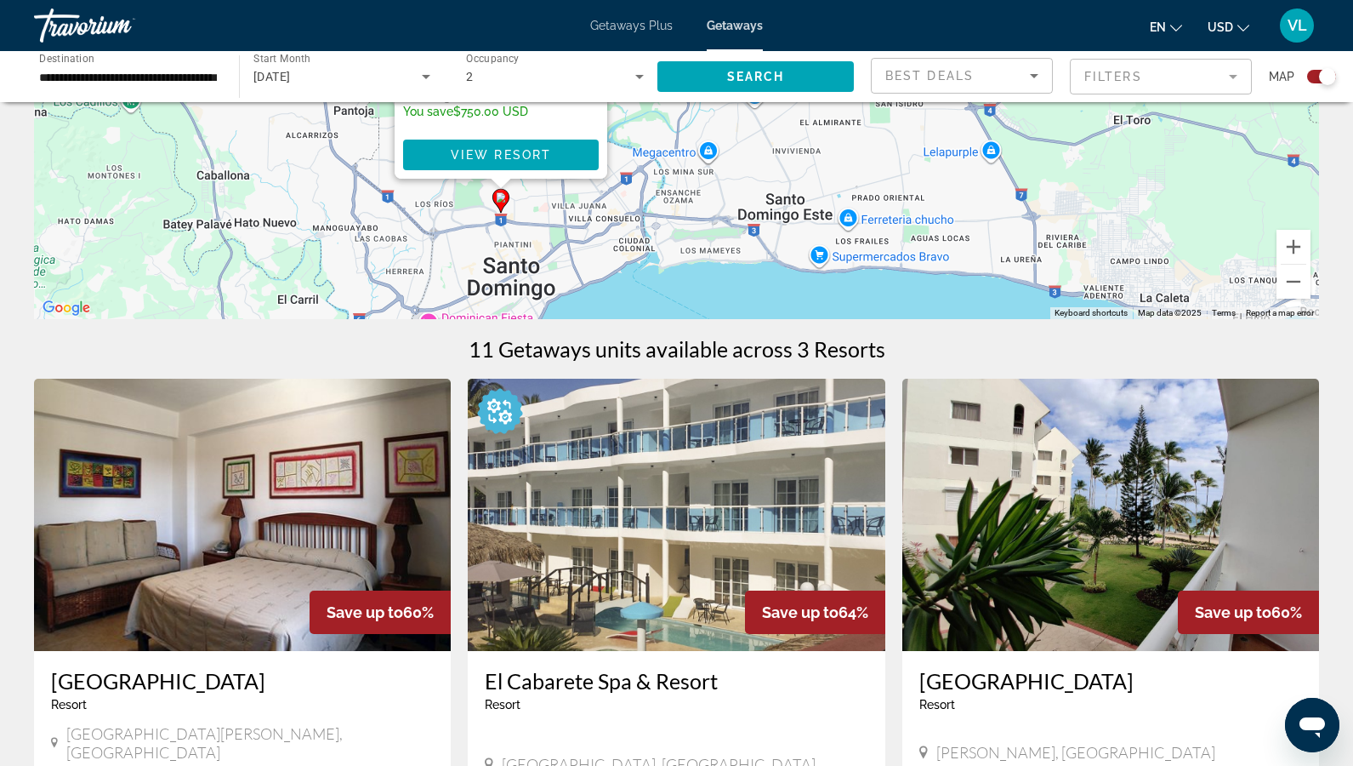
drag, startPoint x: 1014, startPoint y: 188, endPoint x: 832, endPoint y: 106, distance: 199.5
click at [832, 106] on div "To activate drag with keyboard, press Alt + Enter. Once in keyboard drag state,…" at bounding box center [676, 64] width 1285 height 510
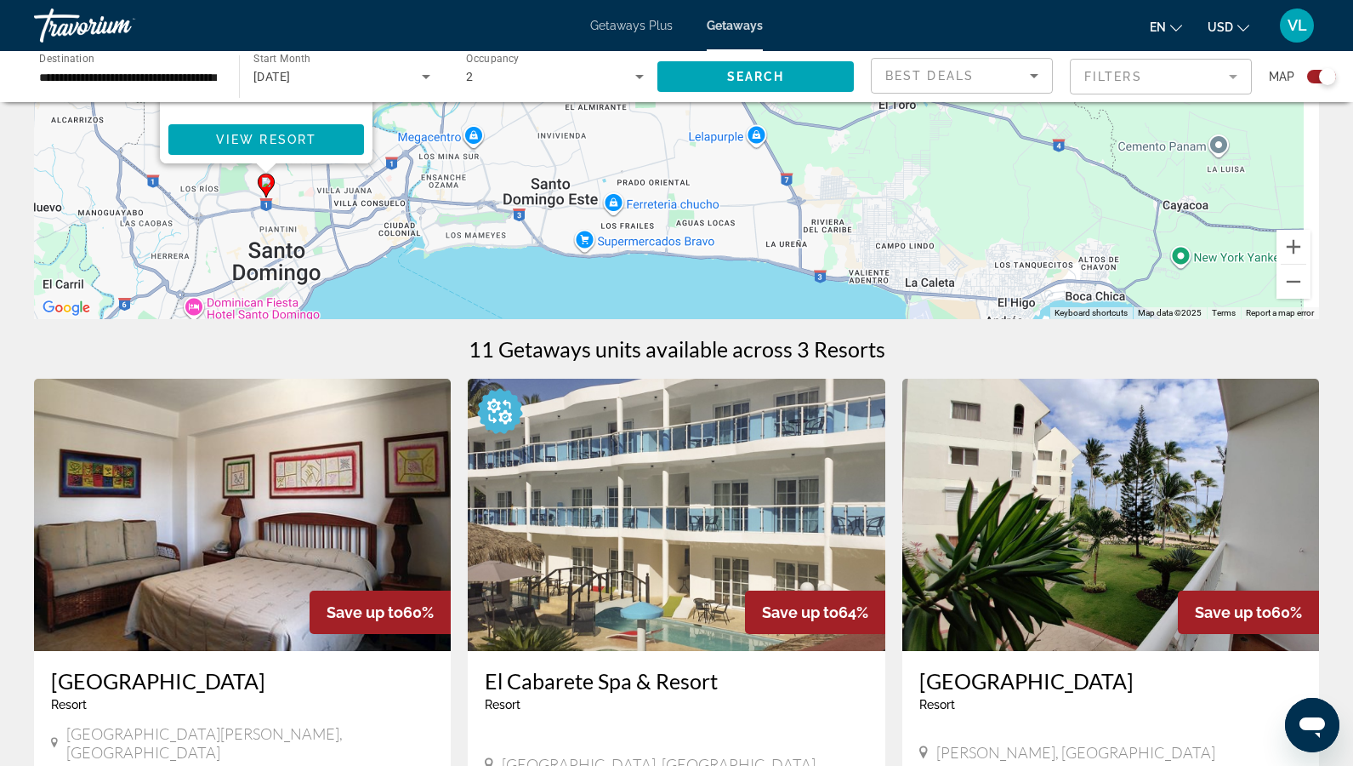
drag, startPoint x: 723, startPoint y: 189, endPoint x: 619, endPoint y: 189, distance: 103.8
click at [619, 189] on div "To activate drag with keyboard, press Alt + Enter. Once in keyboard drag state,…" at bounding box center [676, 64] width 1285 height 510
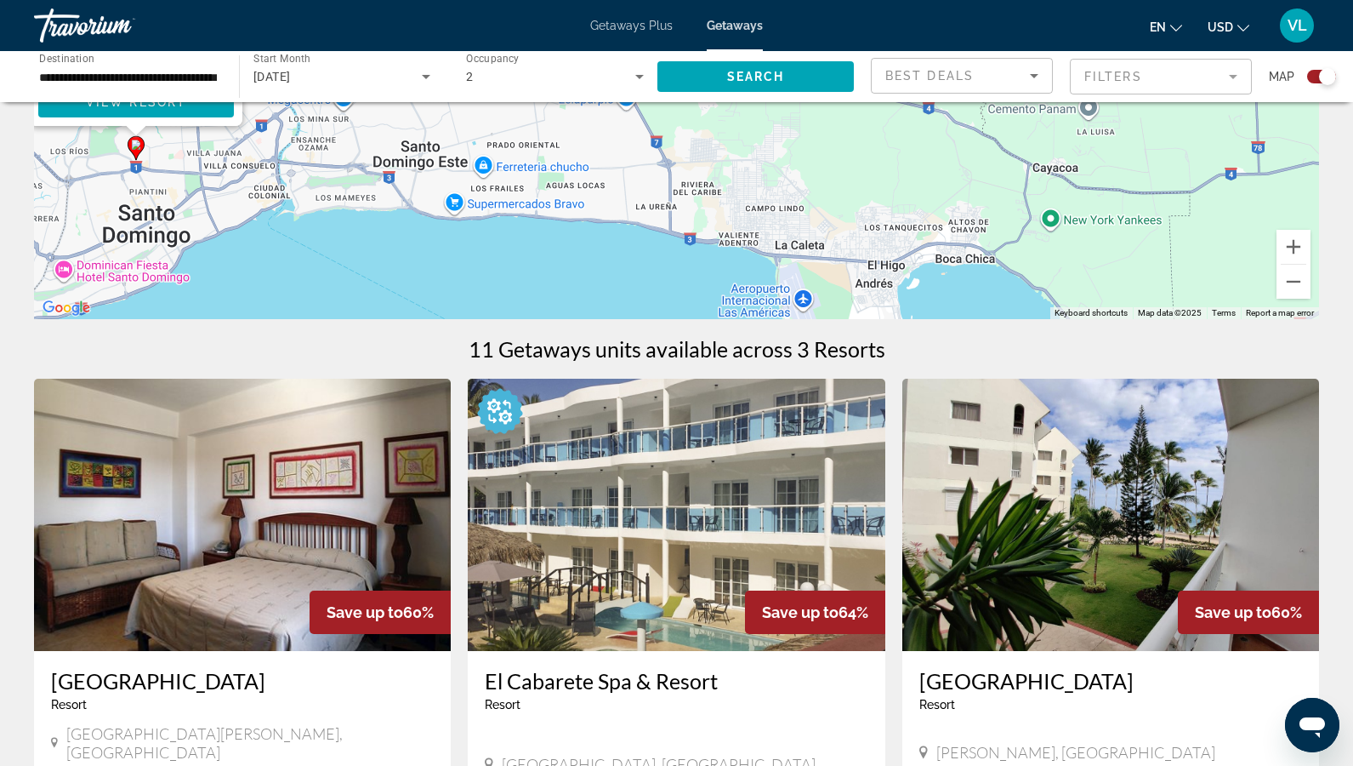
drag, startPoint x: 795, startPoint y: 264, endPoint x: 671, endPoint y: 132, distance: 181.1
click at [671, 132] on div "To activate drag with keyboard, press Alt + Enter. Once in keyboard drag state,…" at bounding box center [676, 64] width 1285 height 510
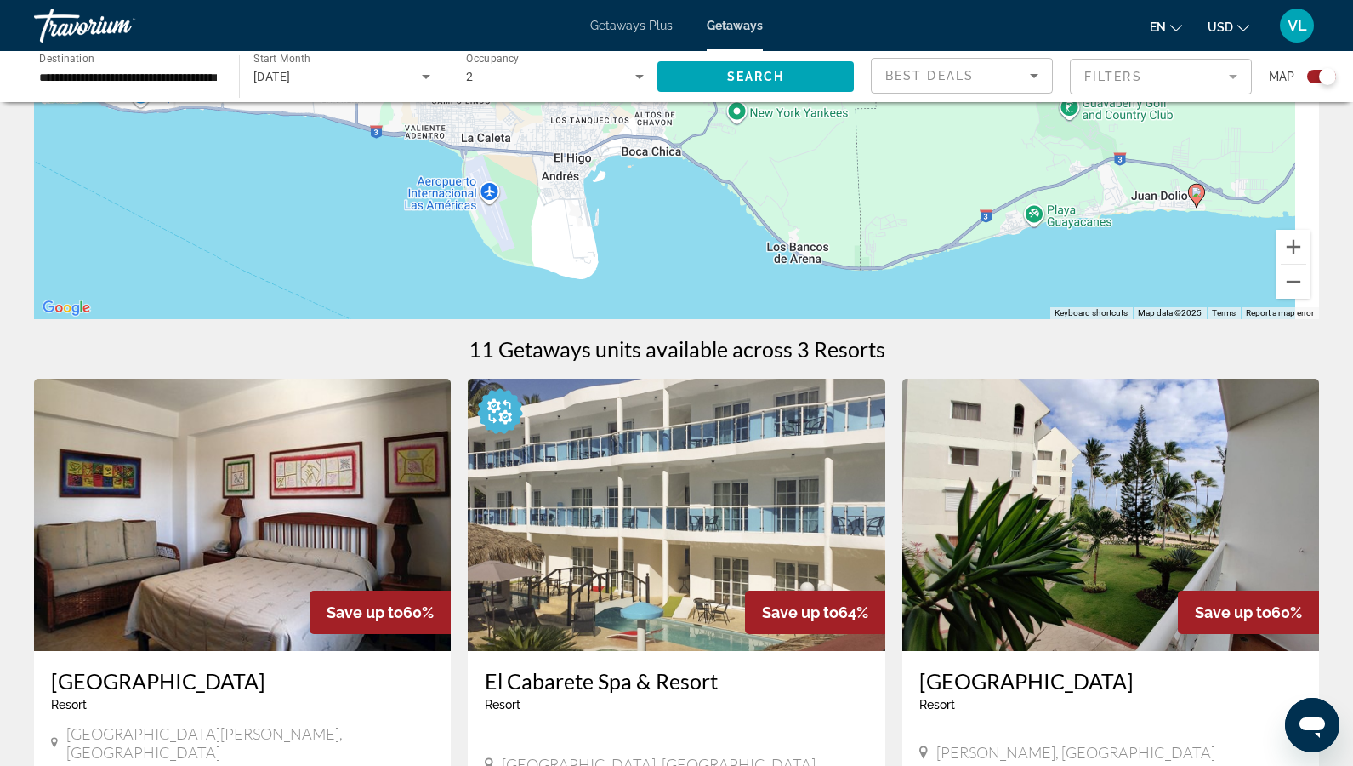
drag, startPoint x: 739, startPoint y: 177, endPoint x: 601, endPoint y: 177, distance: 138.7
click at [601, 177] on div "To activate drag with keyboard, press Alt + Enter. Once in keyboard drag state,…" at bounding box center [676, 64] width 1285 height 510
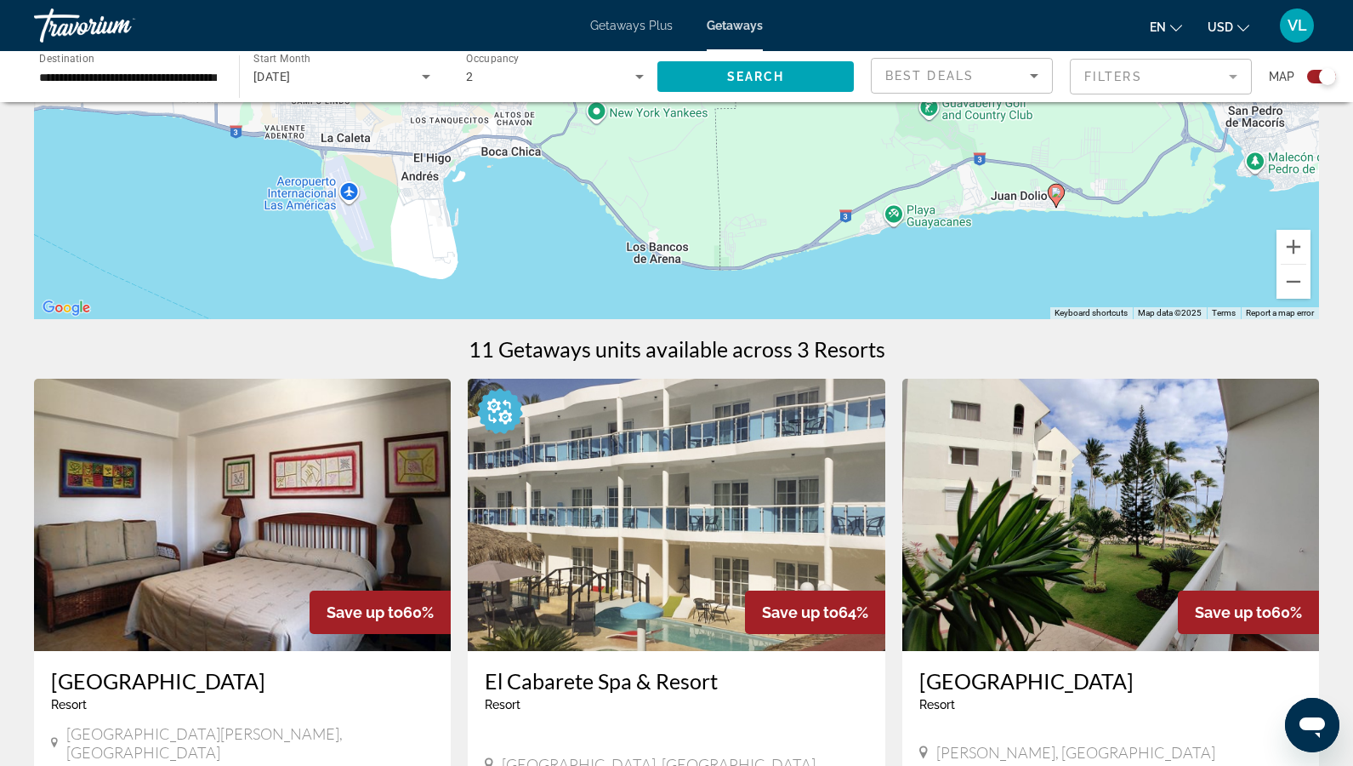
click at [1050, 196] on icon "Main content" at bounding box center [1055, 196] width 15 height 22
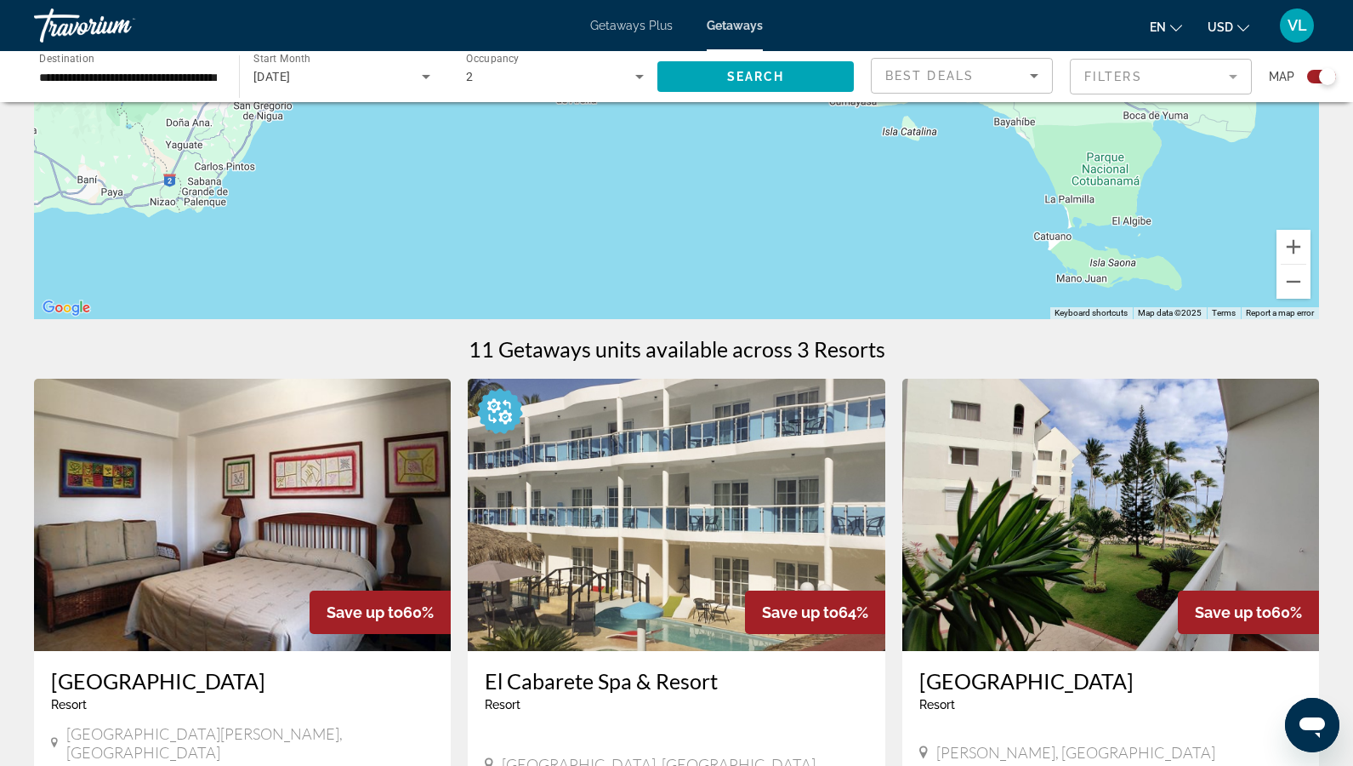
drag, startPoint x: 817, startPoint y: 191, endPoint x: 789, endPoint y: 303, distance: 115.1
click at [789, 303] on div "To activate drag with keyboard, press Alt + Enter. Once in keyboard drag state,…" at bounding box center [676, 64] width 1285 height 510
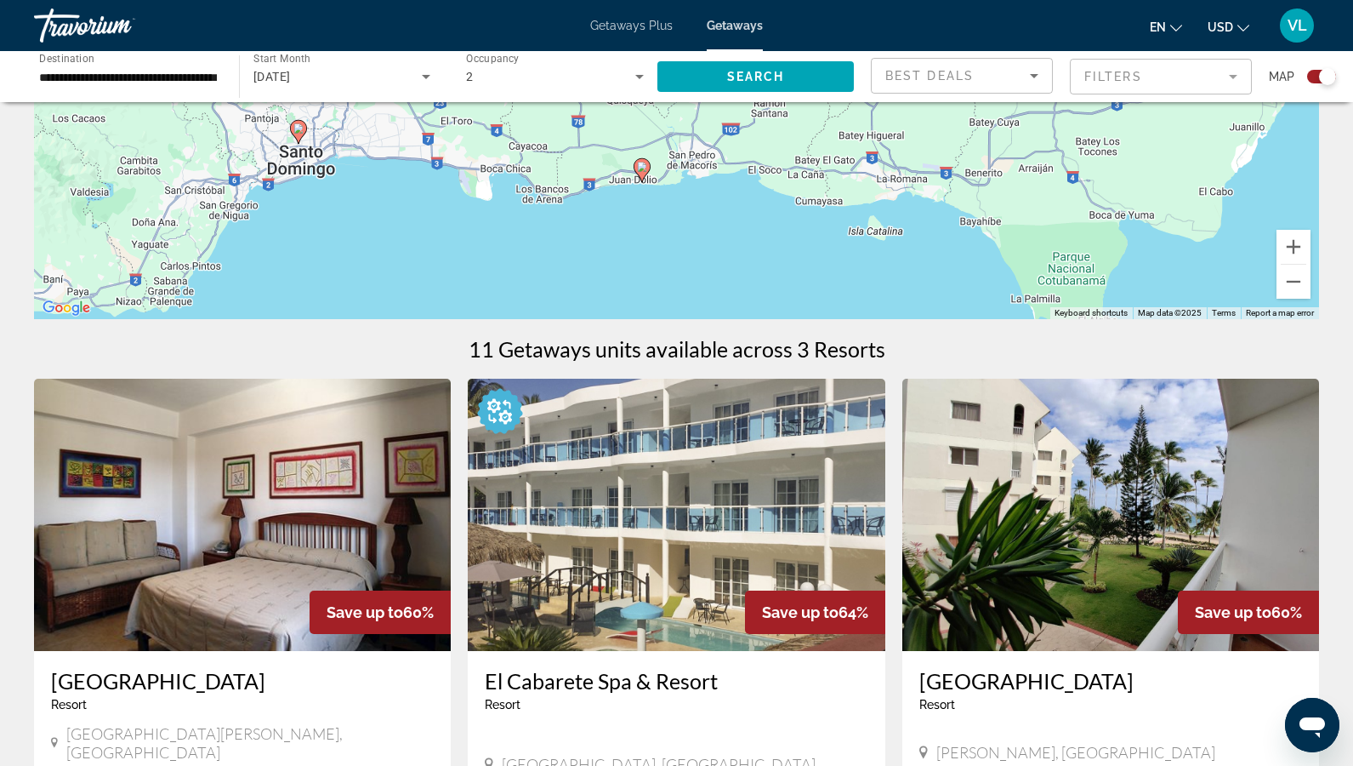
click at [646, 177] on gmp-advanced-marker "Main content" at bounding box center [642, 170] width 17 height 26
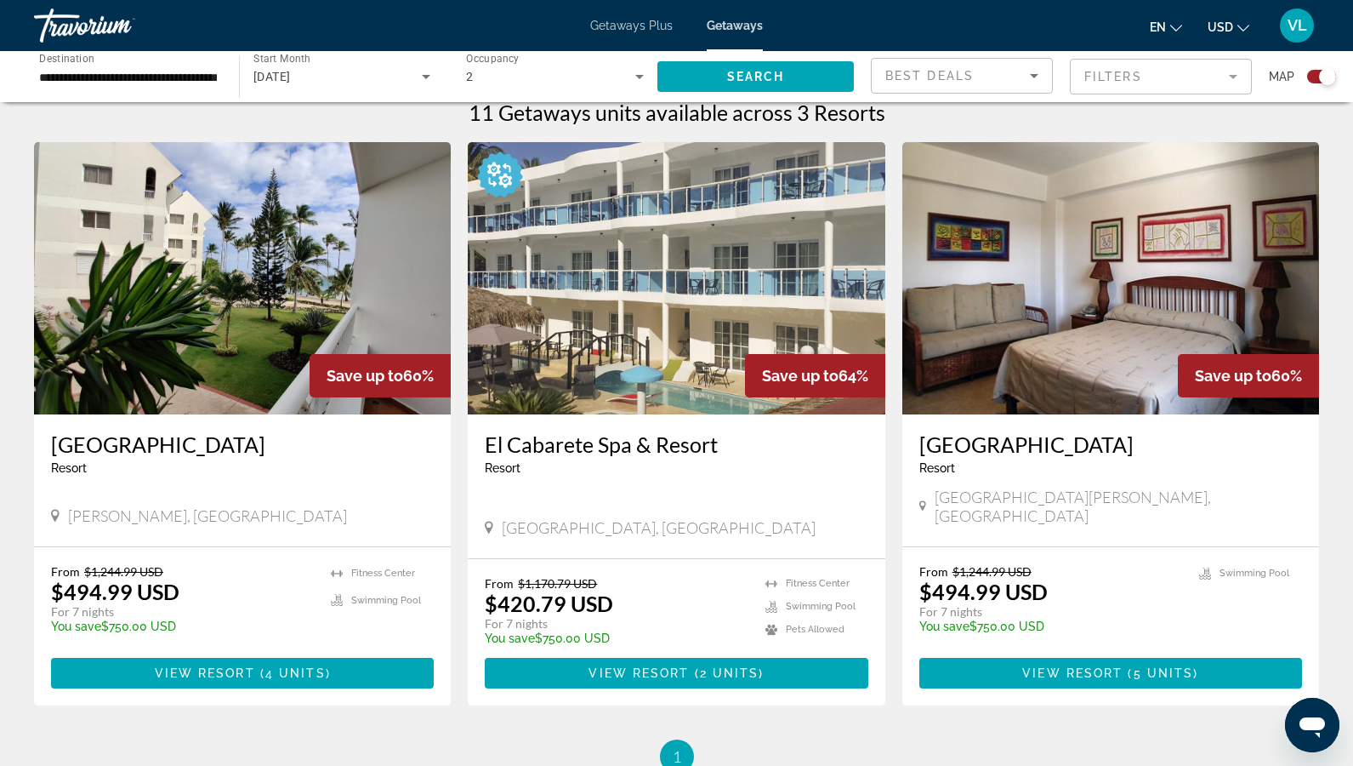
scroll to position [548, 0]
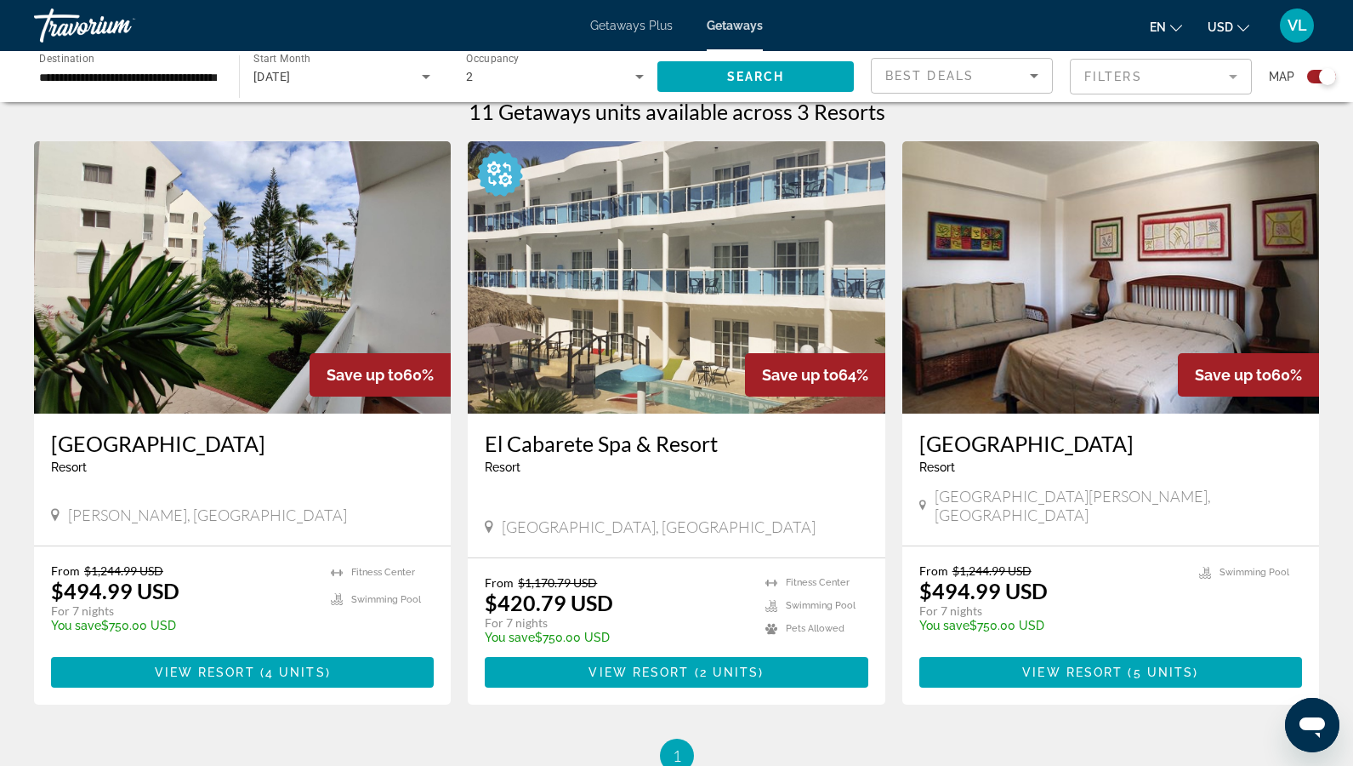
click at [271, 329] on img "Main content" at bounding box center [242, 277] width 417 height 272
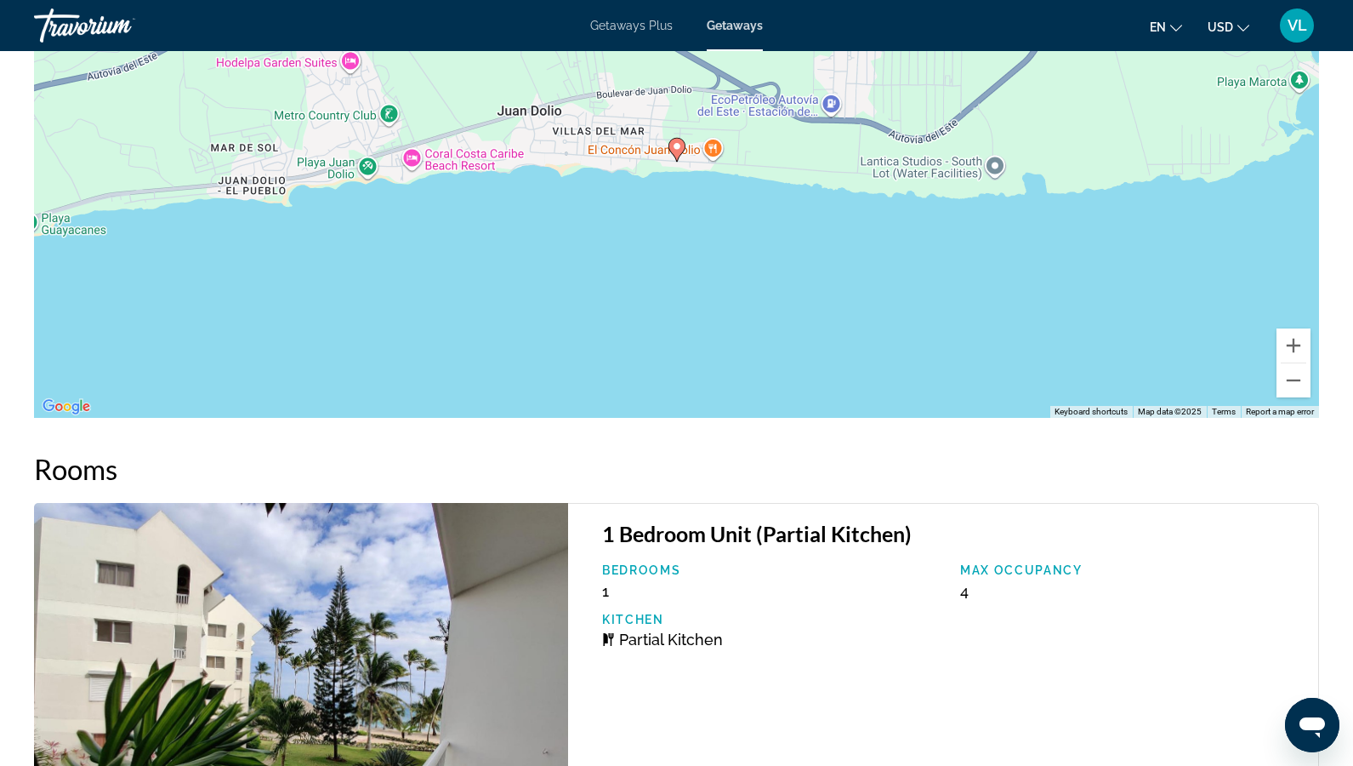
scroll to position [2177, 0]
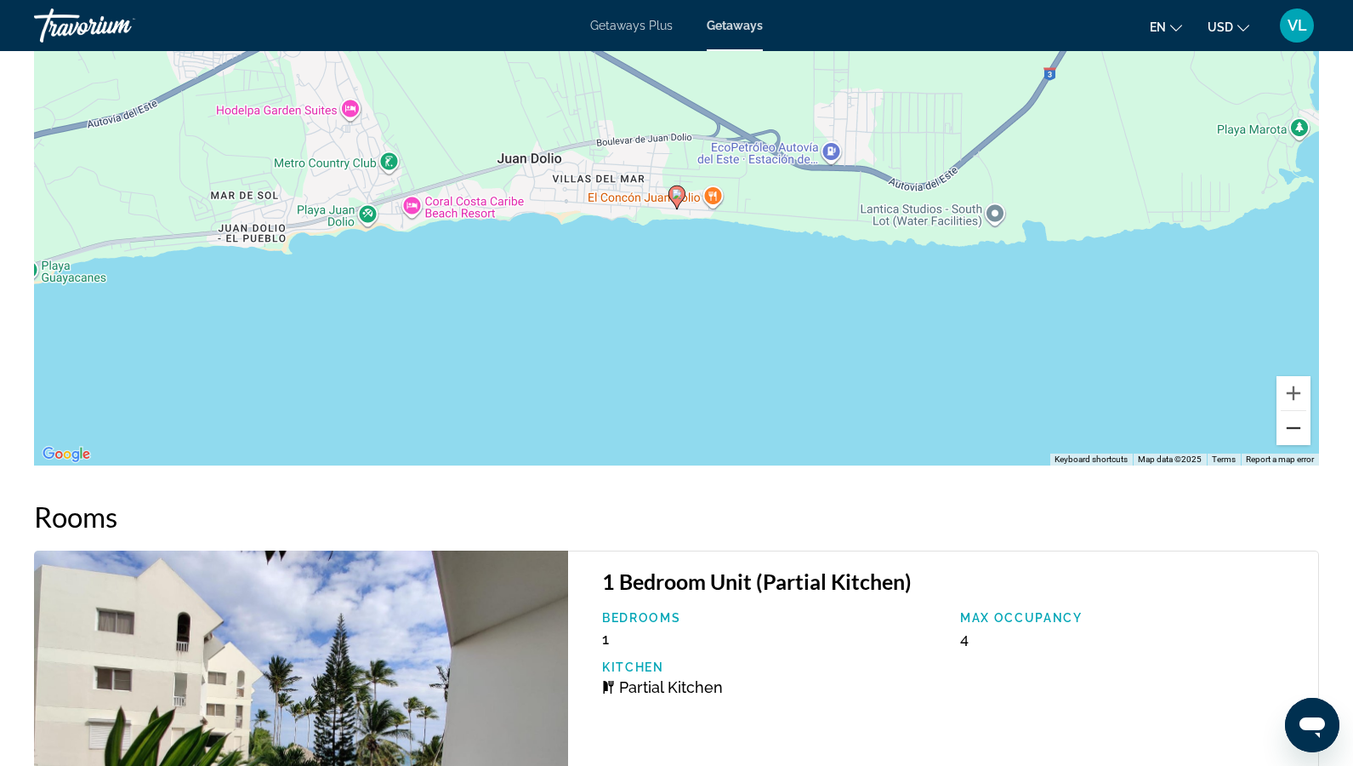
click at [1289, 430] on button "Zoom out" at bounding box center [1294, 428] width 34 height 34
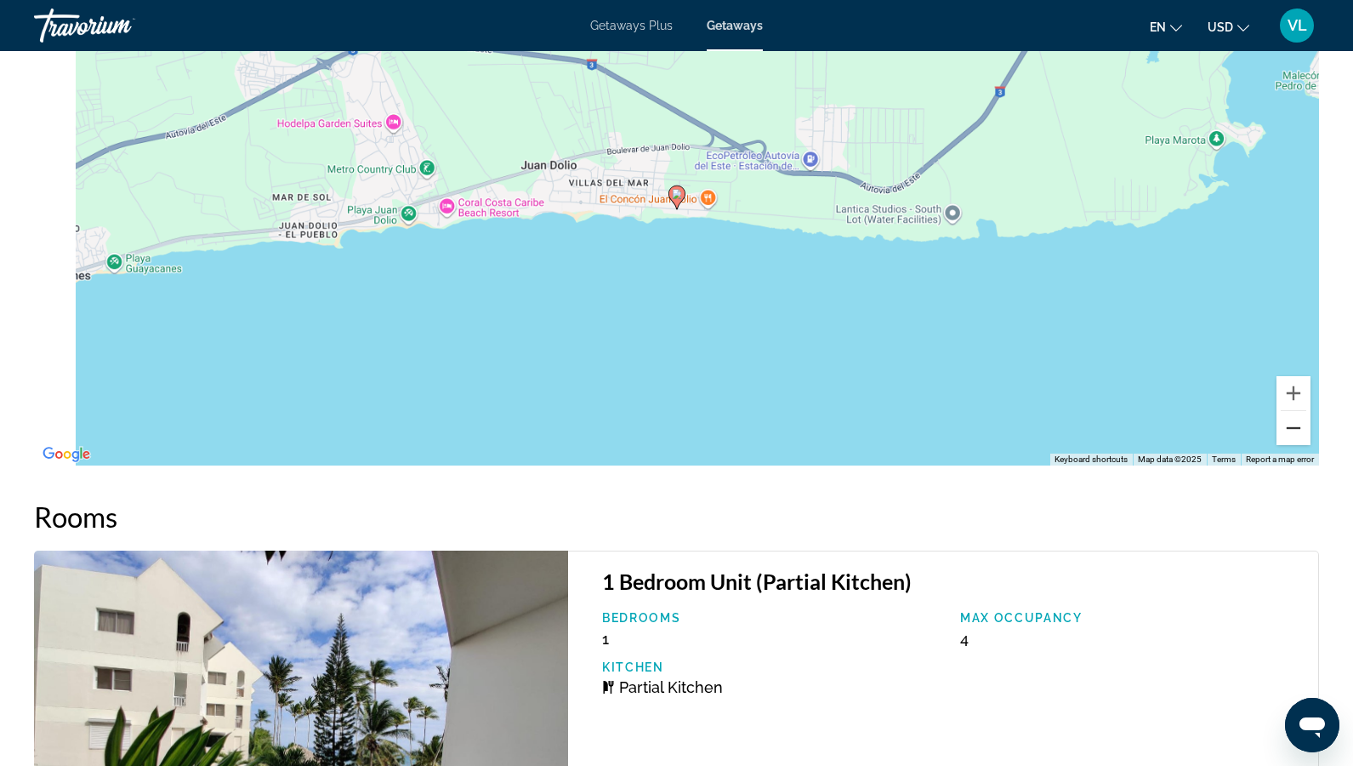
click at [1289, 430] on button "Zoom out" at bounding box center [1294, 428] width 34 height 34
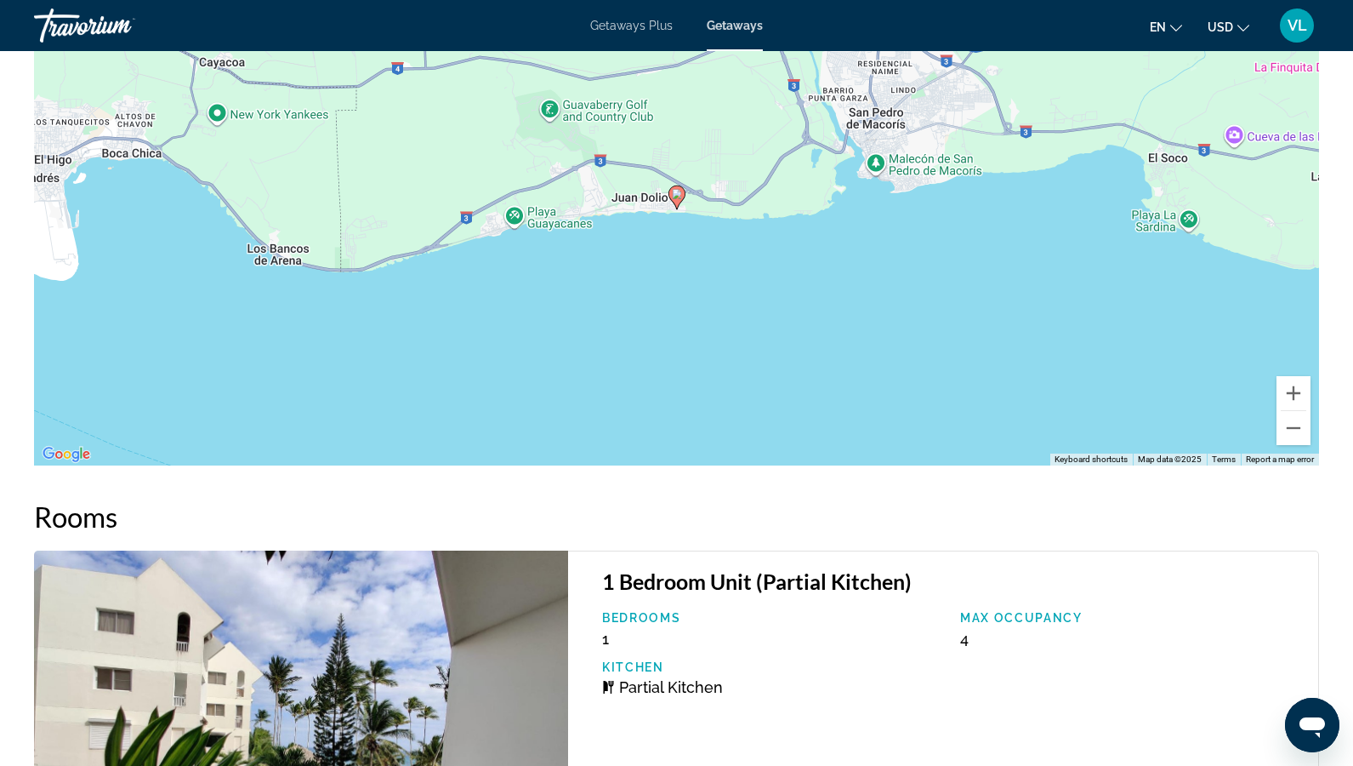
click at [630, 20] on span "Getaways Plus" at bounding box center [631, 26] width 83 height 14
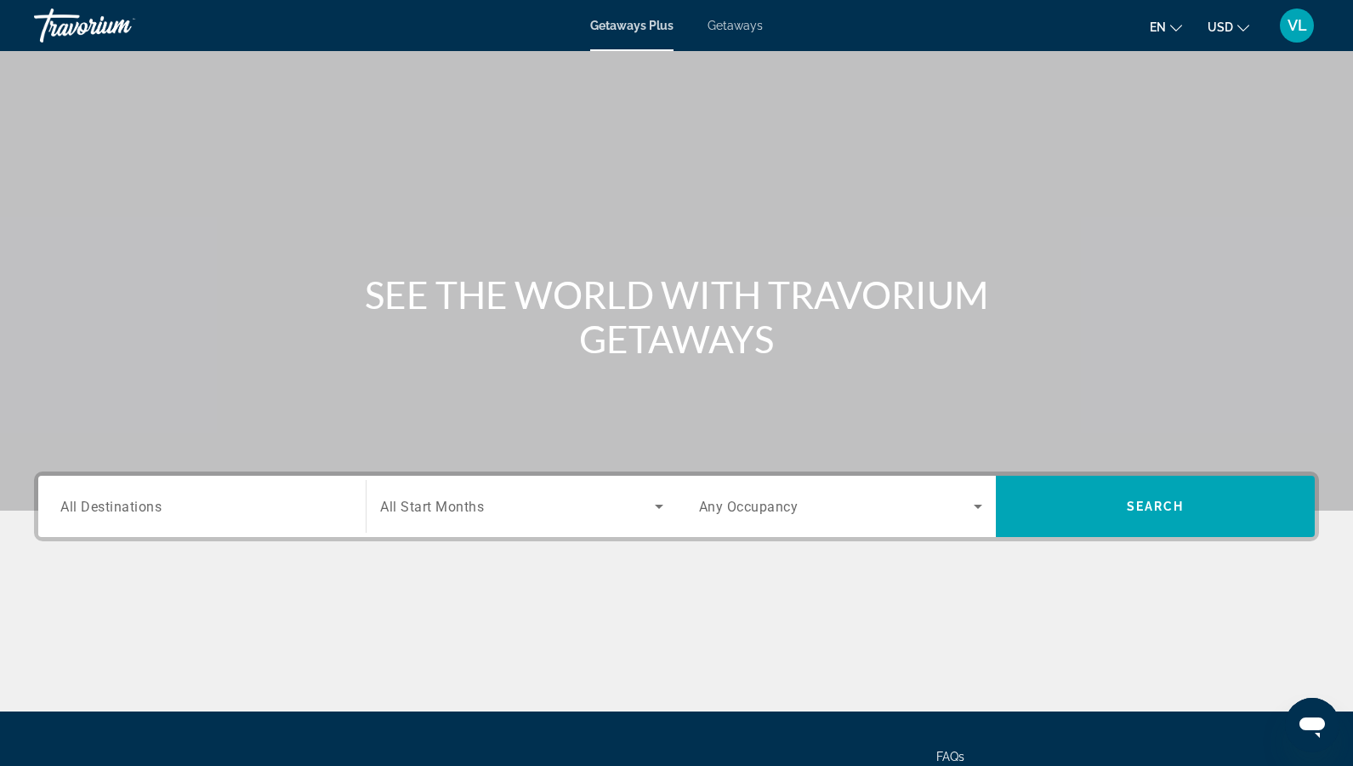
click at [168, 498] on input "Destination All Destinations" at bounding box center [201, 507] width 283 height 20
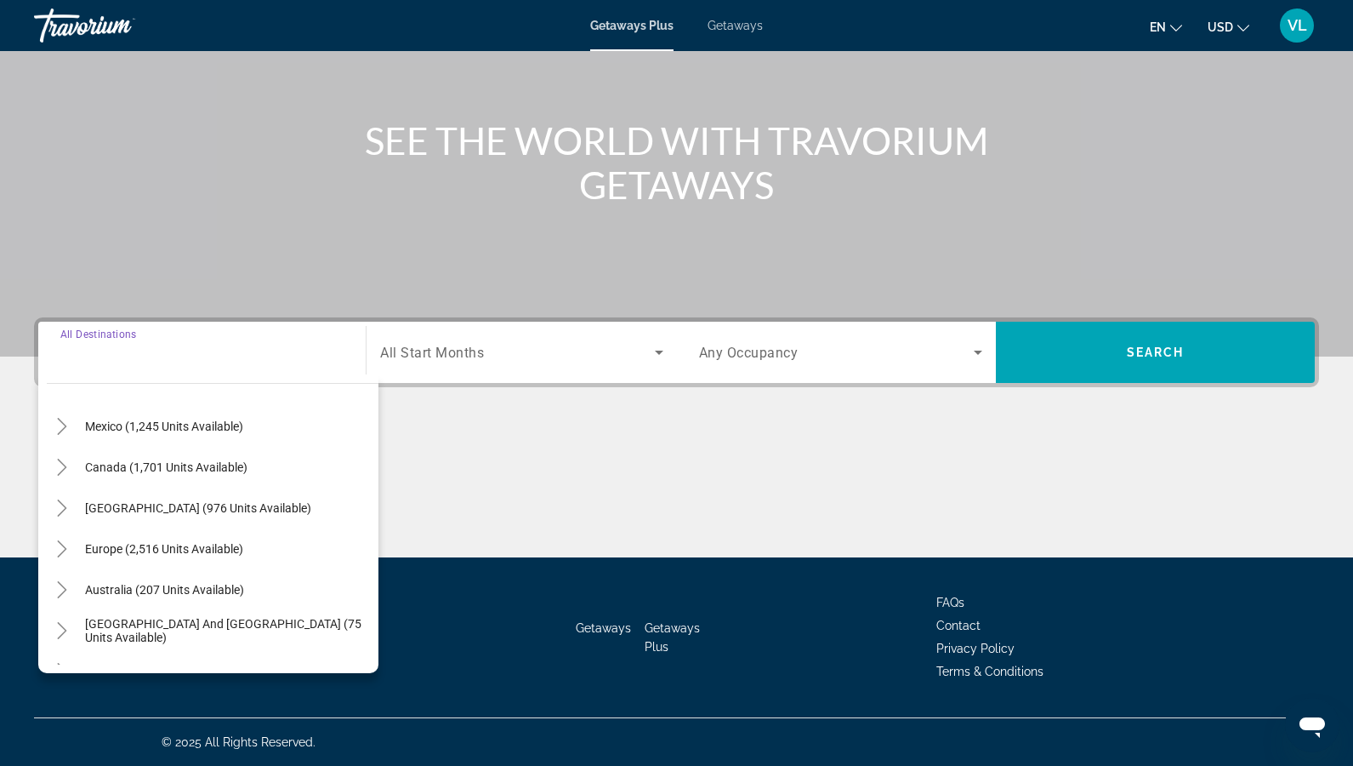
scroll to position [88, 0]
click at [72, 502] on mat-icon "Toggle Caribbean & Atlantic Islands (976 units available)" at bounding box center [62, 506] width 30 height 30
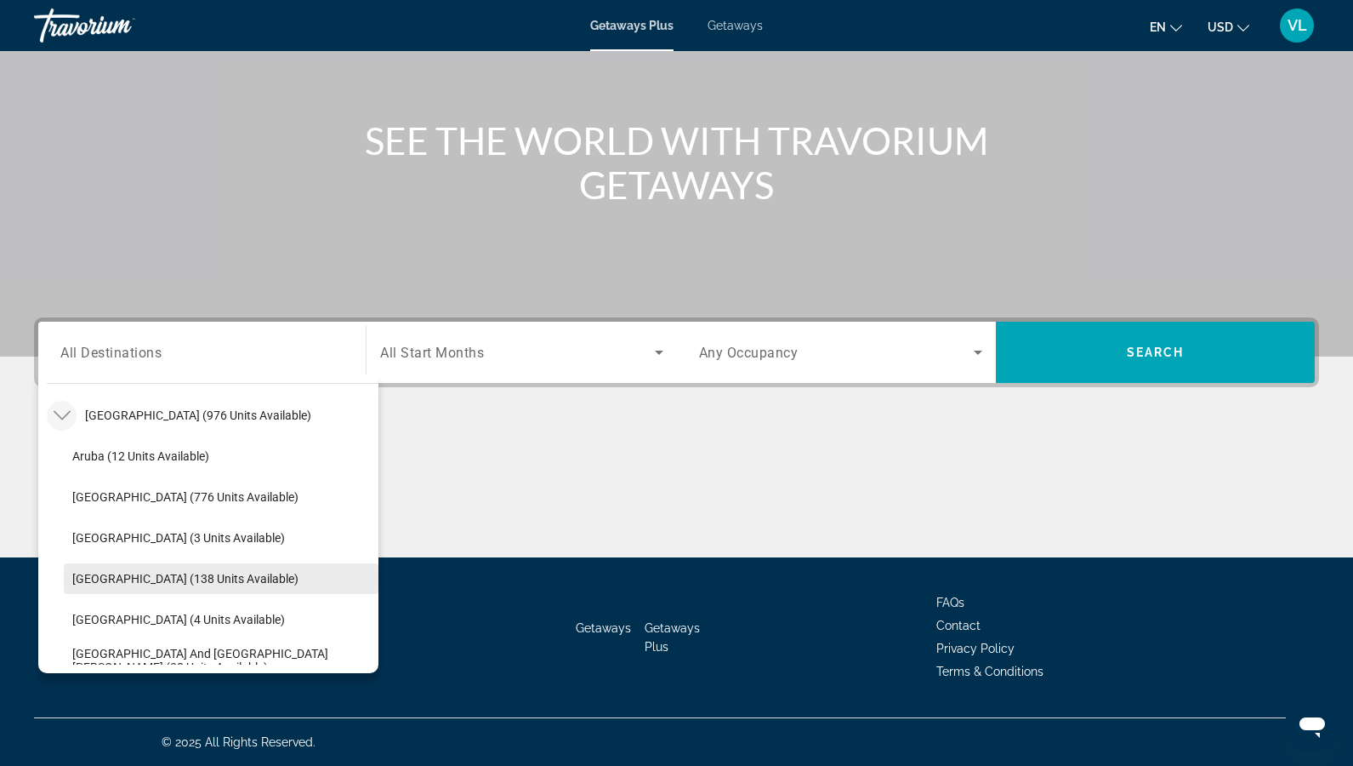
scroll to position [179, 0]
click at [180, 572] on span "[GEOGRAPHIC_DATA] (138 units available)" at bounding box center [185, 578] width 226 height 14
type input "**********"
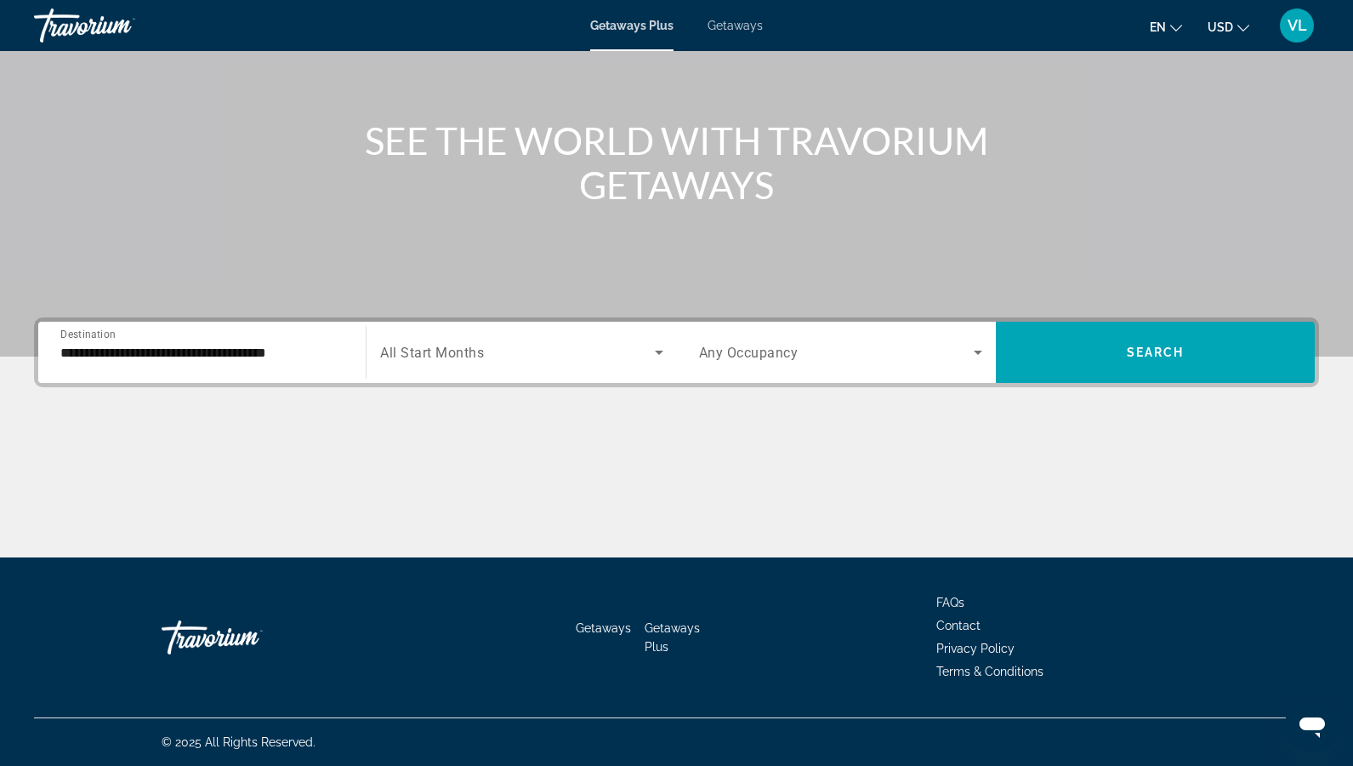
click at [511, 339] on div "Search widget" at bounding box center [521, 352] width 282 height 48
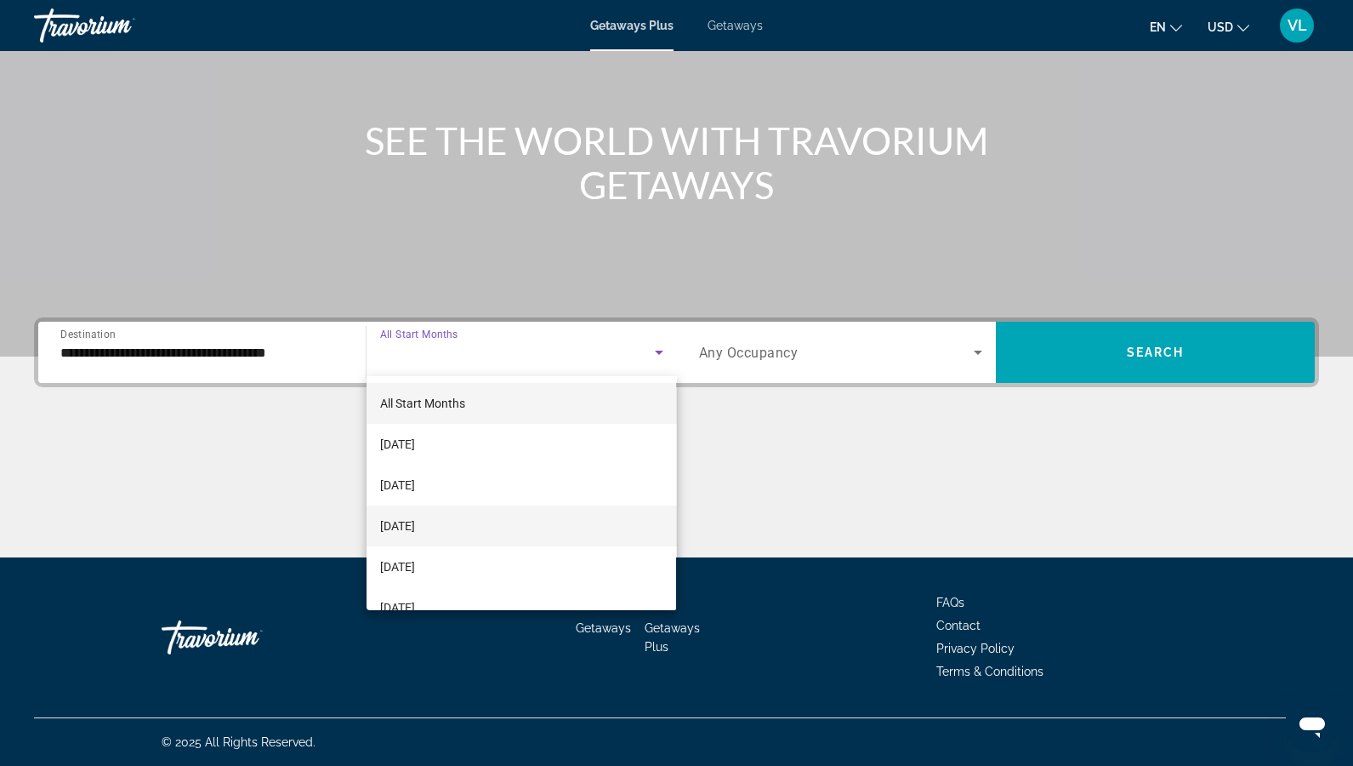
scroll to position [56, 0]
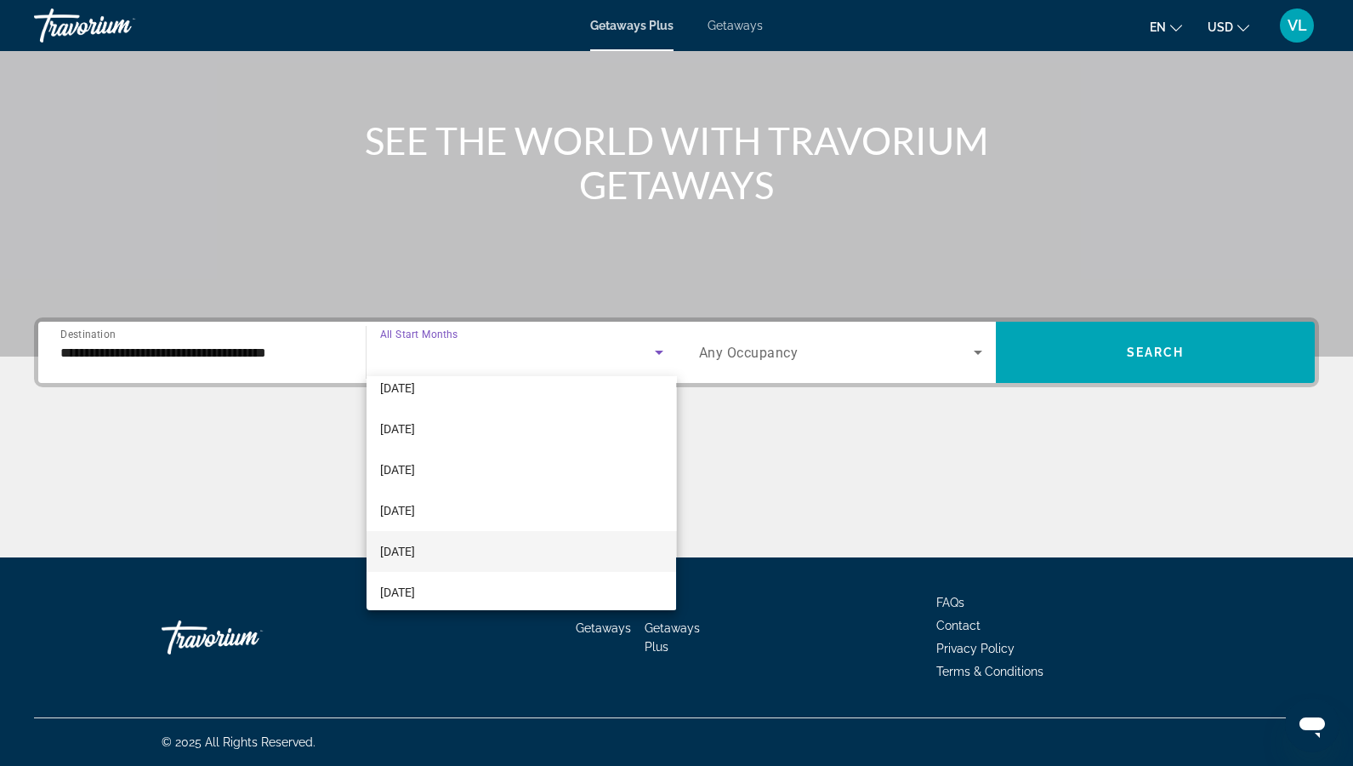
click at [415, 554] on span "[DATE]" at bounding box center [397, 551] width 35 height 20
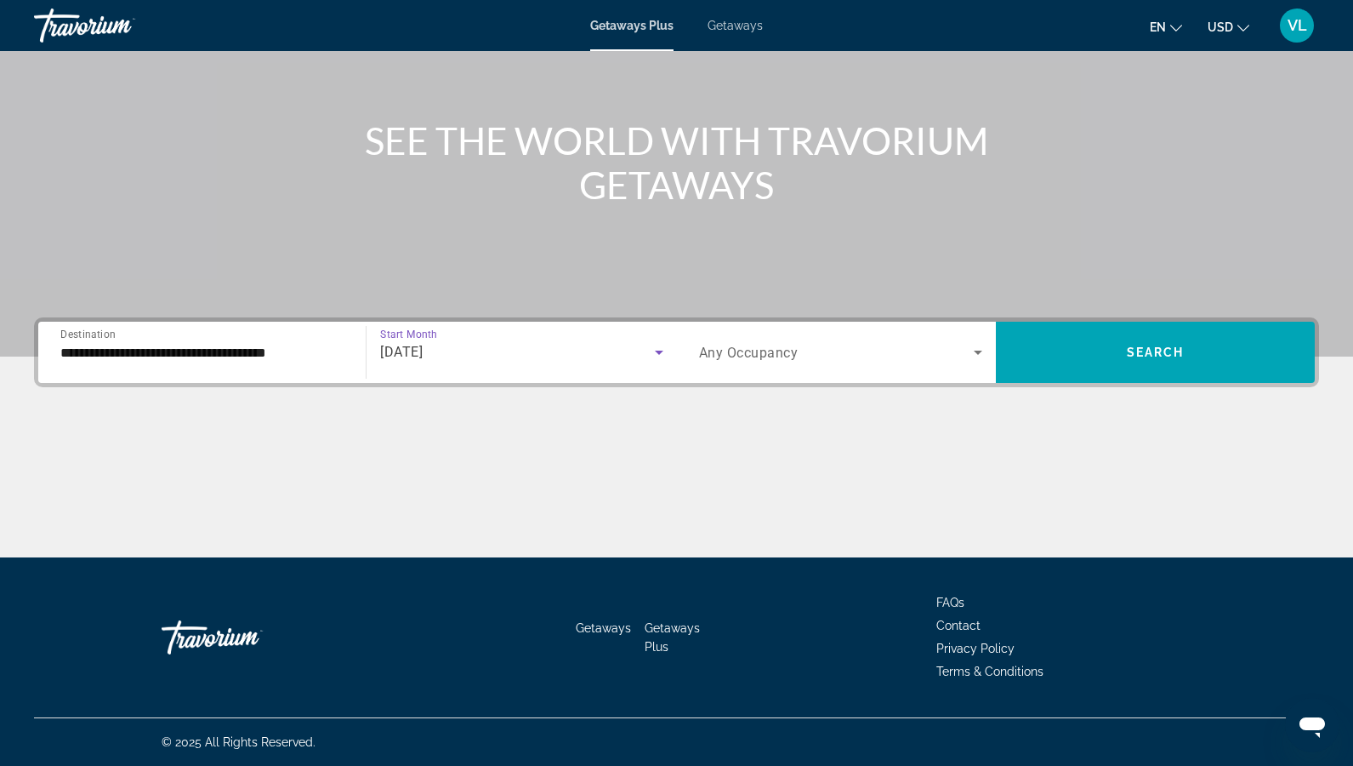
click at [755, 339] on div "Search widget" at bounding box center [840, 352] width 283 height 48
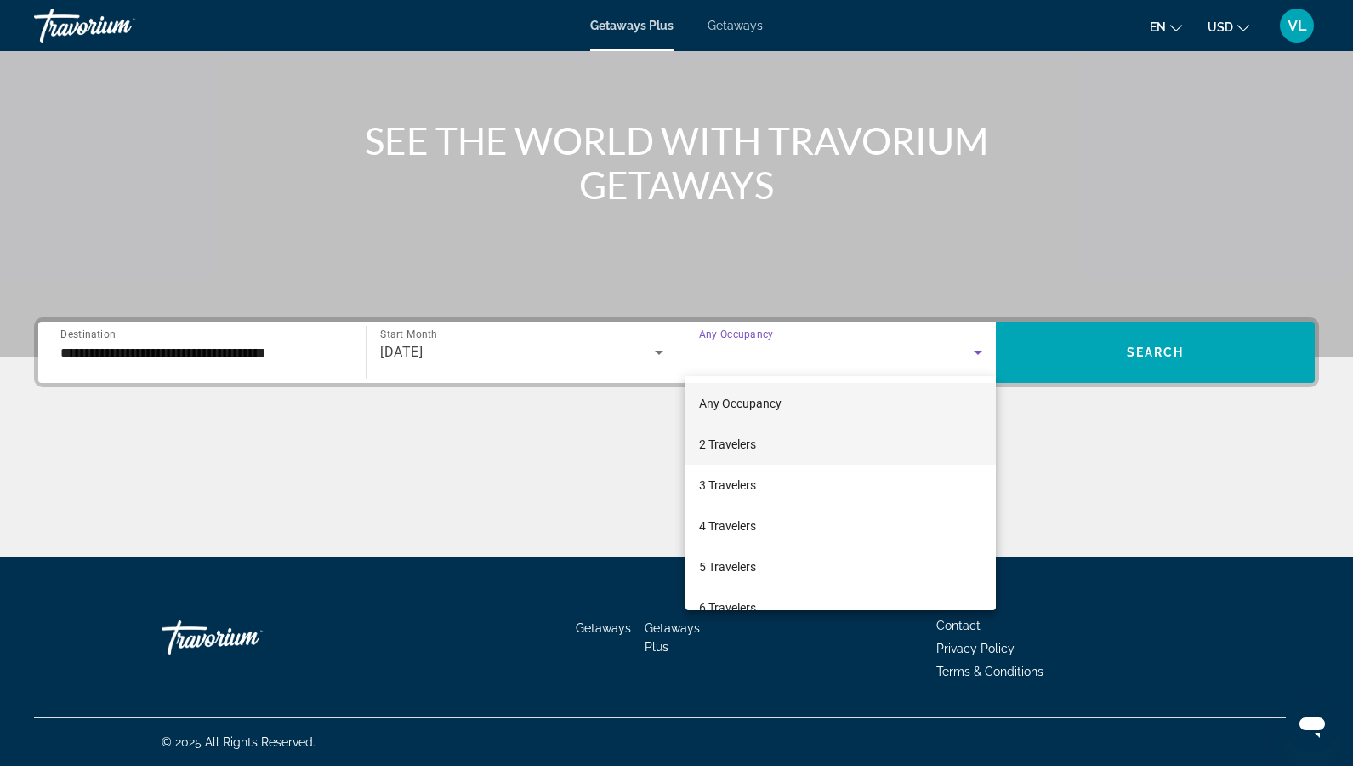
click at [756, 437] on span "2 Travelers" at bounding box center [727, 444] width 57 height 20
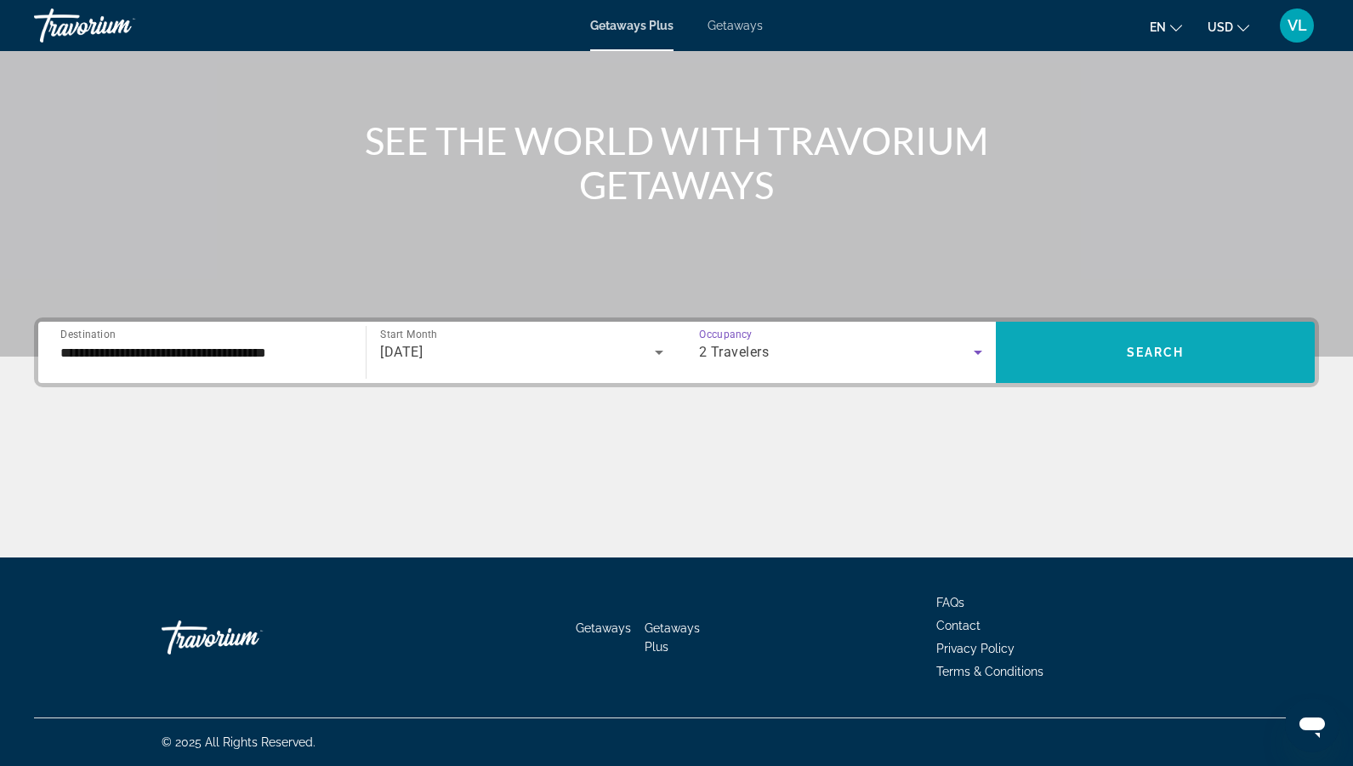
click at [1155, 350] on span "Search" at bounding box center [1156, 352] width 58 height 14
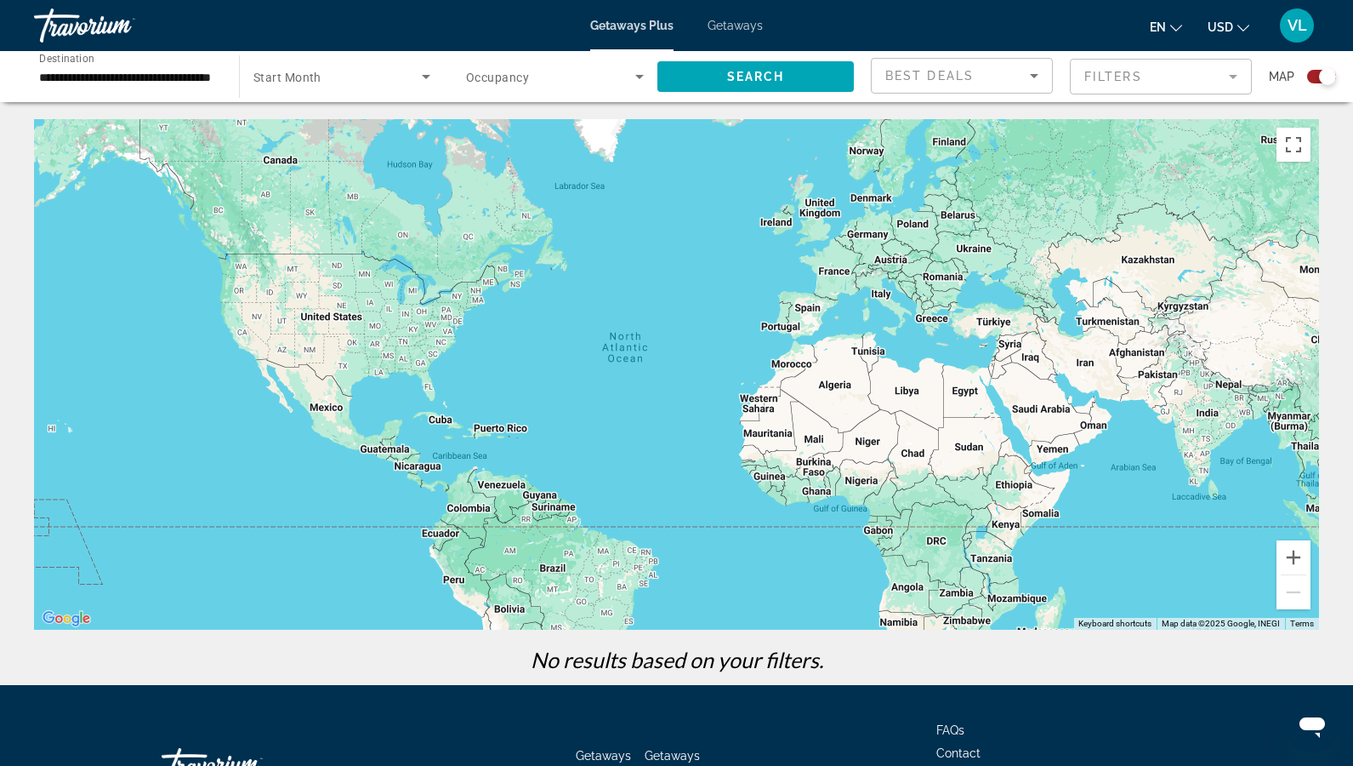
click at [725, 38] on div "Getaways Plus Getaways en English Español Français Italiano Português русский U…" at bounding box center [676, 25] width 1353 height 44
click at [721, 25] on span "Getaways" at bounding box center [735, 26] width 55 height 14
